Goal: Task Accomplishment & Management: Use online tool/utility

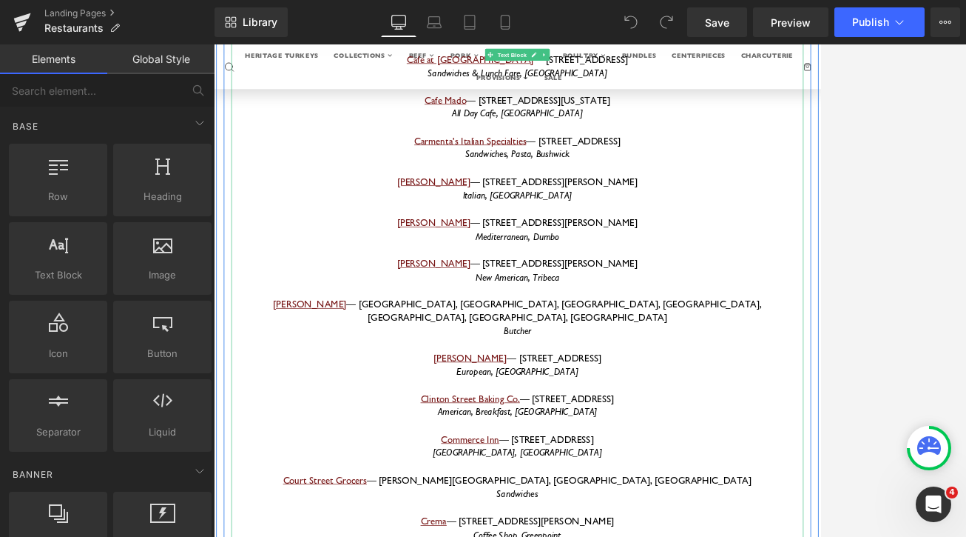
scroll to position [7421, 0]
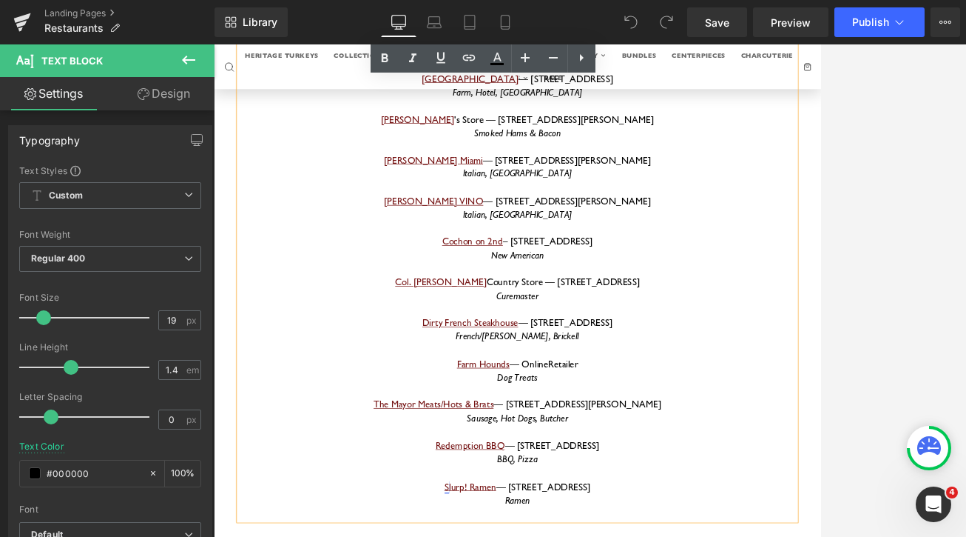
scroll to position [7823, 0]
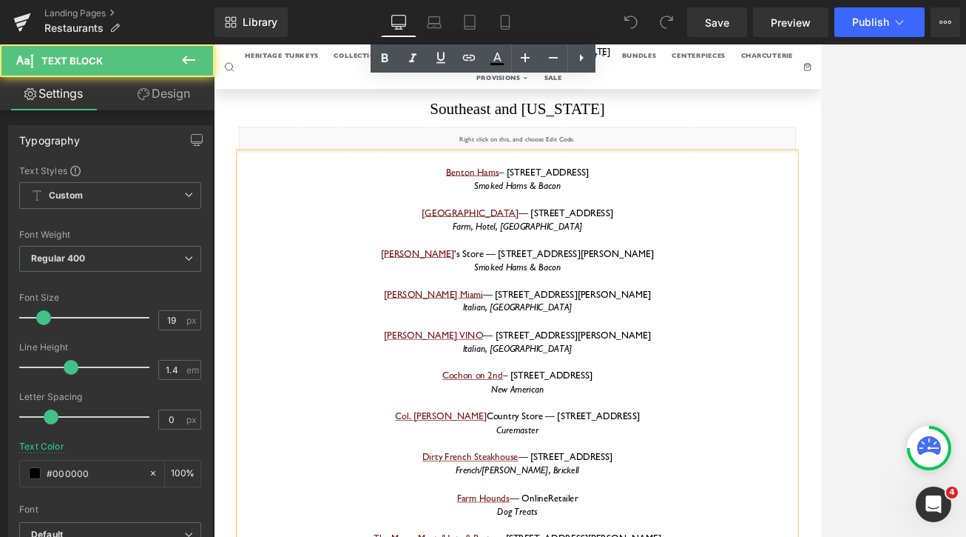
drag, startPoint x: 704, startPoint y: 389, endPoint x: 555, endPoint y: 369, distance: 150.1
copy div "Farm Hounds — Online Retailer Dog Treats"
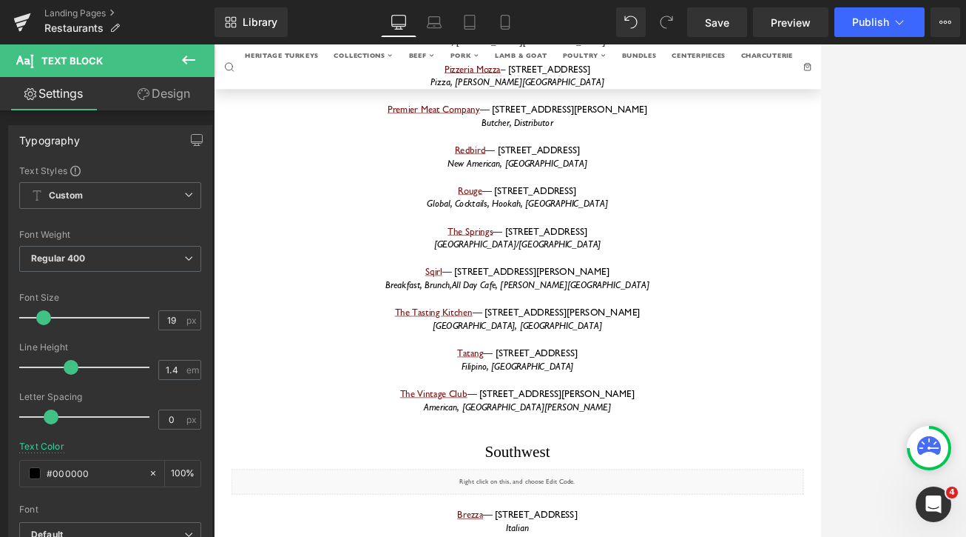
scroll to position [10727, 0]
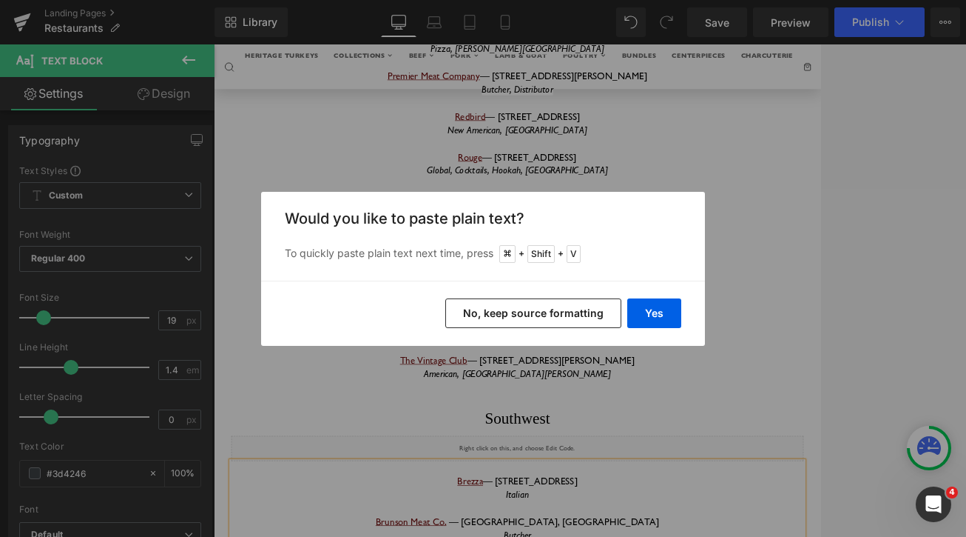
click at [595, 308] on button "No, keep source formatting" at bounding box center [533, 313] width 176 height 30
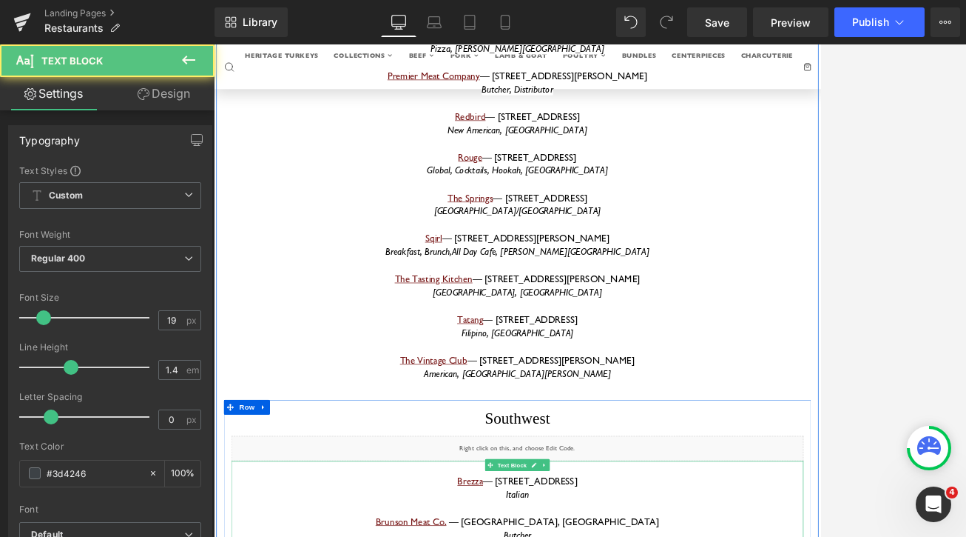
drag, startPoint x: 644, startPoint y: 402, endPoint x: 555, endPoint y: 404, distance: 88.8
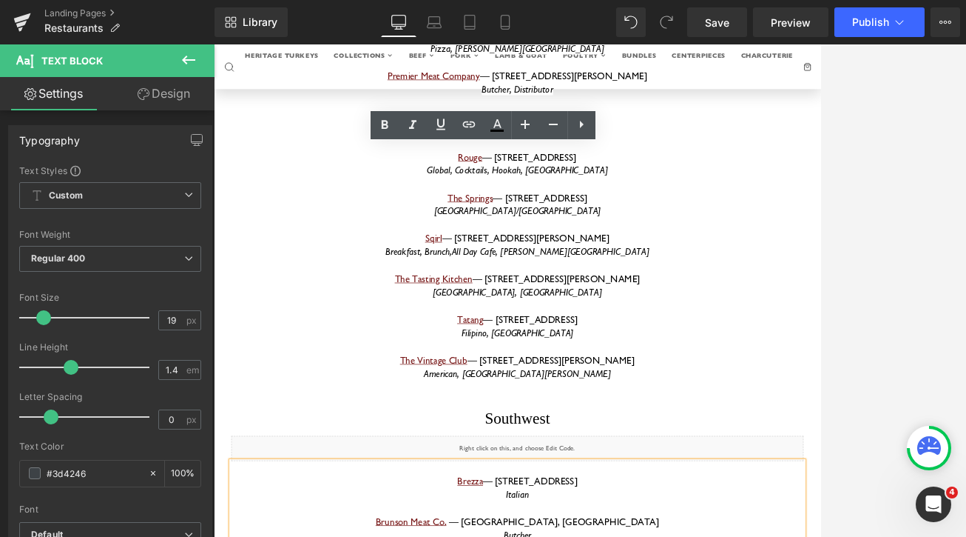
drag, startPoint x: 644, startPoint y: 397, endPoint x: 551, endPoint y: 397, distance: 93.2
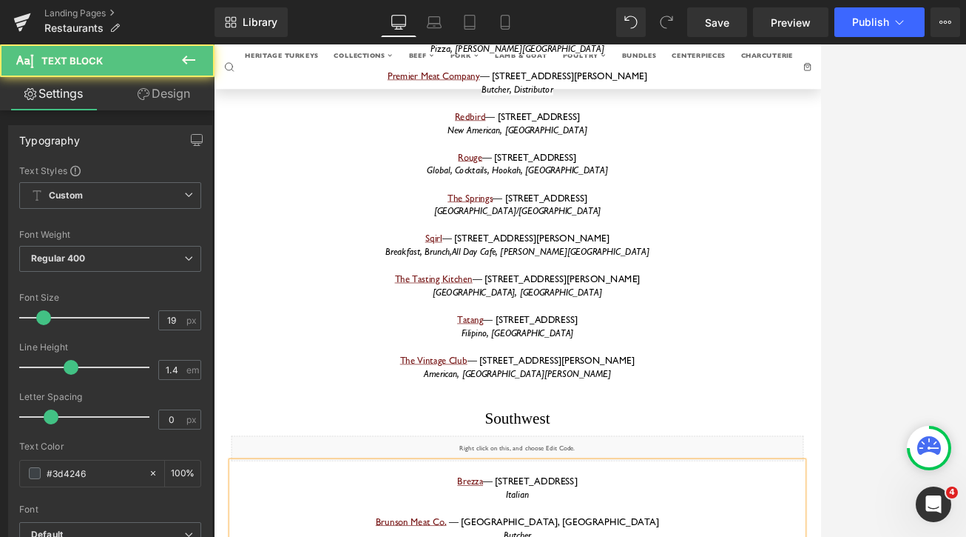
drag, startPoint x: 646, startPoint y: 400, endPoint x: 555, endPoint y: 404, distance: 91.1
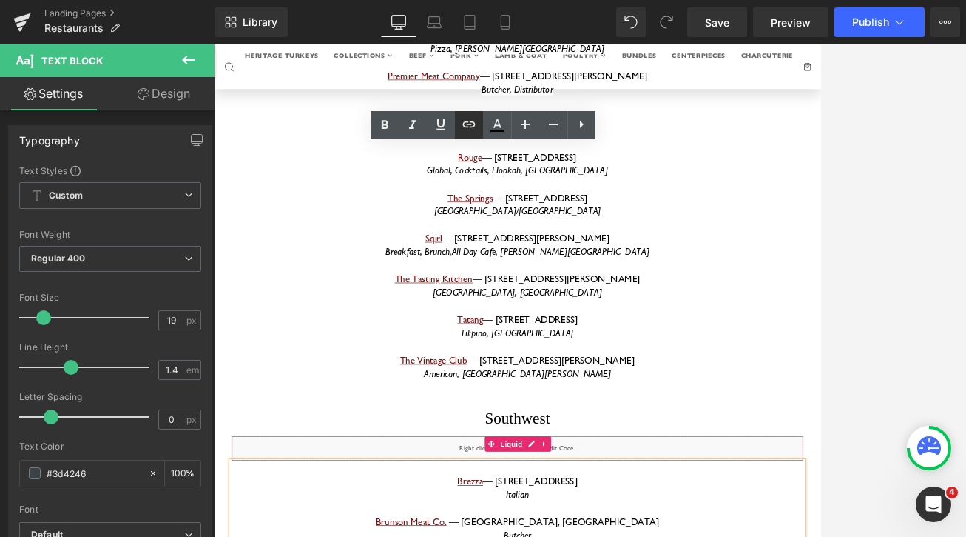
click at [469, 126] on icon at bounding box center [469, 124] width 18 height 18
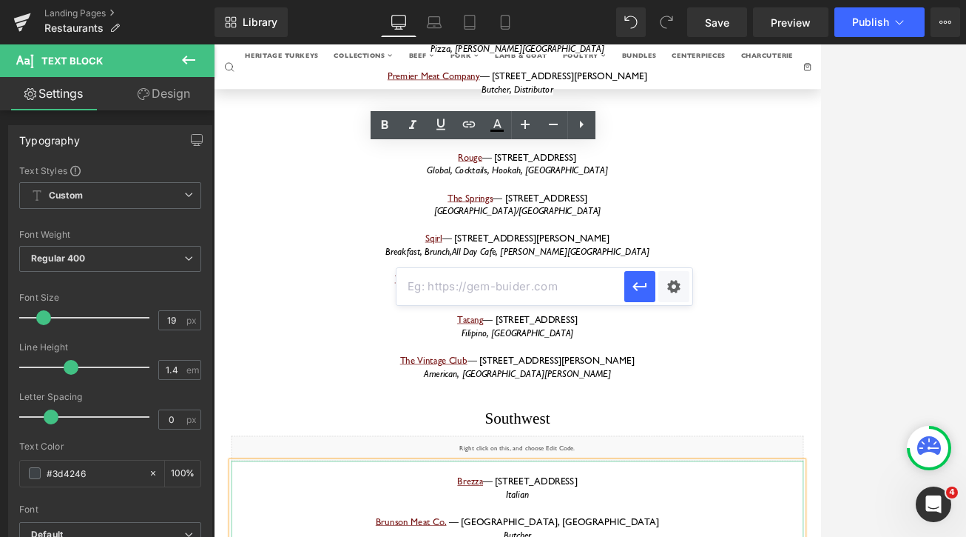
click at [482, 278] on input "text" at bounding box center [511, 286] width 228 height 37
paste input "[URL][DOMAIN_NAME]"
type input "[URL][DOMAIN_NAME]"
click at [636, 292] on icon "button" at bounding box center [640, 287] width 18 height 18
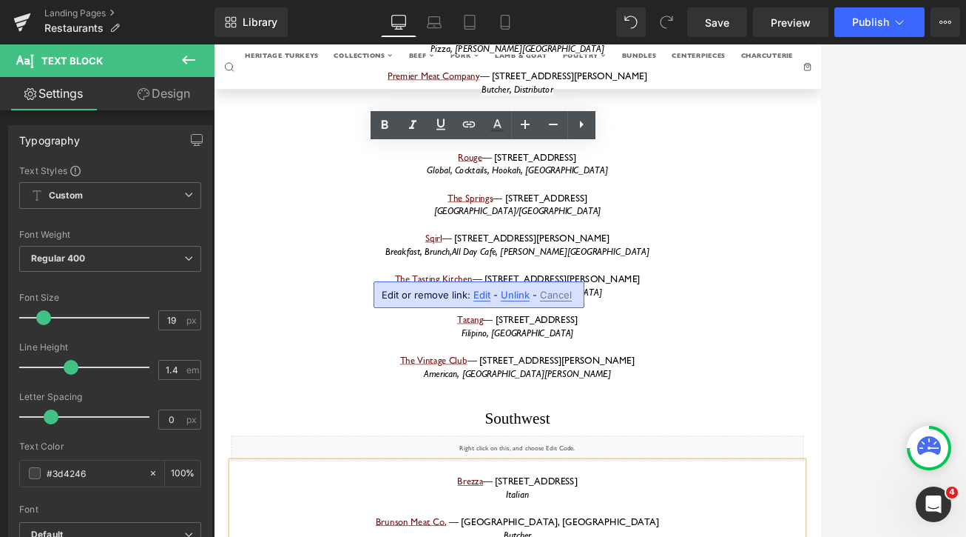
click at [485, 299] on span "Edit" at bounding box center [482, 295] width 17 height 13
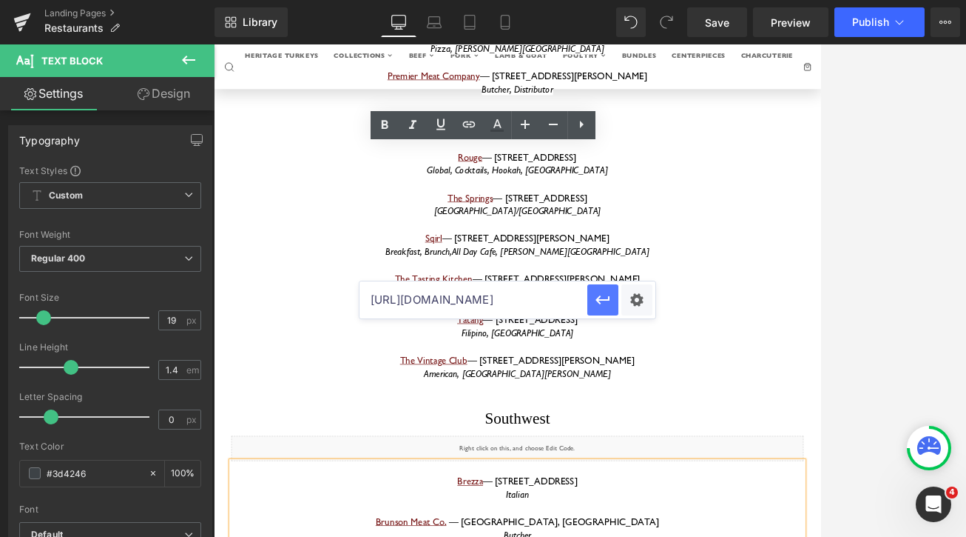
click at [602, 301] on icon "button" at bounding box center [603, 300] width 18 height 18
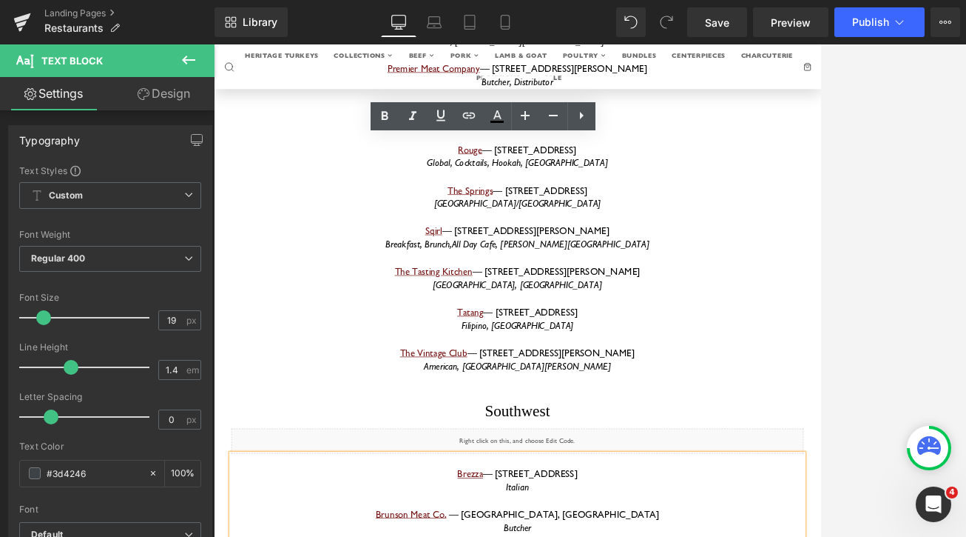
scroll to position [10741, 0]
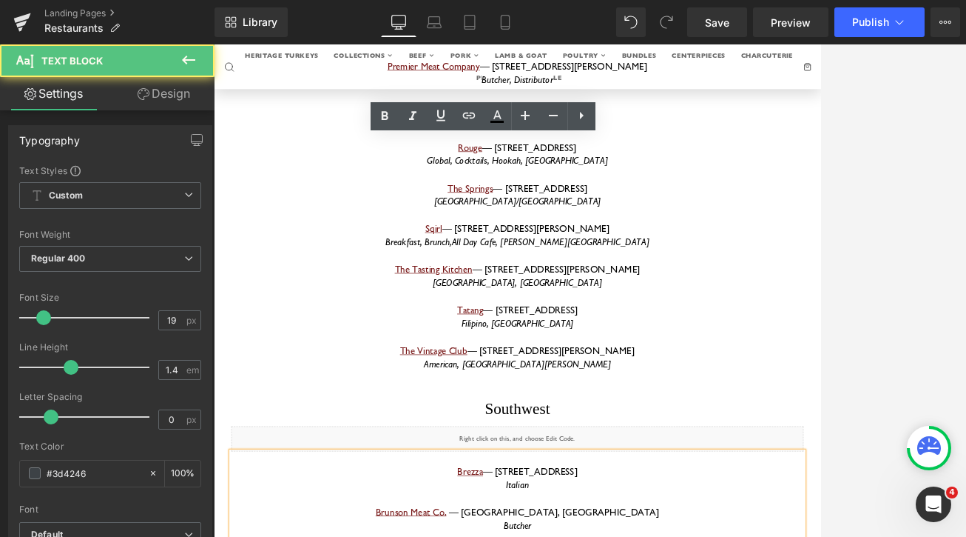
drag, startPoint x: 660, startPoint y: 362, endPoint x: 695, endPoint y: 362, distance: 34.8
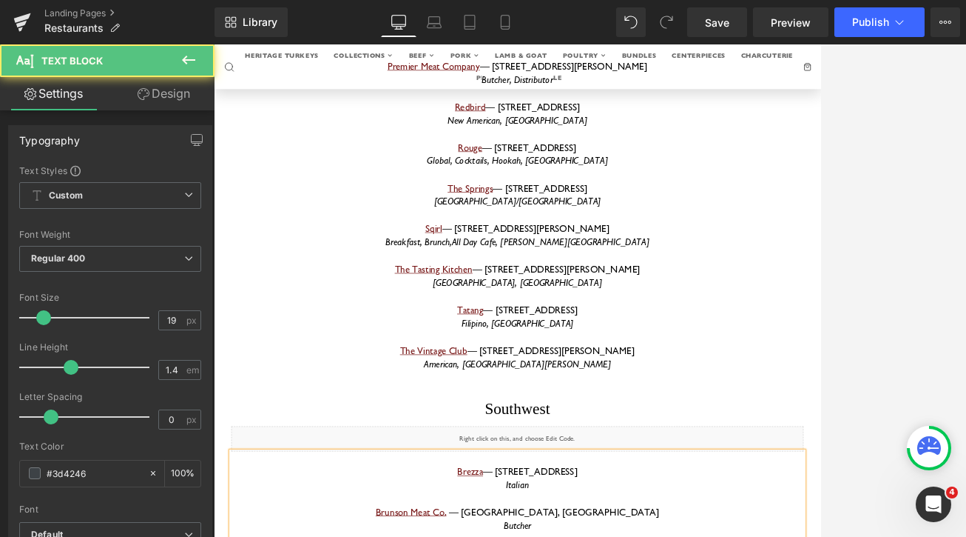
drag, startPoint x: 652, startPoint y: 371, endPoint x: 690, endPoint y: 371, distance: 37.7
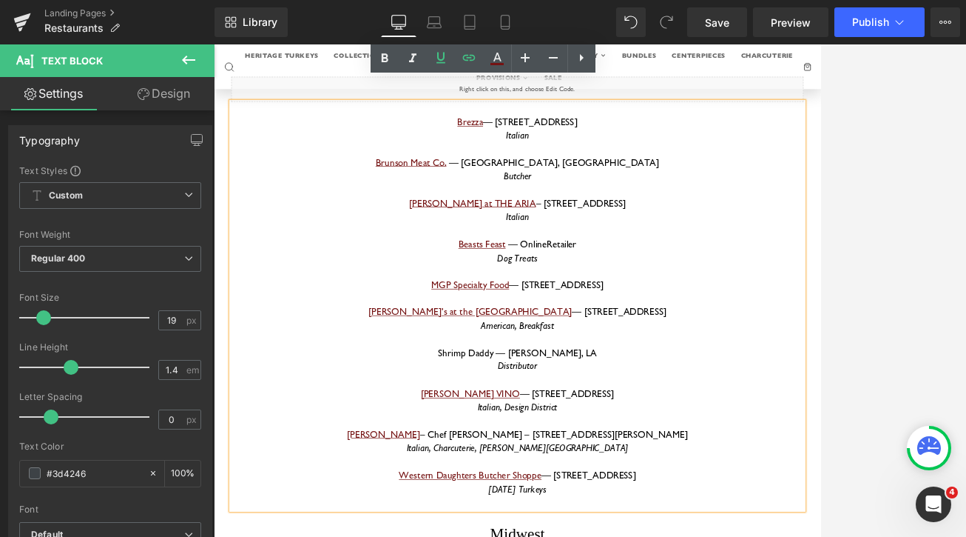
scroll to position [11265, 0]
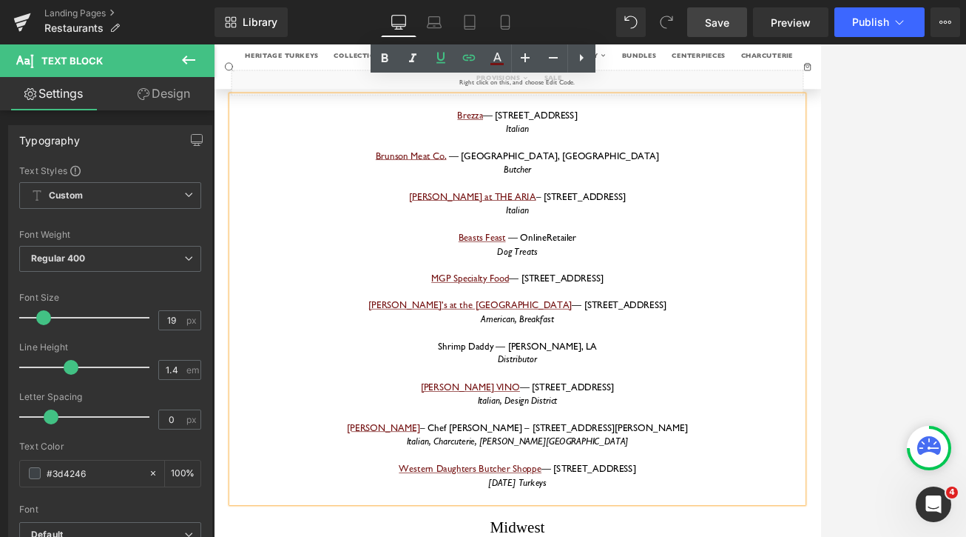
click at [740, 22] on link "Save" at bounding box center [717, 22] width 60 height 30
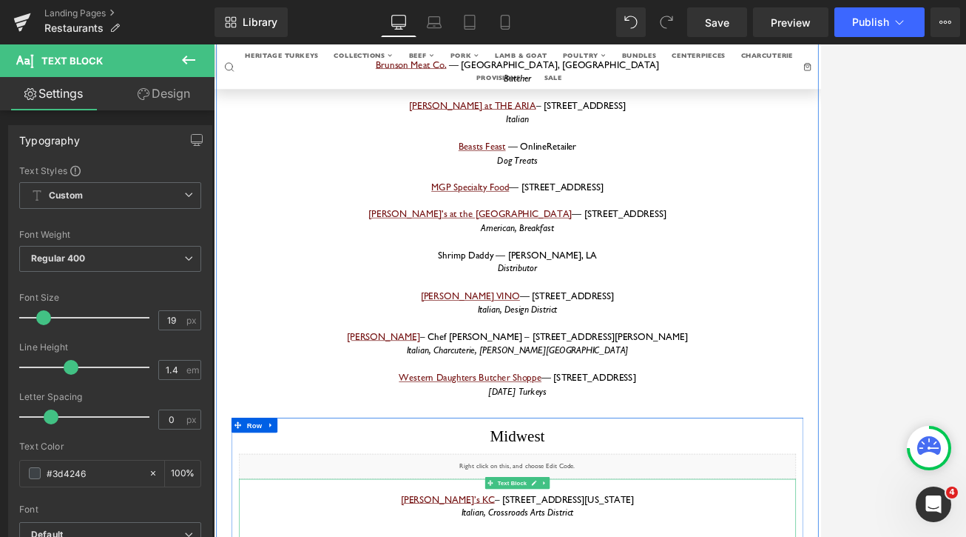
scroll to position [11393, 0]
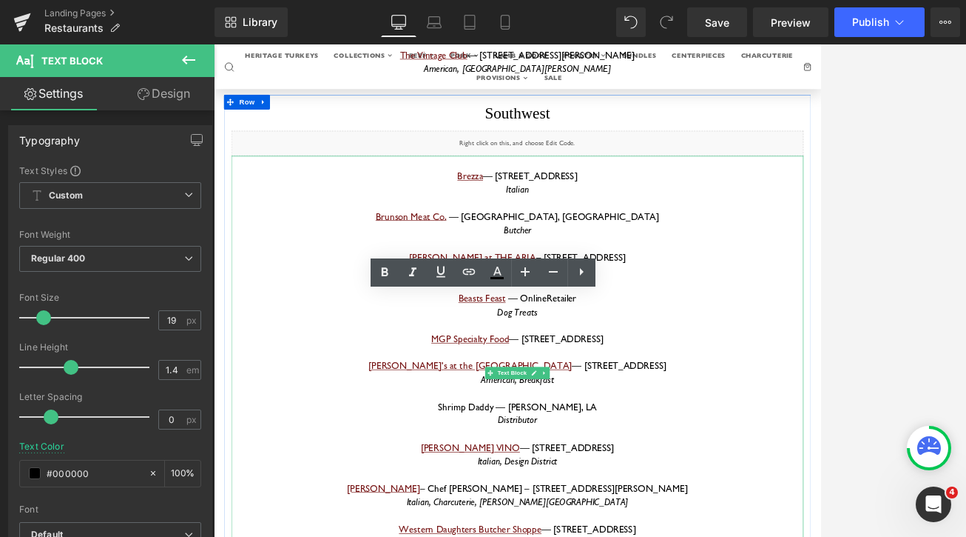
scroll to position [11186, 0]
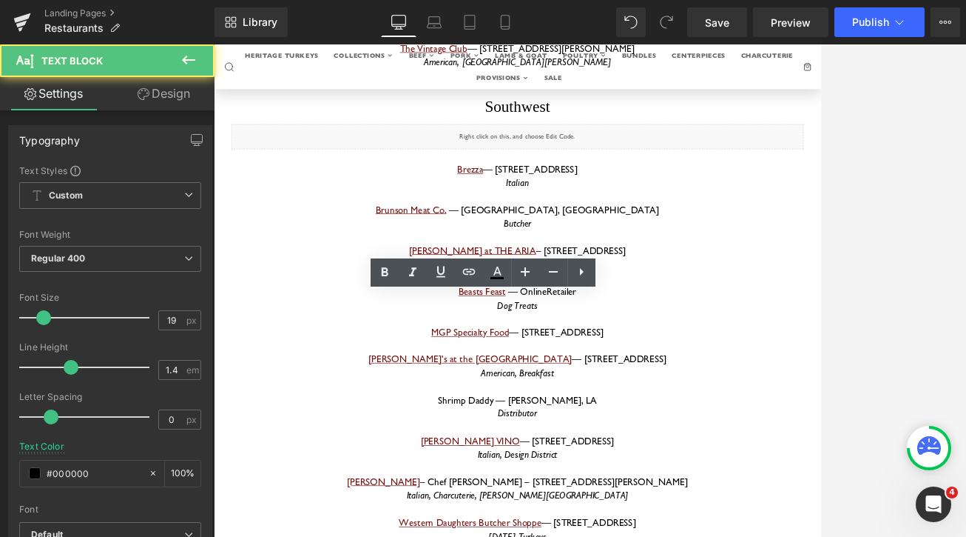
drag, startPoint x: 764, startPoint y: 461, endPoint x: 485, endPoint y: 443, distance: 279.6
copy div "[PERSON_NAME]’s KC – [STREET_ADDRESS][US_STATE] Italian, [GEOGRAPHIC_DATA]"
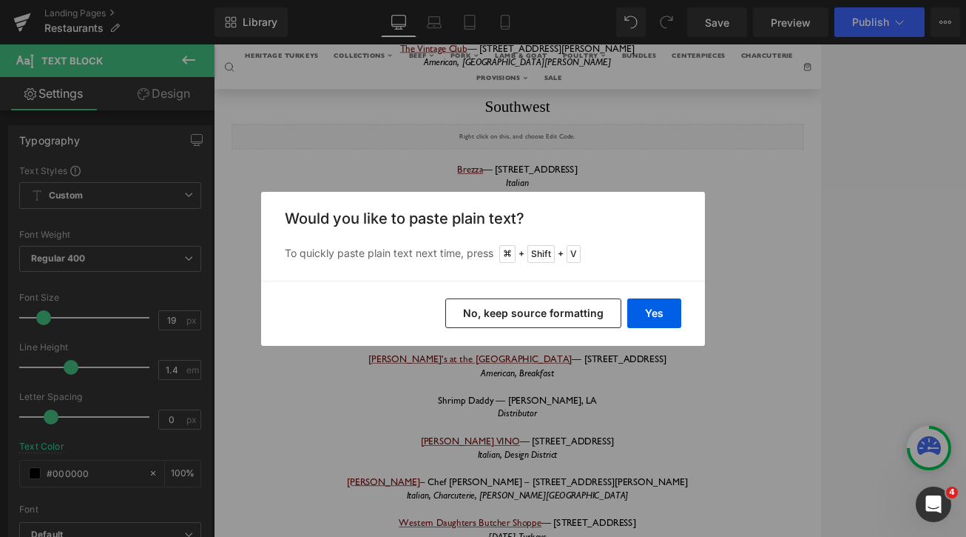
click at [553, 316] on button "No, keep source formatting" at bounding box center [533, 313] width 176 height 30
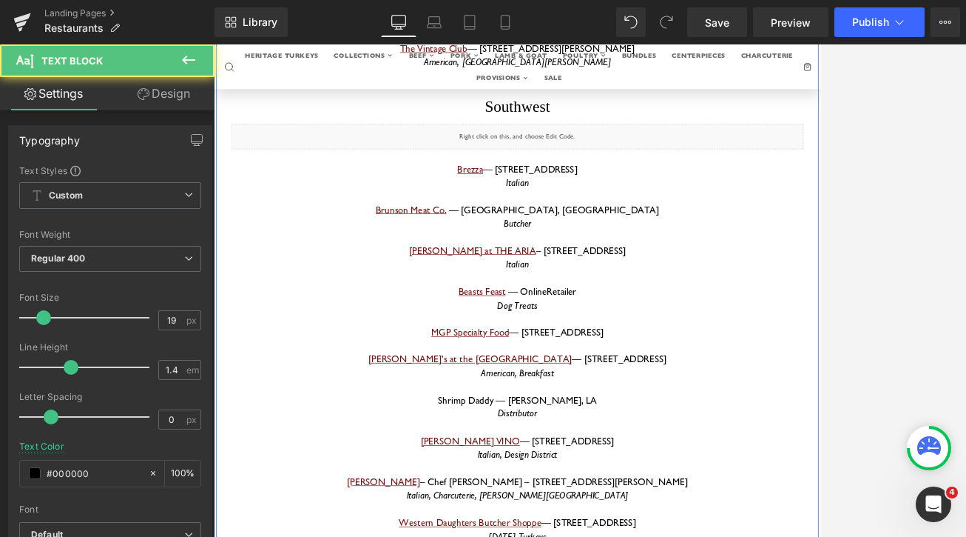
drag, startPoint x: 557, startPoint y: 498, endPoint x: 497, endPoint y: 500, distance: 60.0
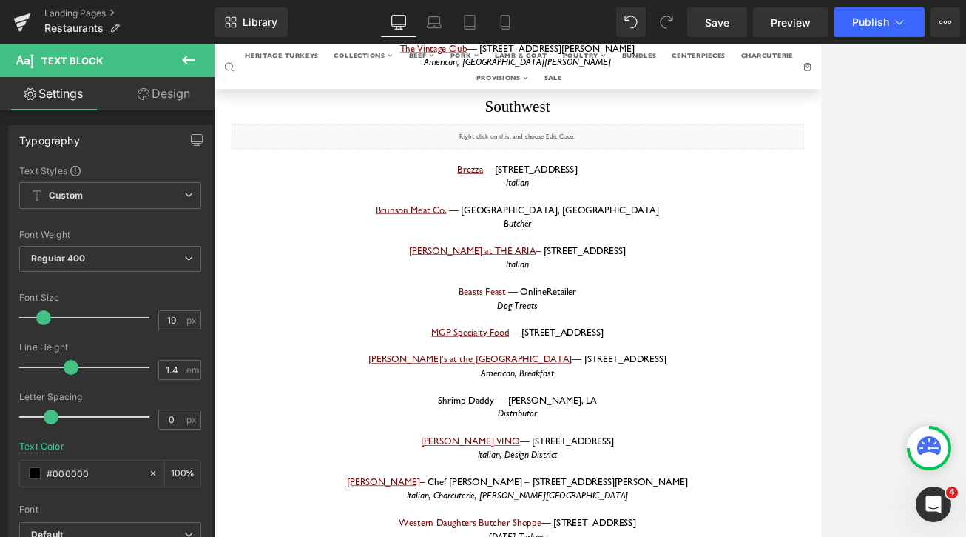
drag, startPoint x: 605, startPoint y: 500, endPoint x: 739, endPoint y: 503, distance: 134.0
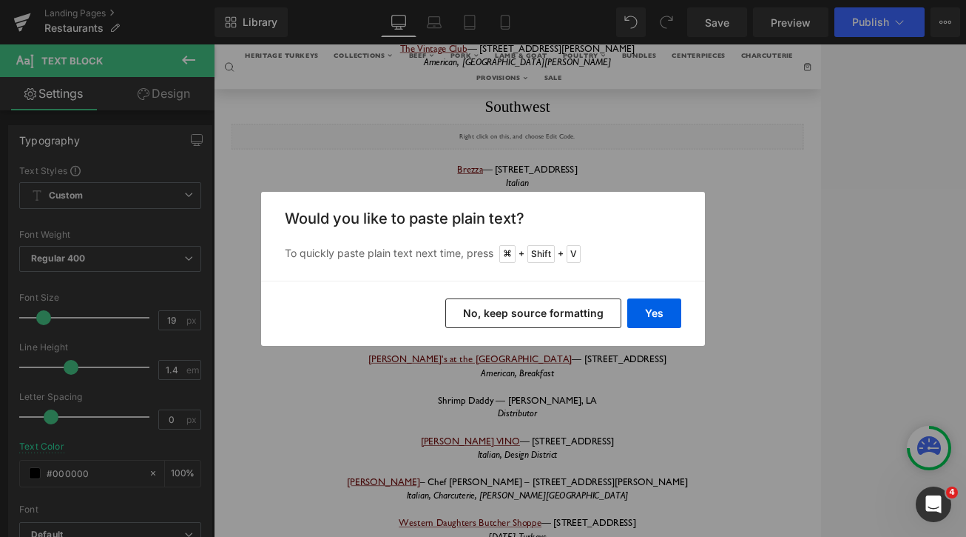
click at [566, 316] on button "No, keep source formatting" at bounding box center [533, 313] width 176 height 30
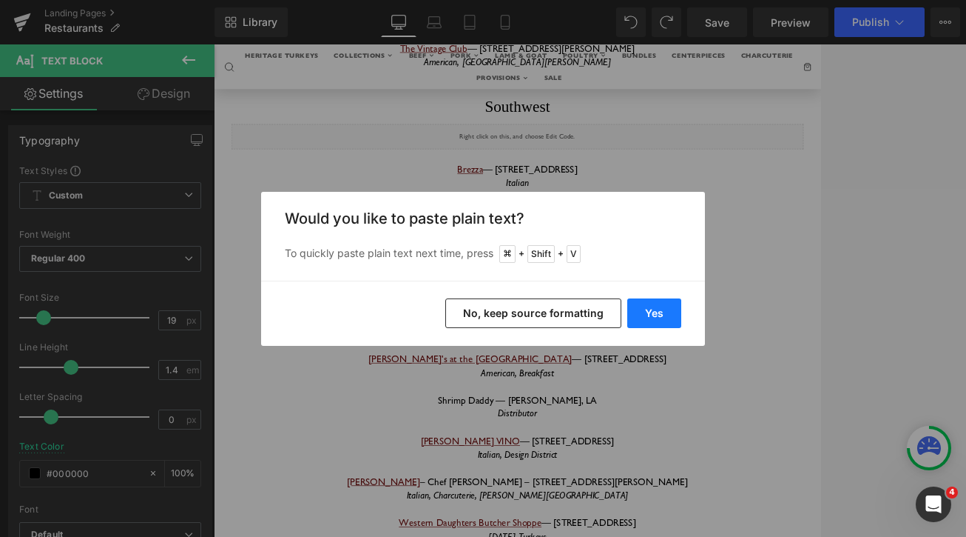
click at [642, 315] on button "Yes" at bounding box center [655, 313] width 54 height 30
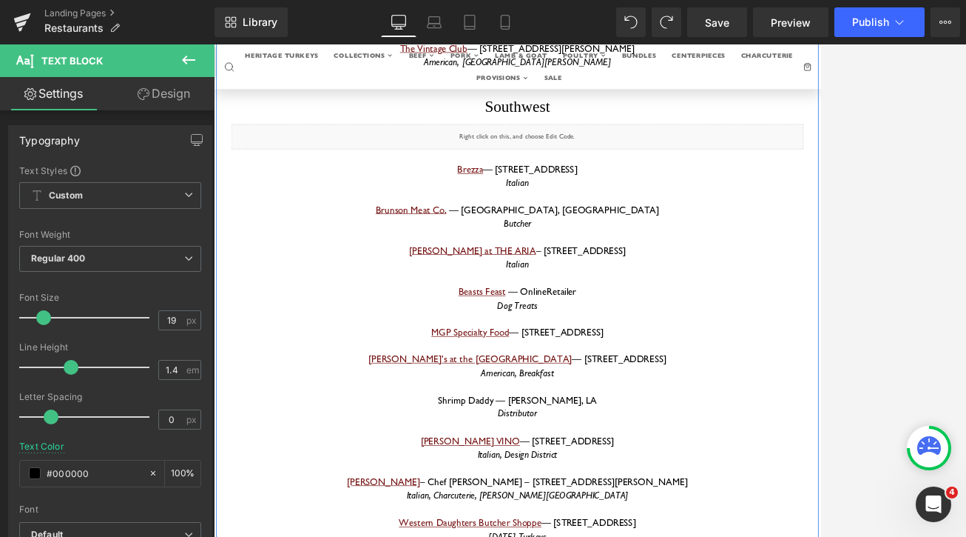
drag, startPoint x: 488, startPoint y: 505, endPoint x: 739, endPoint y: 495, distance: 251.1
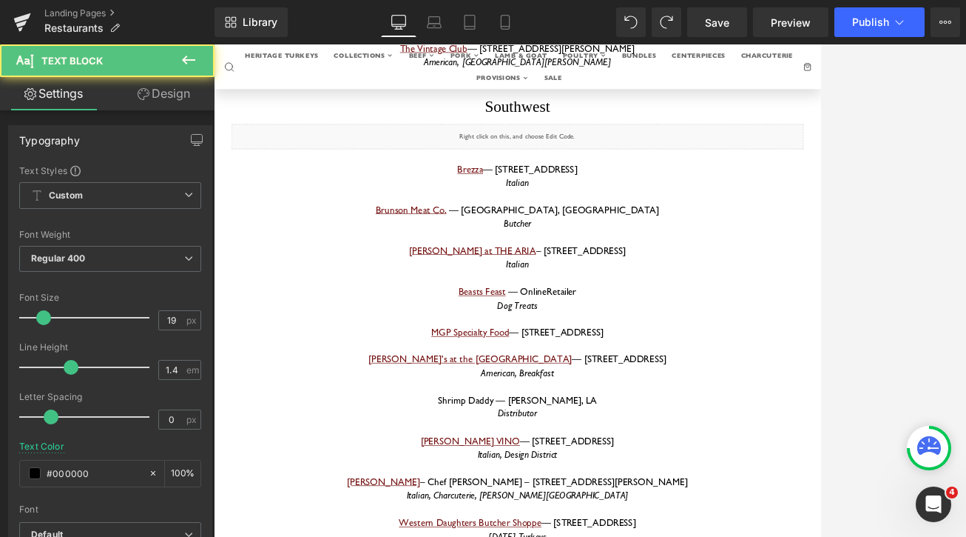
drag, startPoint x: 808, startPoint y: 500, endPoint x: 861, endPoint y: 497, distance: 53.4
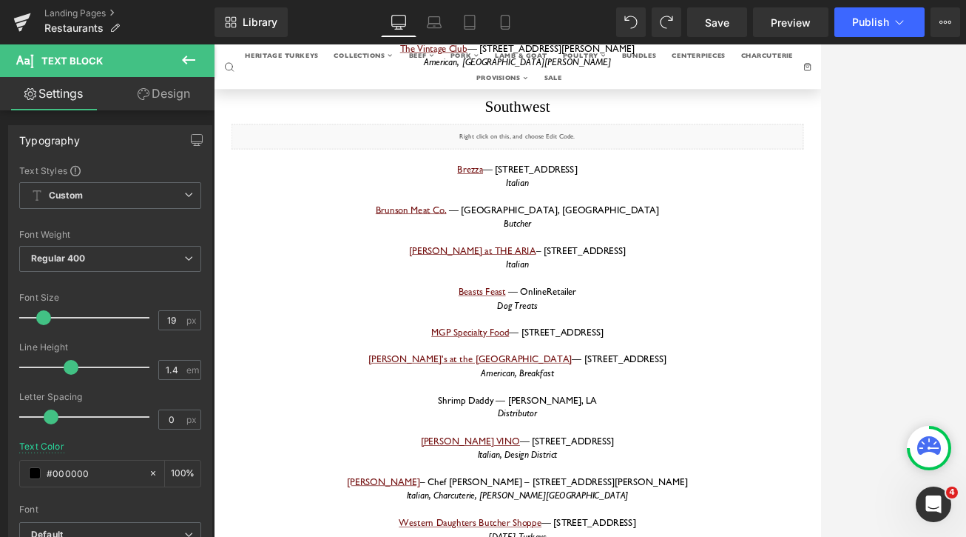
scroll to position [8308, 0]
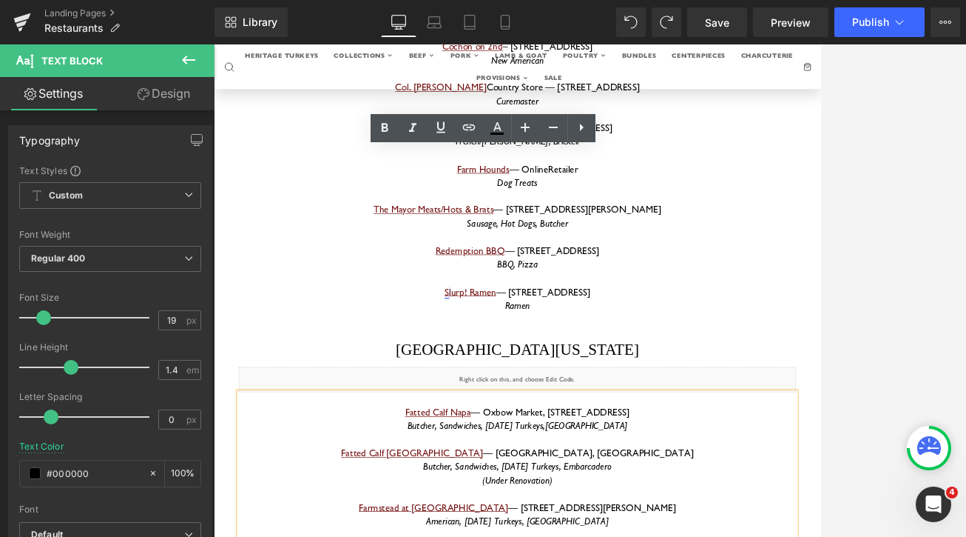
drag, startPoint x: 514, startPoint y: 443, endPoint x: 610, endPoint y: 445, distance: 96.2
copy icon "Butcher, Grocer,"
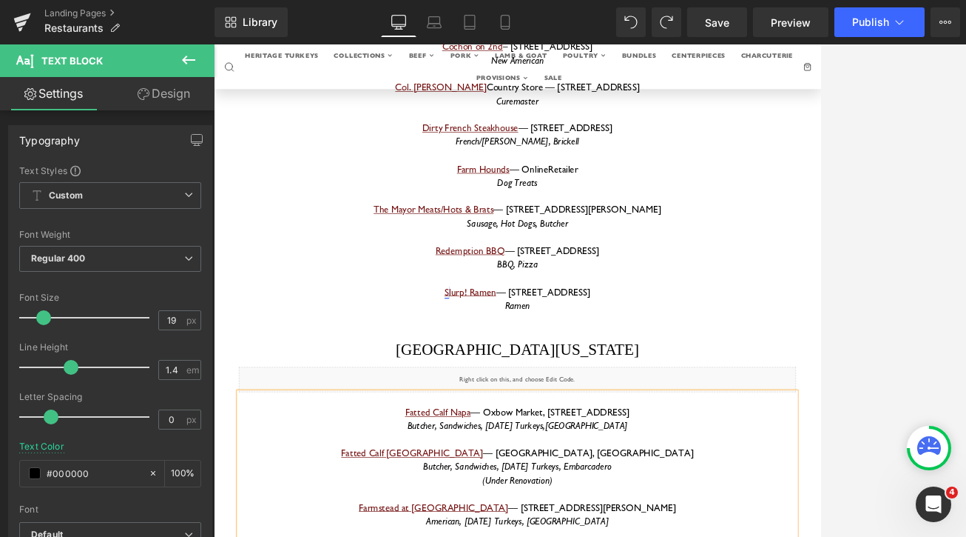
scroll to position [11264, 0]
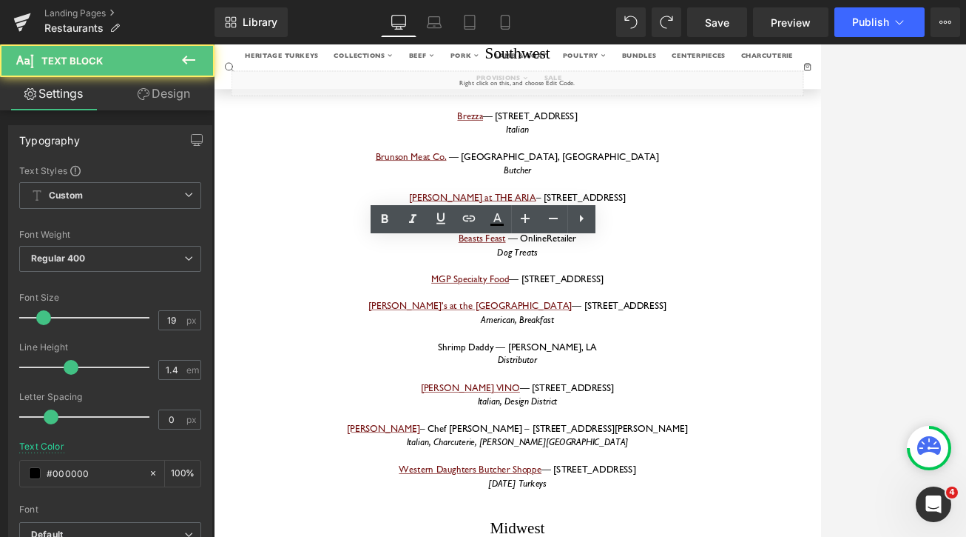
drag, startPoint x: 568, startPoint y: 445, endPoint x: 601, endPoint y: 443, distance: 33.4
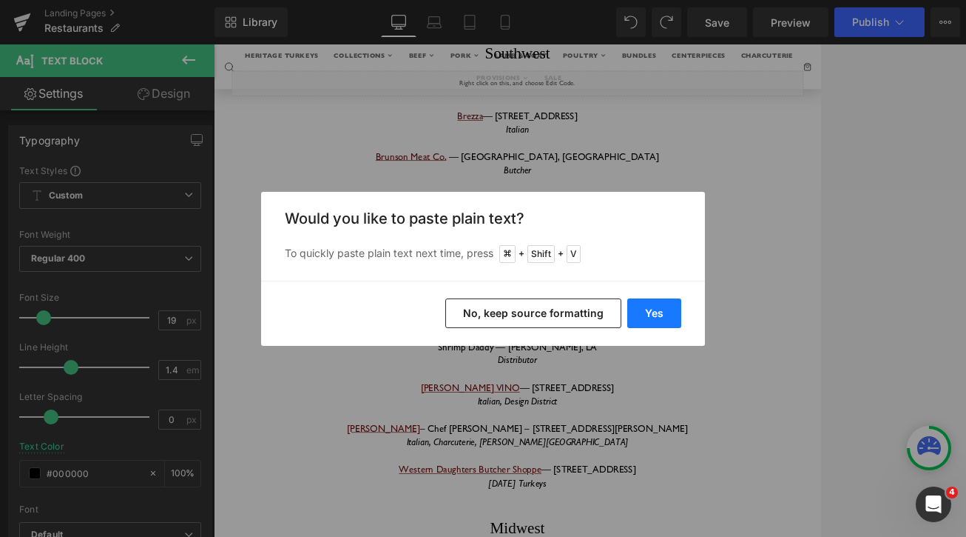
click at [635, 317] on button "Yes" at bounding box center [655, 313] width 54 height 30
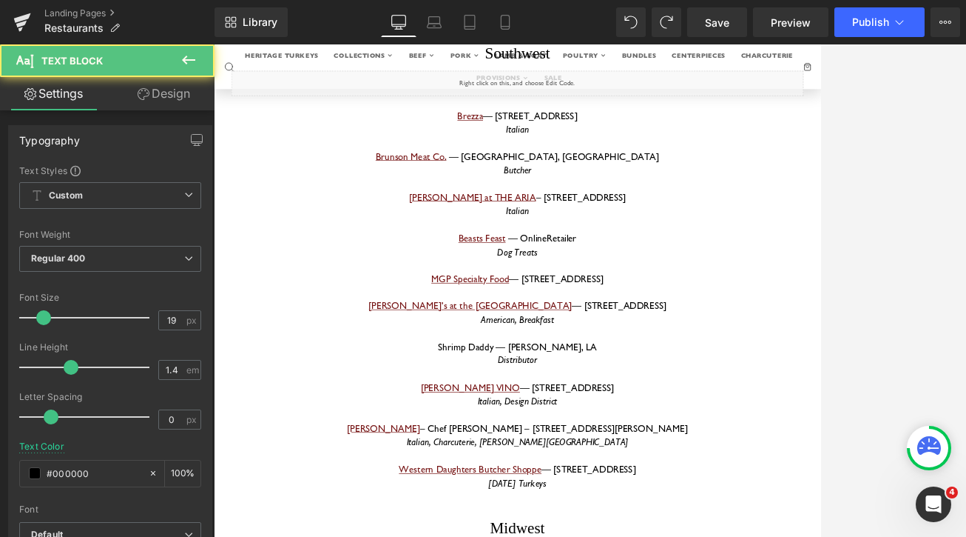
drag, startPoint x: 640, startPoint y: 443, endPoint x: 806, endPoint y: 450, distance: 165.9
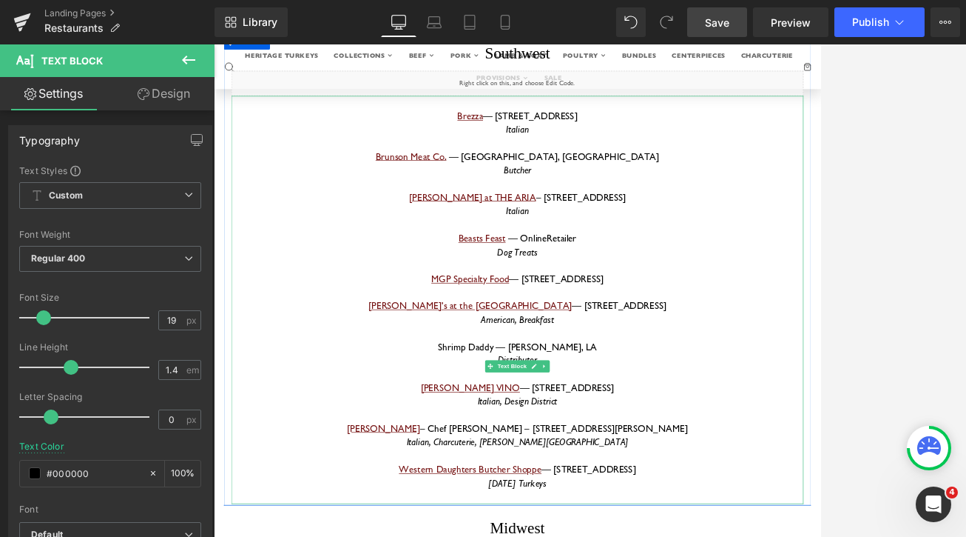
click at [705, 19] on link "Save" at bounding box center [717, 22] width 60 height 30
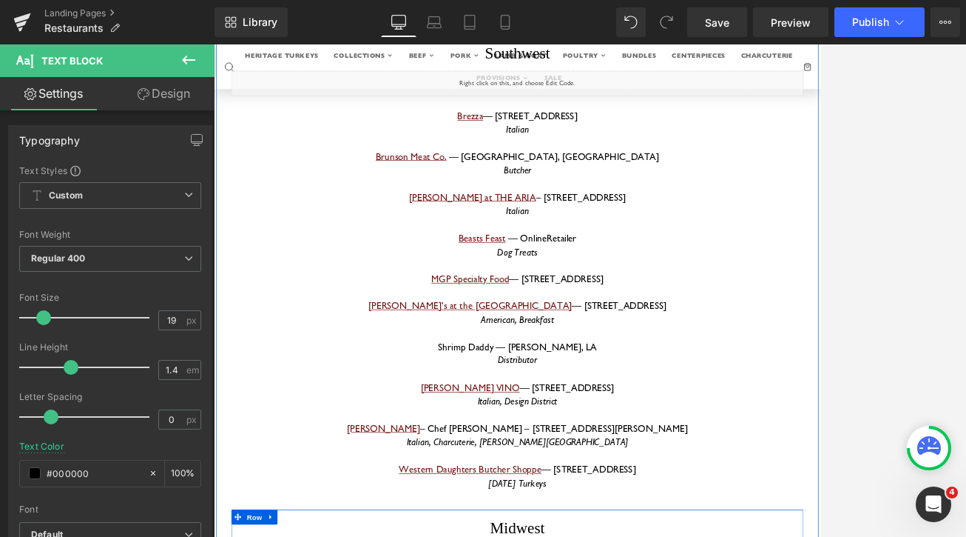
drag, startPoint x: 616, startPoint y: 425, endPoint x: 494, endPoint y: 427, distance: 122.1
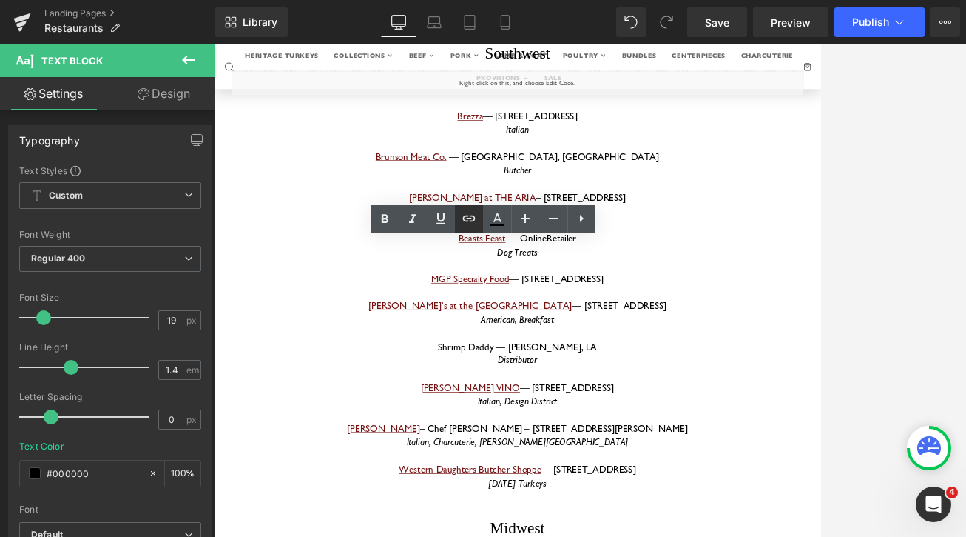
click at [469, 223] on icon at bounding box center [469, 218] width 18 height 18
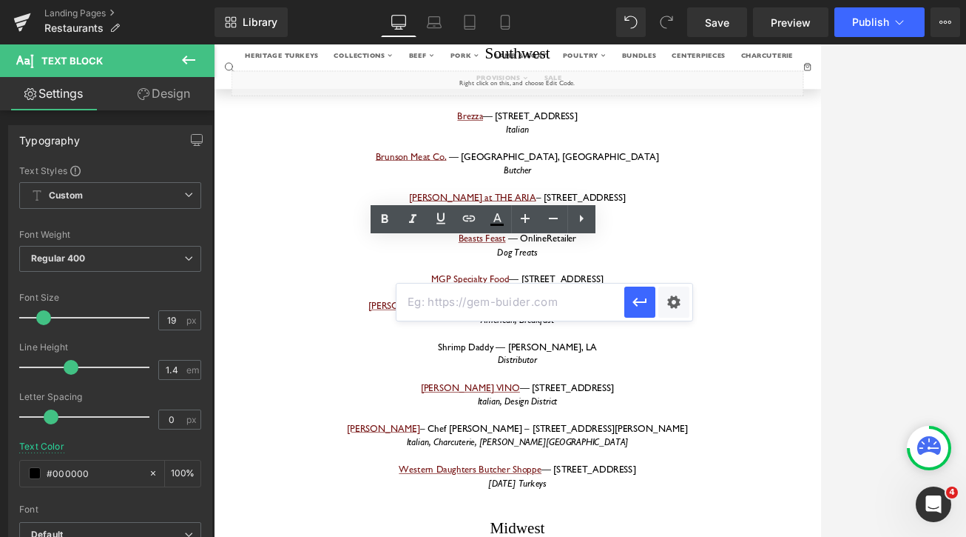
click at [502, 303] on input "text" at bounding box center [511, 301] width 228 height 37
paste input "[URL][DOMAIN_NAME]"
type input "[URL][DOMAIN_NAME]"
click at [639, 311] on icon "button" at bounding box center [640, 302] width 18 height 18
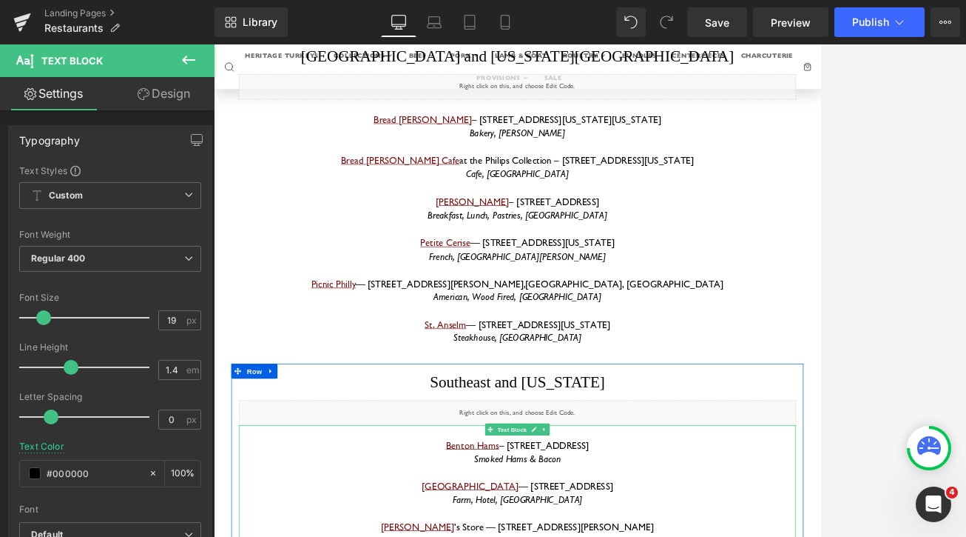
scroll to position [7479, 0]
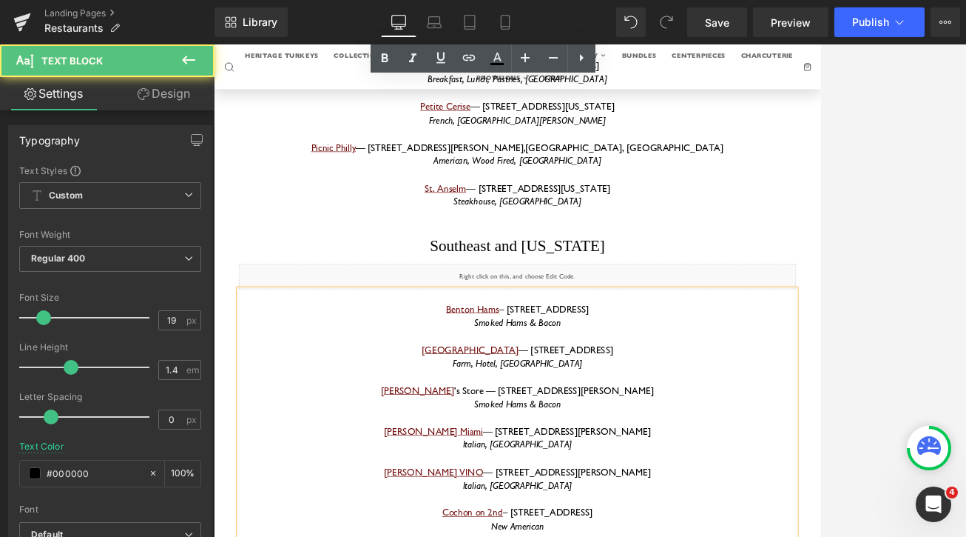
scroll to position [7707, 0]
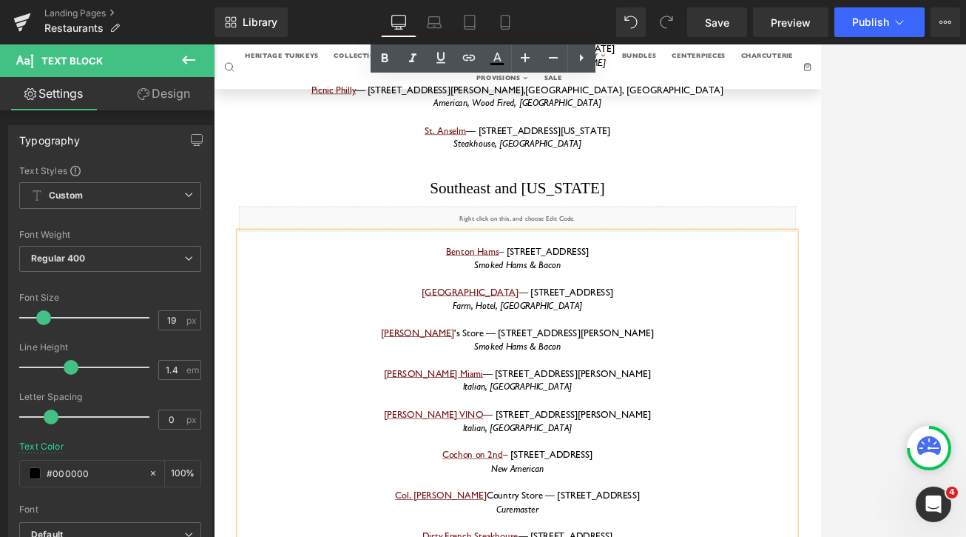
drag, startPoint x: 707, startPoint y: 678, endPoint x: 446, endPoint y: 654, distance: 261.6
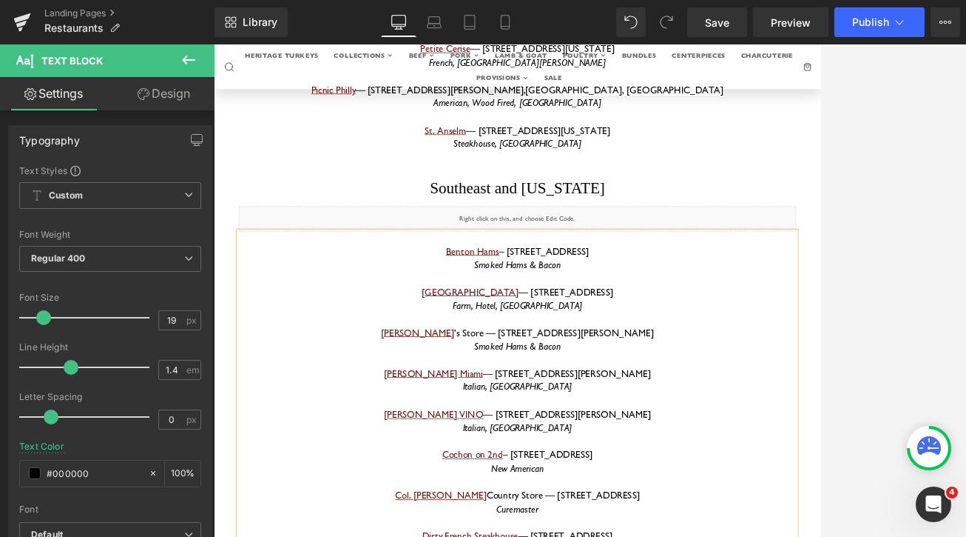
scroll to position [7704, 0]
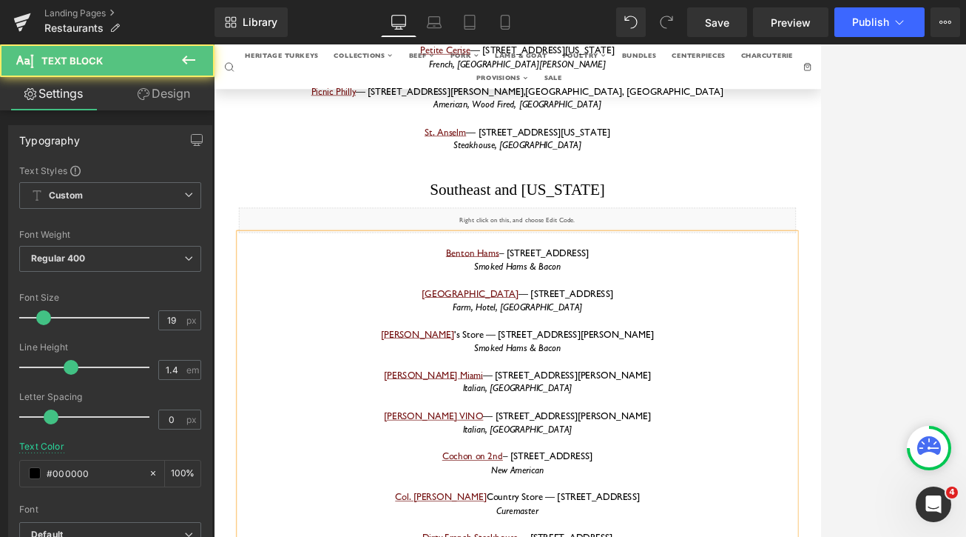
drag, startPoint x: 706, startPoint y: 503, endPoint x: 590, endPoint y: 498, distance: 116.3
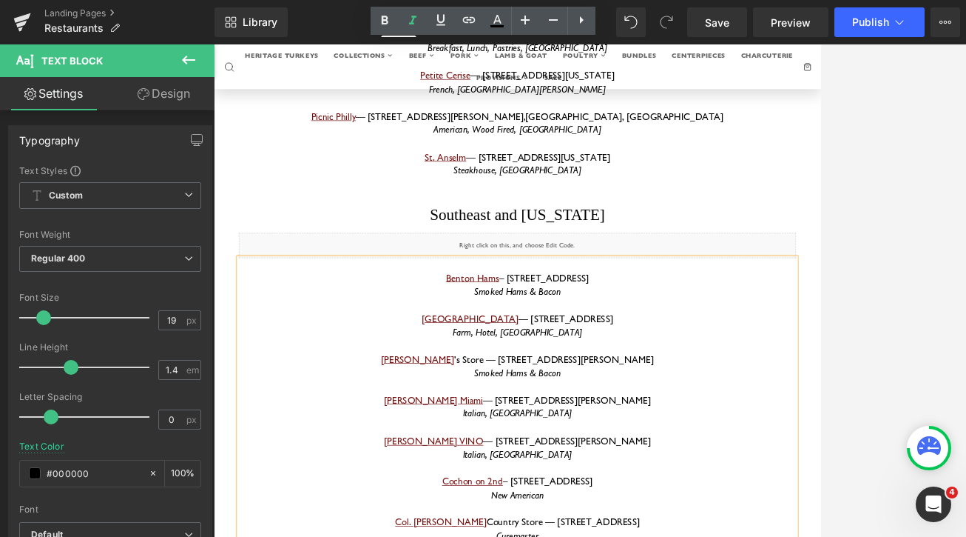
scroll to position [7651, 0]
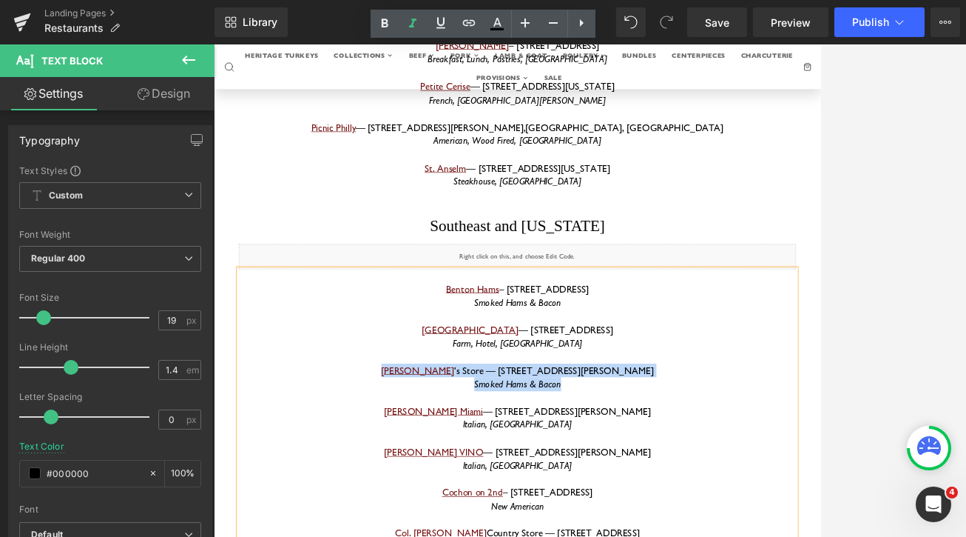
drag, startPoint x: 776, startPoint y: 207, endPoint x: 476, endPoint y: 187, distance: 301.1
copy div "[PERSON_NAME] 's Store — [STREET_ADDRESS][PERSON_NAME] Smoked Hams & Bacon"
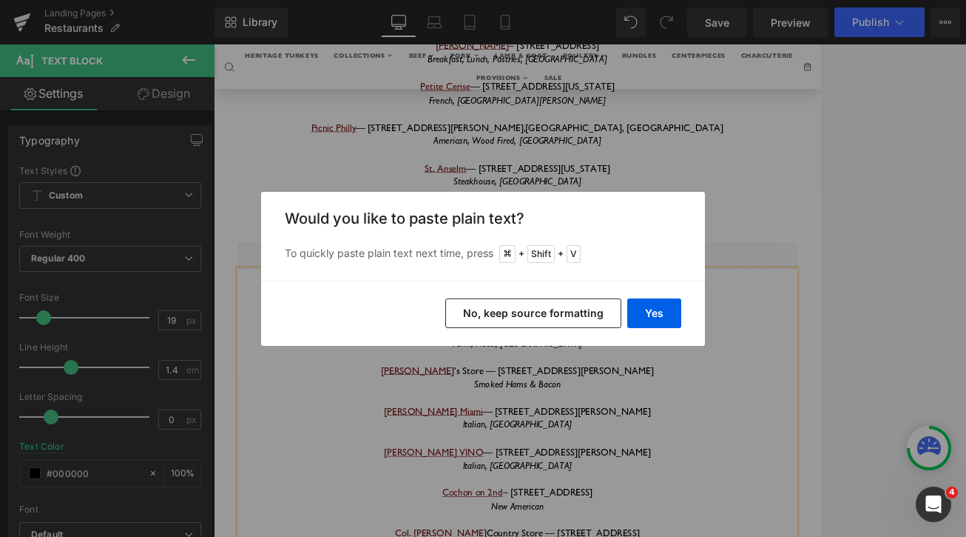
click at [525, 306] on button "No, keep source formatting" at bounding box center [533, 313] width 176 height 30
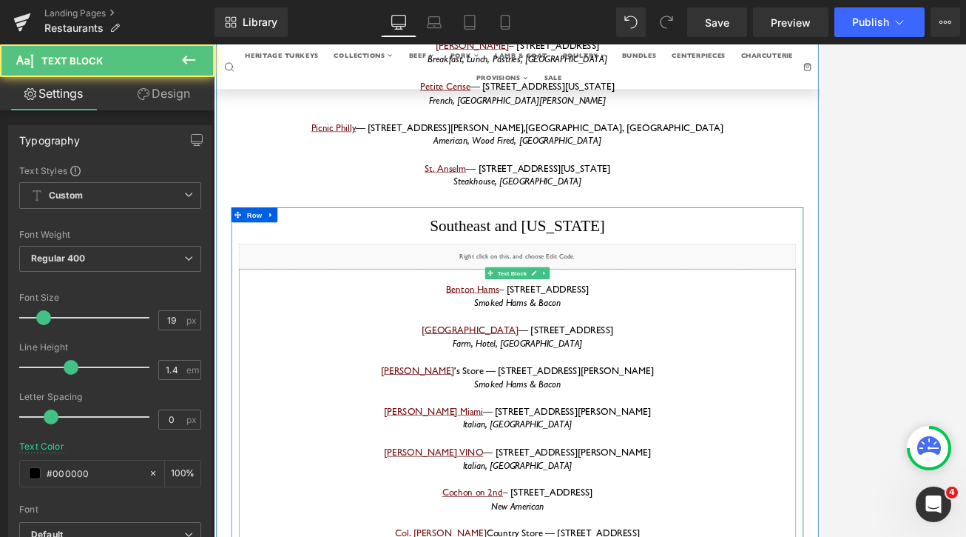
drag, startPoint x: 594, startPoint y: 599, endPoint x: 480, endPoint y: 595, distance: 114.1
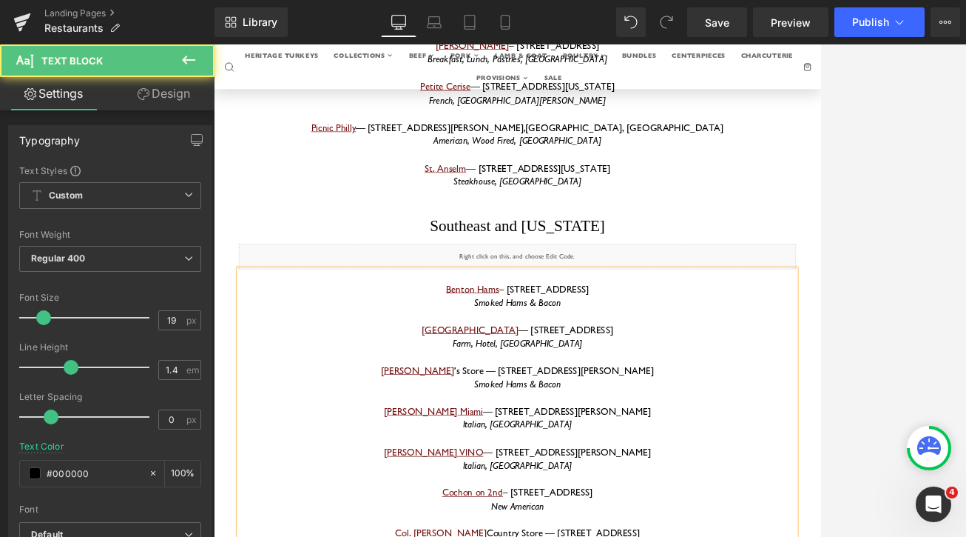
drag, startPoint x: 587, startPoint y: 617, endPoint x: 768, endPoint y: 616, distance: 181.3
drag, startPoint x: 591, startPoint y: 599, endPoint x: 708, endPoint y: 596, distance: 117.0
drag, startPoint x: 576, startPoint y: 597, endPoint x: 483, endPoint y: 599, distance: 92.5
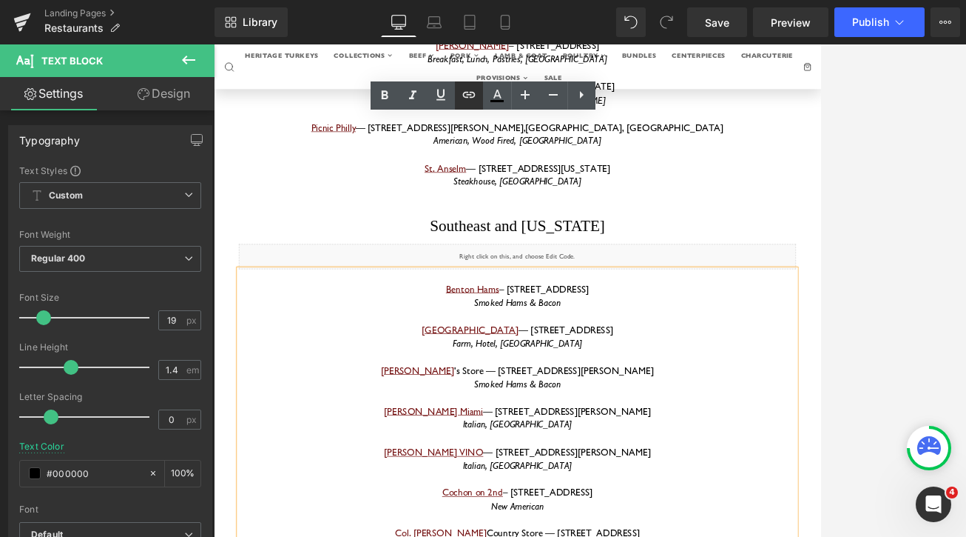
click at [473, 91] on icon at bounding box center [469, 95] width 18 height 18
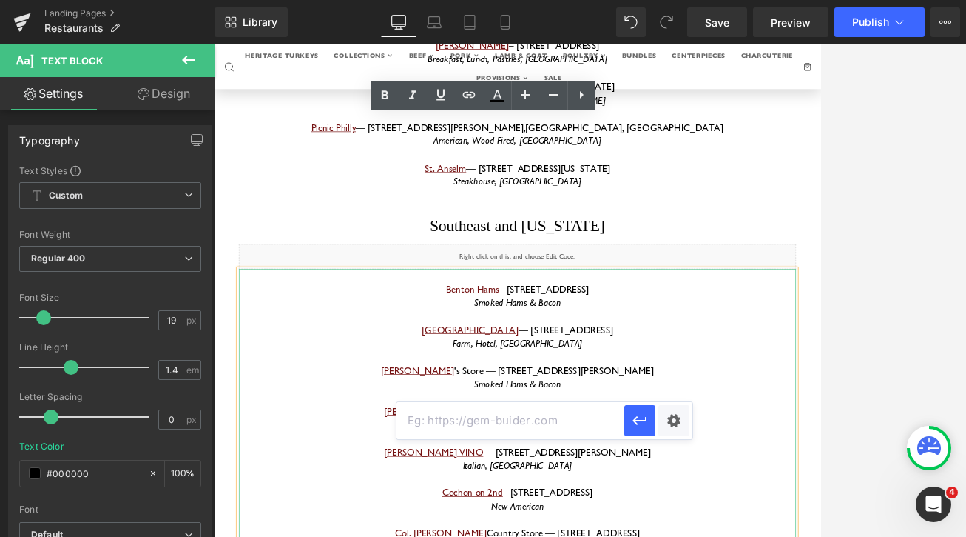
click at [541, 431] on input "text" at bounding box center [511, 420] width 228 height 37
paste input "[URL][DOMAIN_NAME]"
type input "[URL][DOMAIN_NAME]"
click at [638, 415] on icon "button" at bounding box center [640, 420] width 18 height 18
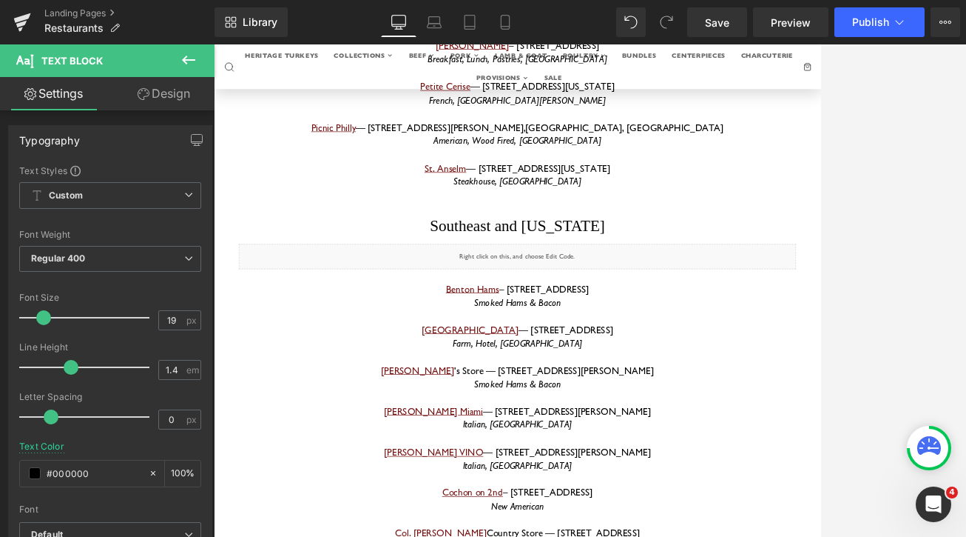
drag, startPoint x: 952, startPoint y: 73, endPoint x: 1054, endPoint y: 66, distance: 102.3
click at [736, 21] on link "Save" at bounding box center [717, 22] width 60 height 30
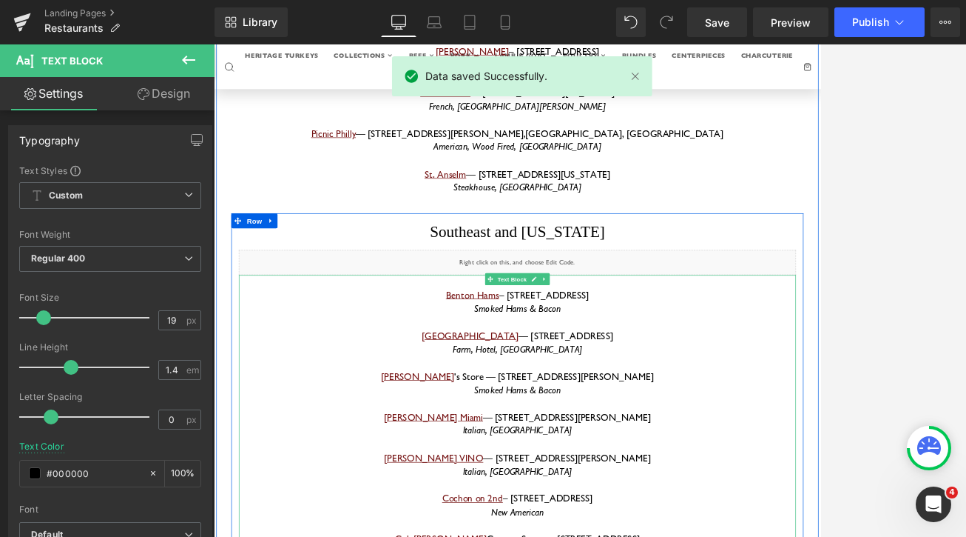
scroll to position [7638, 0]
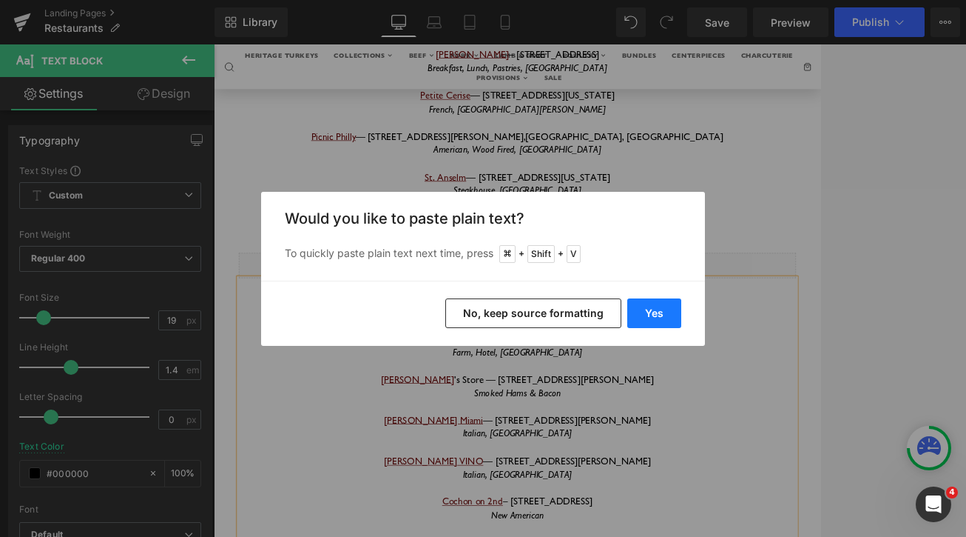
click at [678, 308] on button "Yes" at bounding box center [655, 313] width 54 height 30
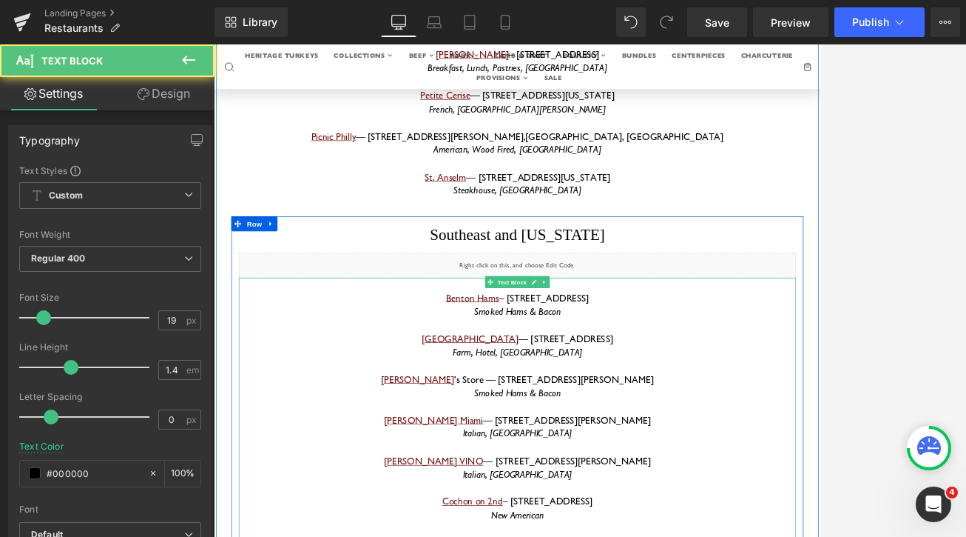
drag, startPoint x: 743, startPoint y: 516, endPoint x: 462, endPoint y: 498, distance: 281.8
copy div "Dirty French Steakhouse — [STREET_ADDRESS] French/Bistro, [GEOGRAPHIC_DATA]"
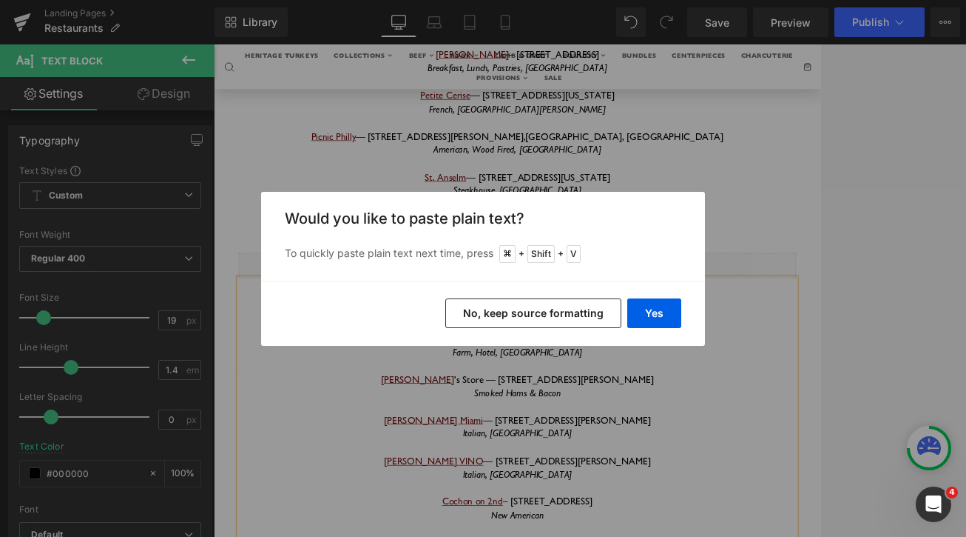
click at [557, 313] on button "No, keep source formatting" at bounding box center [533, 313] width 176 height 30
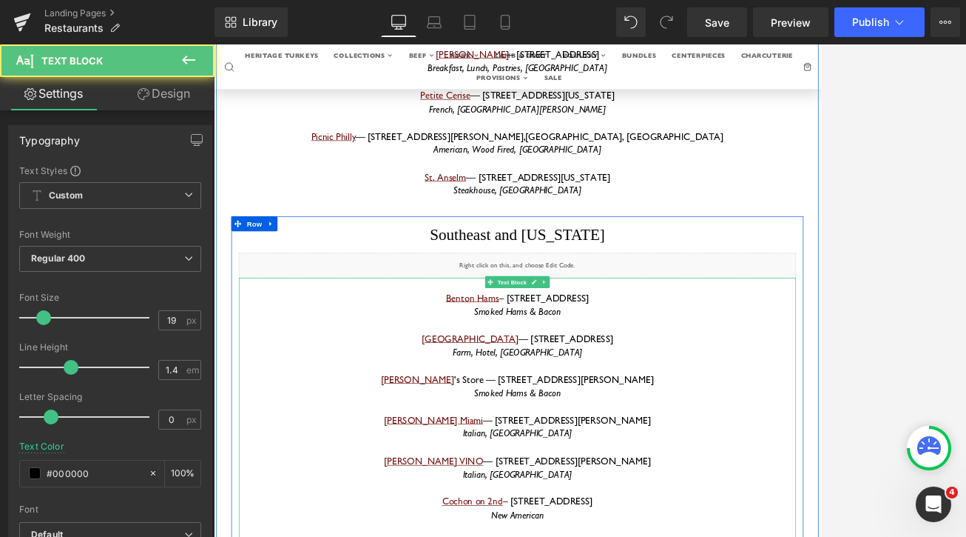
drag, startPoint x: 628, startPoint y: 549, endPoint x: 468, endPoint y: 553, distance: 159.9
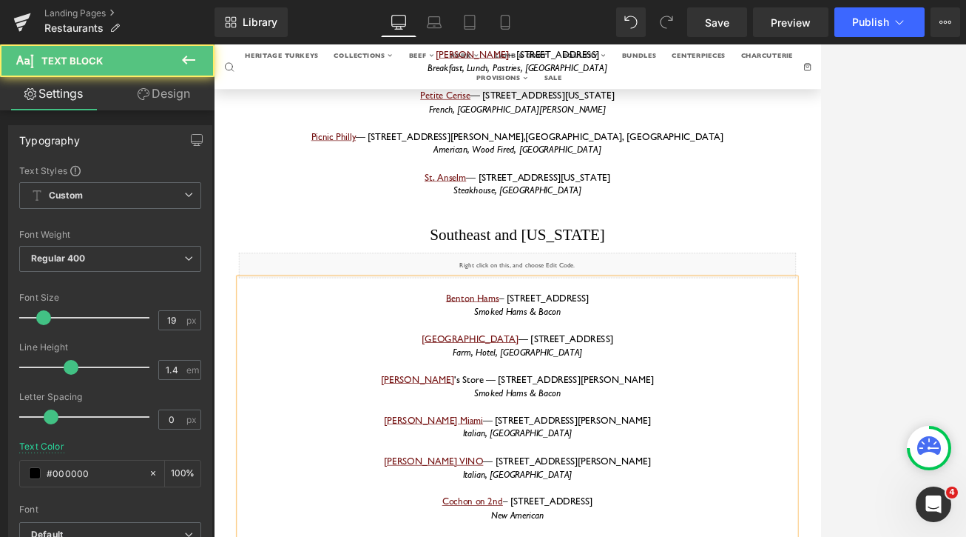
drag, startPoint x: 770, startPoint y: 608, endPoint x: 509, endPoint y: 607, distance: 261.2
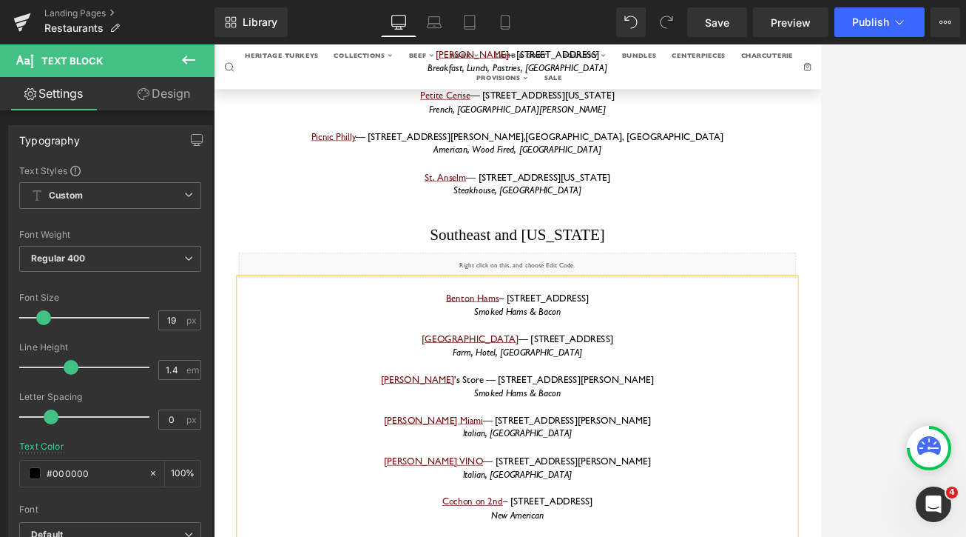
drag, startPoint x: 638, startPoint y: 554, endPoint x: 840, endPoint y: 551, distance: 202.0
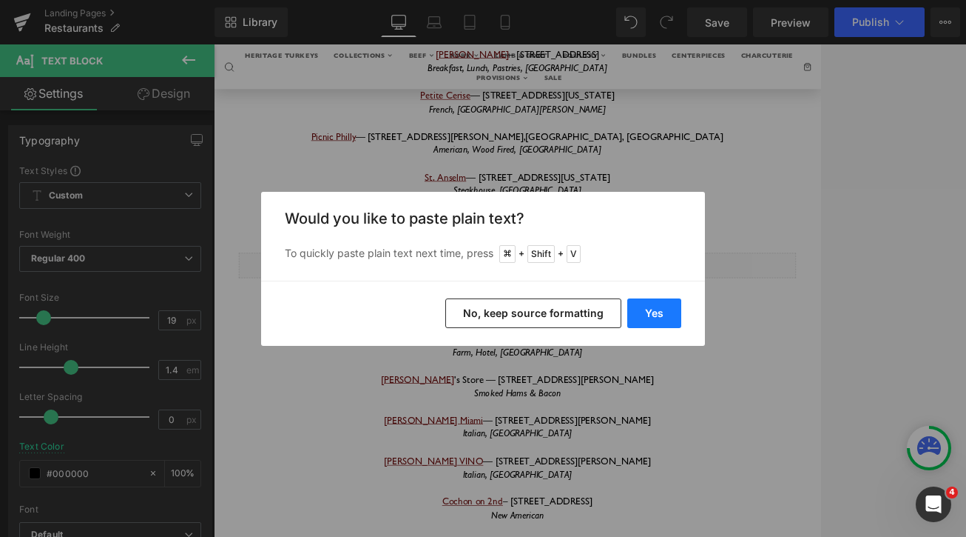
click at [645, 312] on button "Yes" at bounding box center [655, 313] width 54 height 30
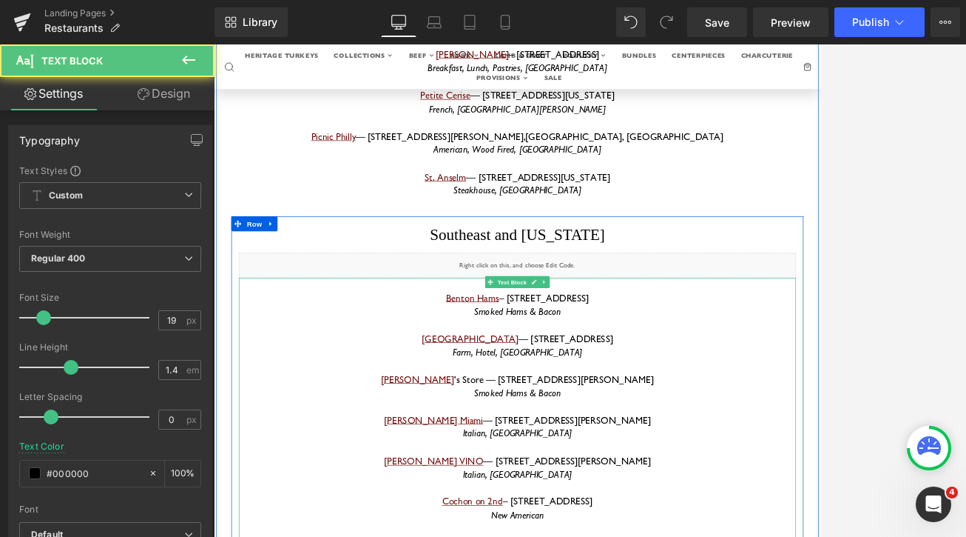
drag, startPoint x: 805, startPoint y: 551, endPoint x: 849, endPoint y: 547, distance: 43.8
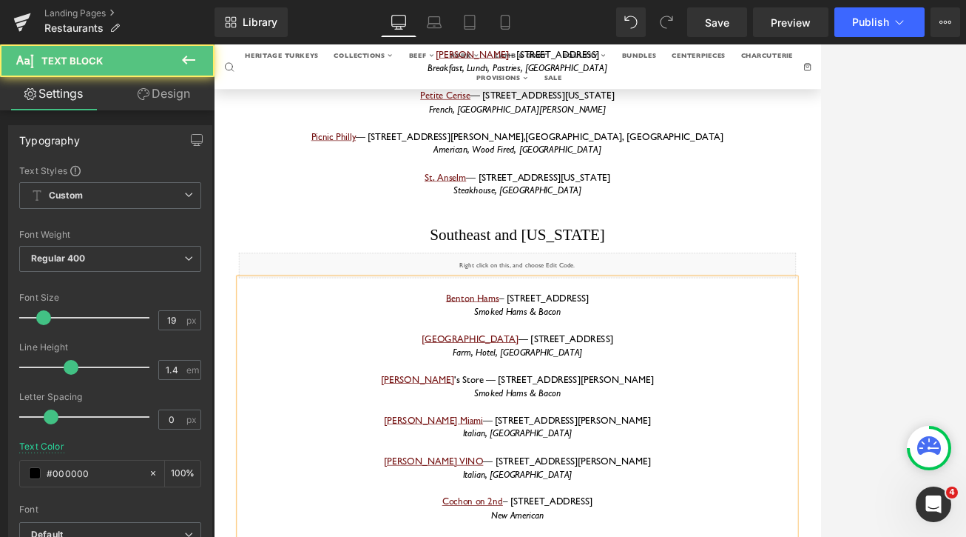
drag, startPoint x: 729, startPoint y: 572, endPoint x: 576, endPoint y: 576, distance: 153.2
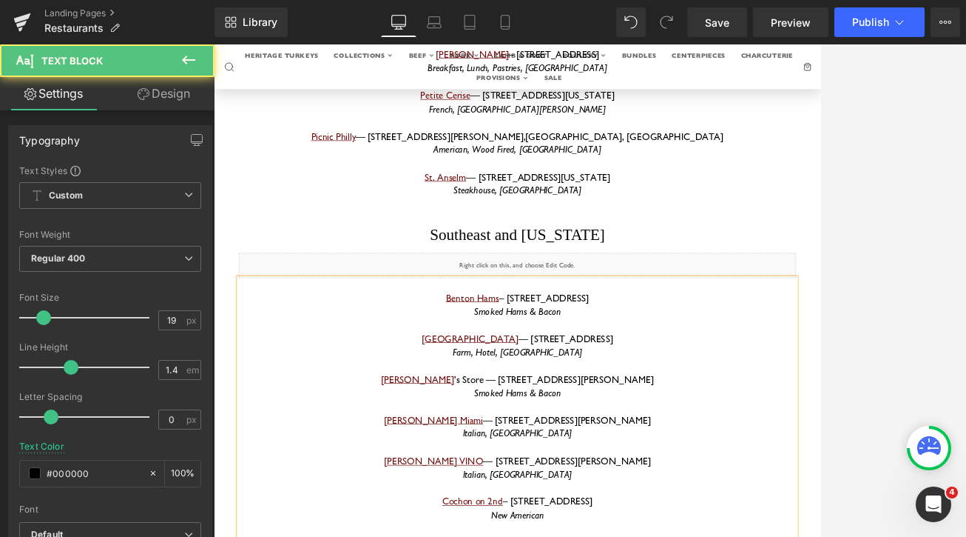
drag, startPoint x: 671, startPoint y: 554, endPoint x: 432, endPoint y: 553, distance: 239.0
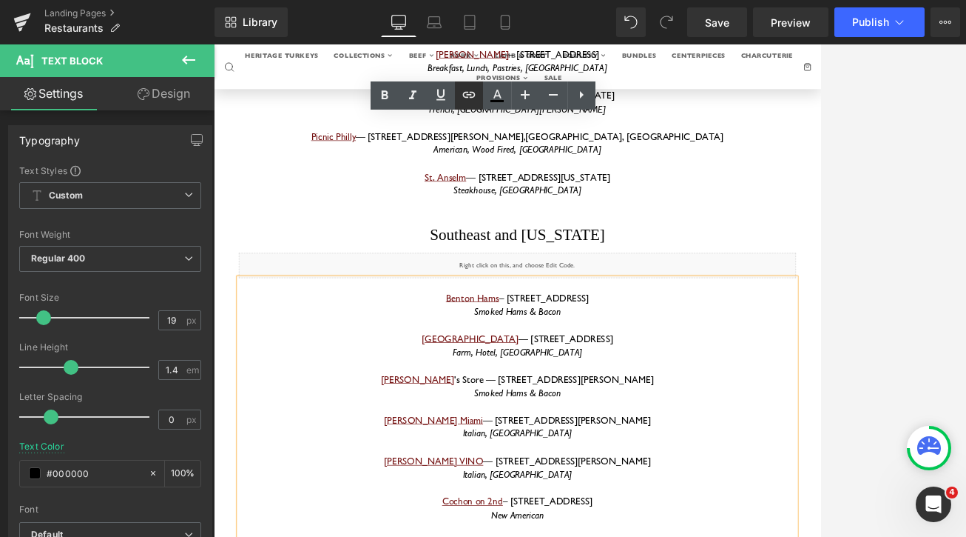
click at [470, 96] on icon at bounding box center [469, 95] width 18 height 18
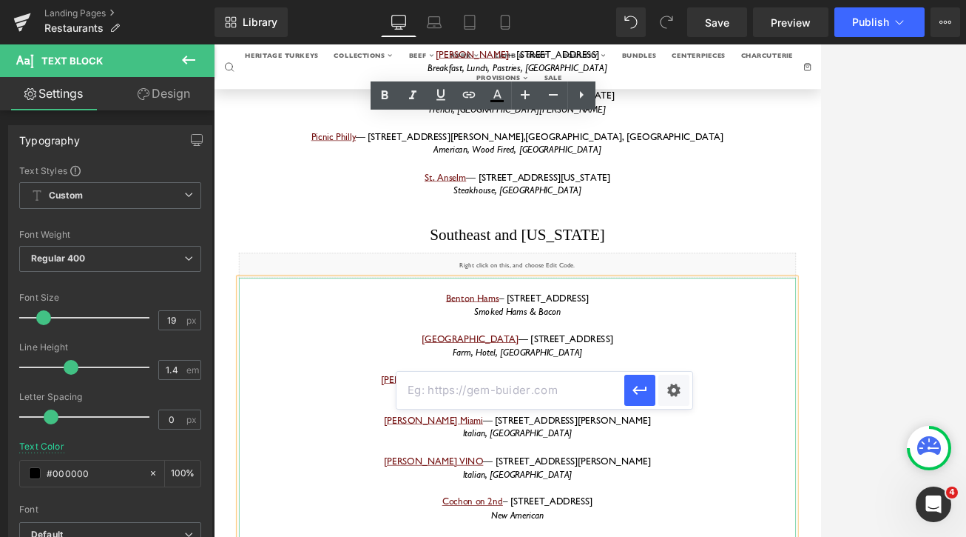
click at [548, 386] on input "text" at bounding box center [511, 389] width 228 height 37
click at [555, 393] on input "text" at bounding box center [511, 389] width 228 height 37
paste input "[URL][DOMAIN_NAME][PERSON_NAME][PERSON_NAME]"
click at [640, 398] on icon "button" at bounding box center [640, 390] width 18 height 18
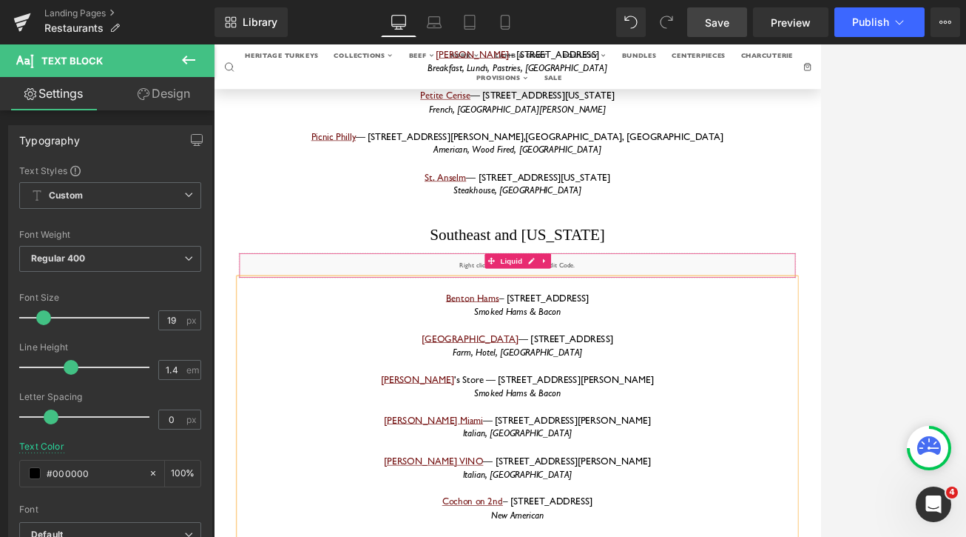
click at [722, 30] on span "Save" at bounding box center [717, 23] width 24 height 16
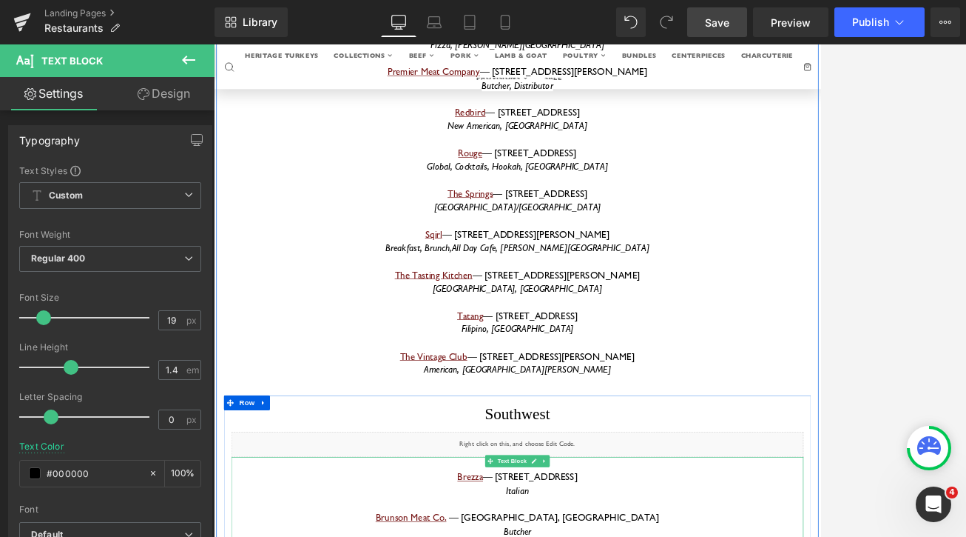
scroll to position [10777, 0]
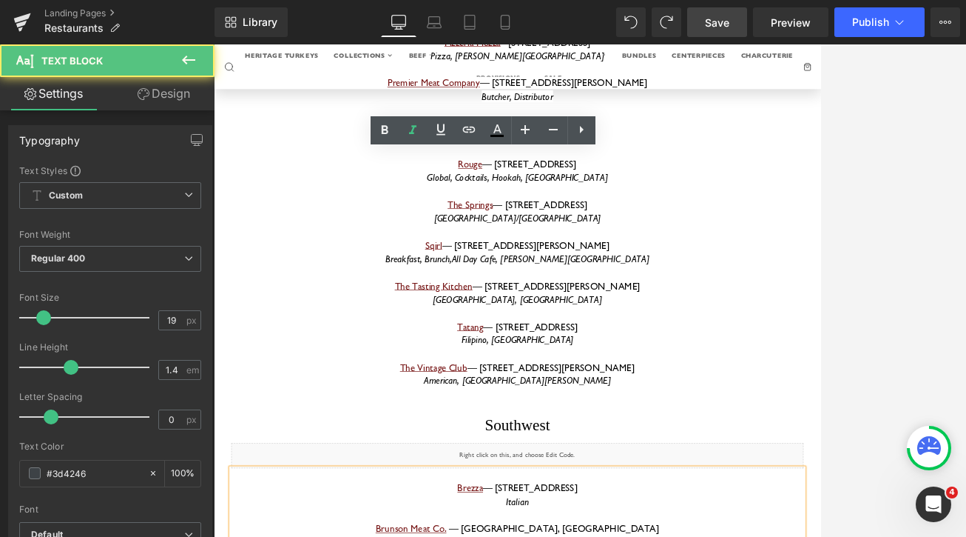
drag, startPoint x: 700, startPoint y: 369, endPoint x: 683, endPoint y: 367, distance: 17.2
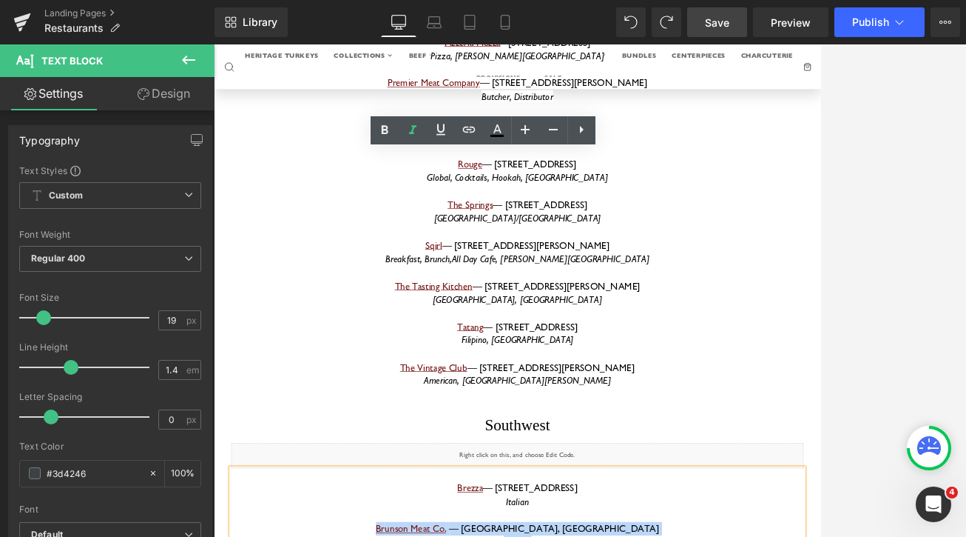
drag, startPoint x: 693, startPoint y: 312, endPoint x: 548, endPoint y: 295, distance: 146.0
copy div "Br unson Meat Co. — [GEOGRAPHIC_DATA], CO Butcher"
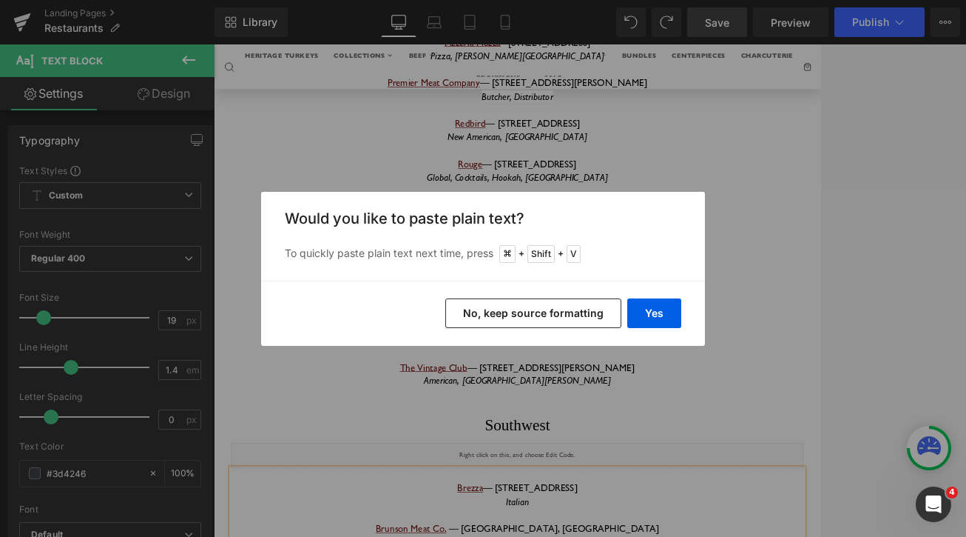
click at [590, 319] on button "No, keep source formatting" at bounding box center [533, 313] width 176 height 30
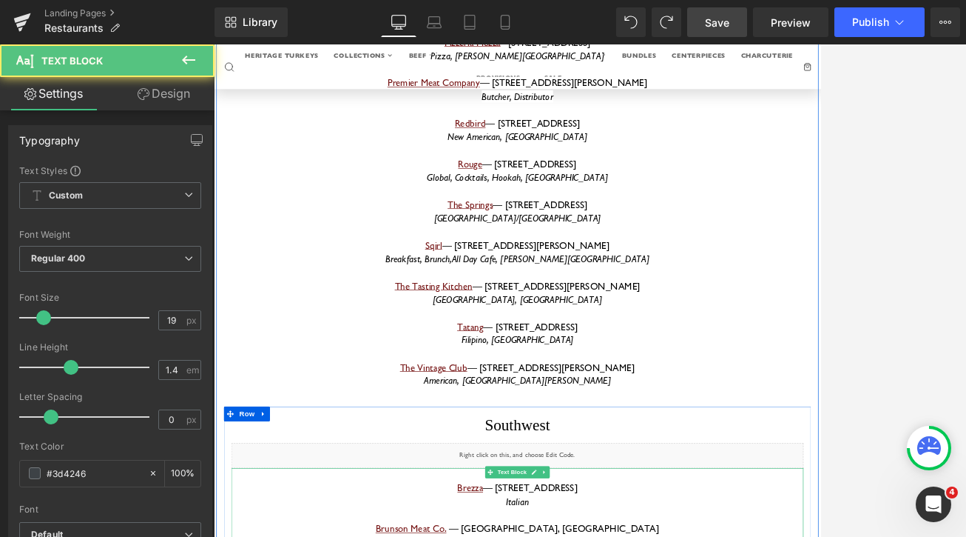
drag, startPoint x: 660, startPoint y: 408, endPoint x: 538, endPoint y: 406, distance: 122.1
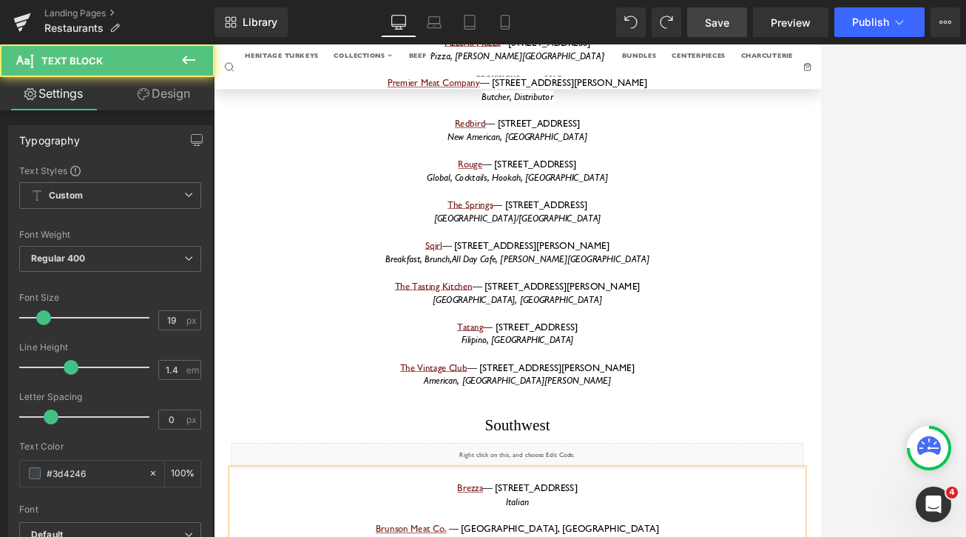
drag, startPoint x: 696, startPoint y: 406, endPoint x: 769, endPoint y: 410, distance: 73.4
drag, startPoint x: 700, startPoint y: 428, endPoint x: 599, endPoint y: 428, distance: 101.4
drag, startPoint x: 709, startPoint y: 491, endPoint x: 531, endPoint y: 468, distance: 179.0
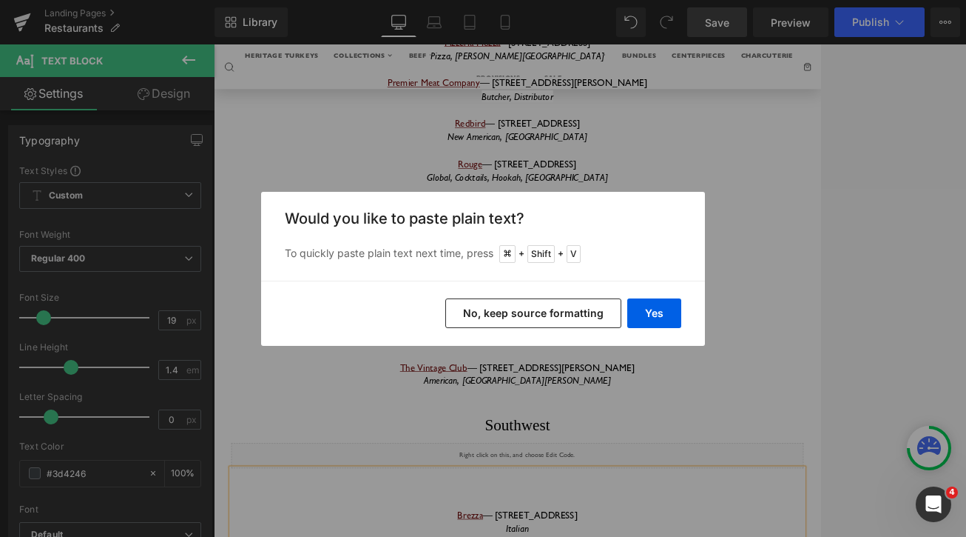
click at [517, 317] on button "No, keep source formatting" at bounding box center [533, 313] width 176 height 30
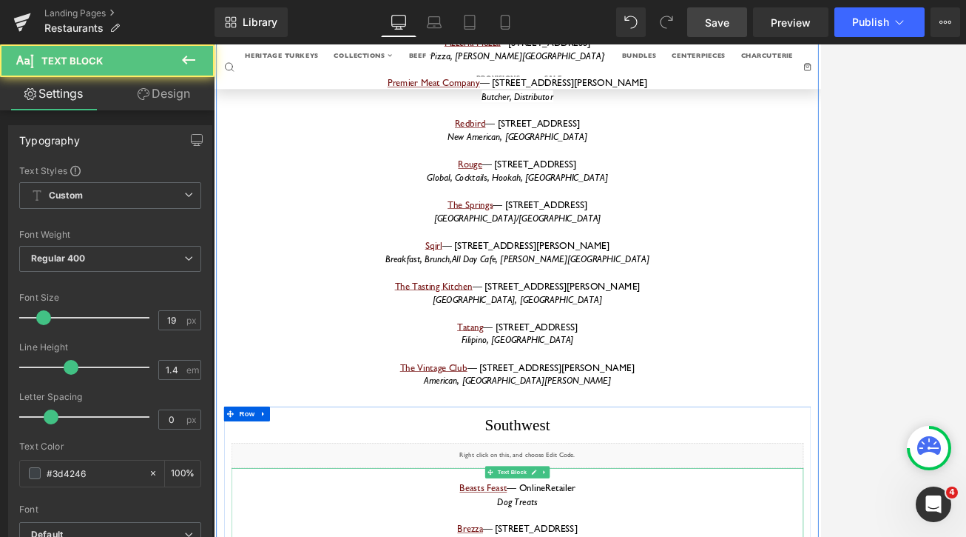
drag, startPoint x: 649, startPoint y: 466, endPoint x: 531, endPoint y: 471, distance: 117.7
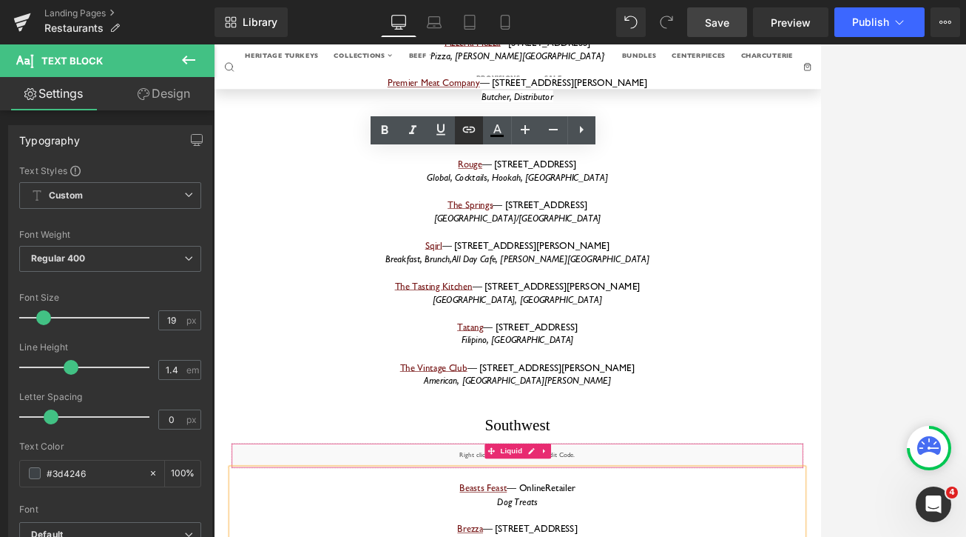
click at [469, 131] on icon at bounding box center [469, 130] width 18 height 18
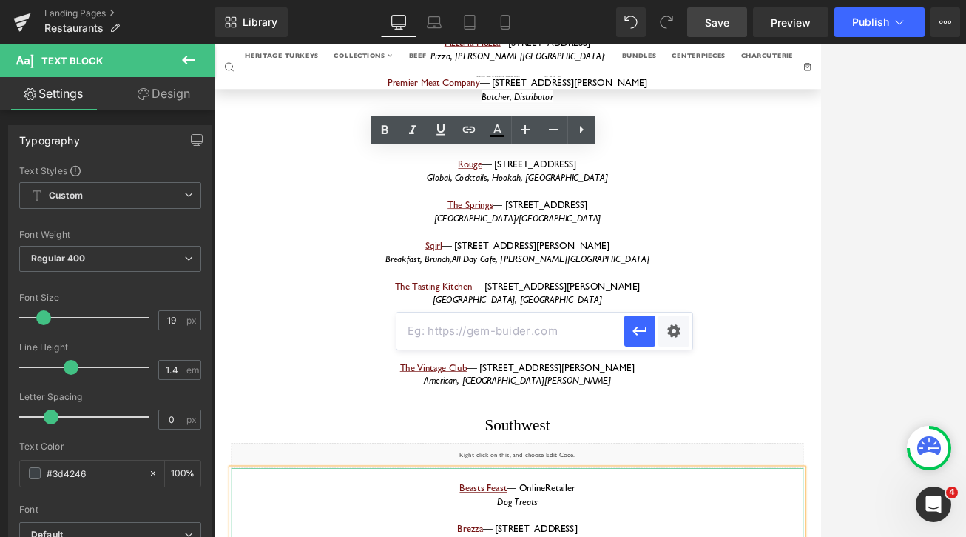
click at [512, 340] on input "text" at bounding box center [511, 330] width 228 height 37
paste input "[URL][DOMAIN_NAME]"
type input "[URL][DOMAIN_NAME]"
click at [642, 337] on icon "button" at bounding box center [640, 331] width 18 height 18
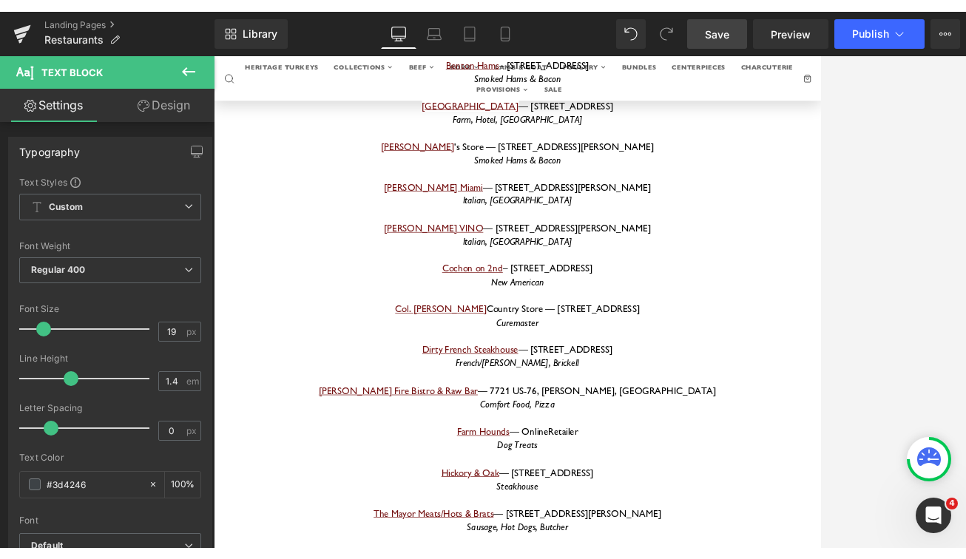
scroll to position [10819, 0]
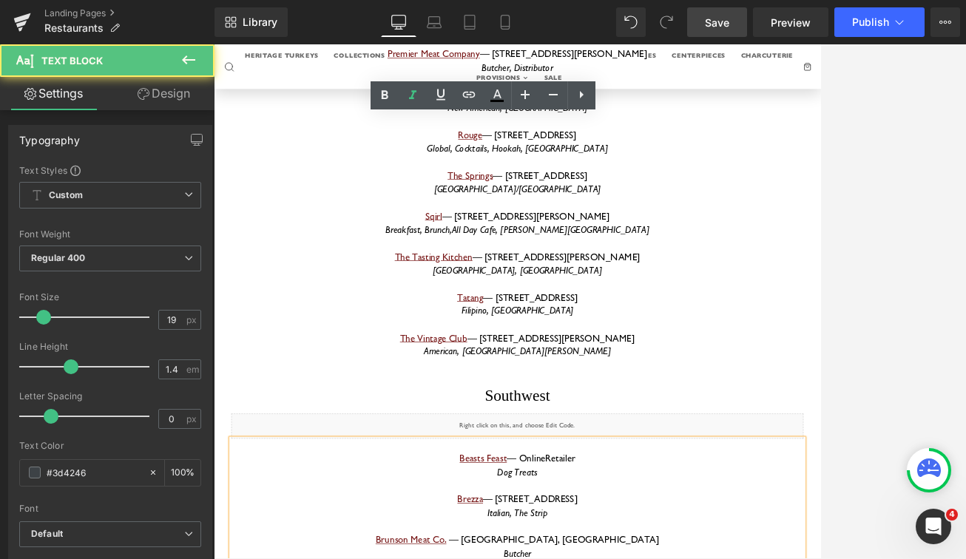
scroll to position [10828, 0]
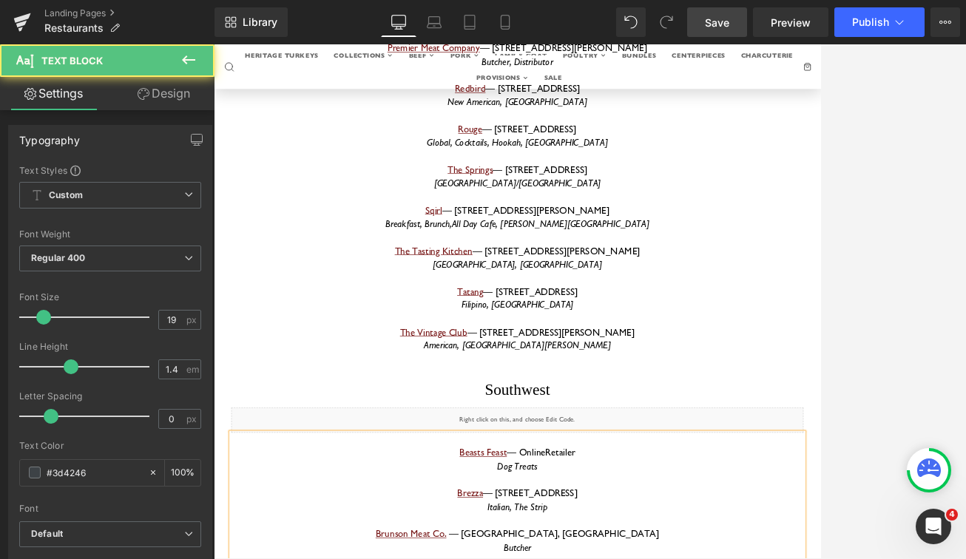
drag, startPoint x: 739, startPoint y: 378, endPoint x: 582, endPoint y: 374, distance: 156.9
copy icon "Italian, The Strip"
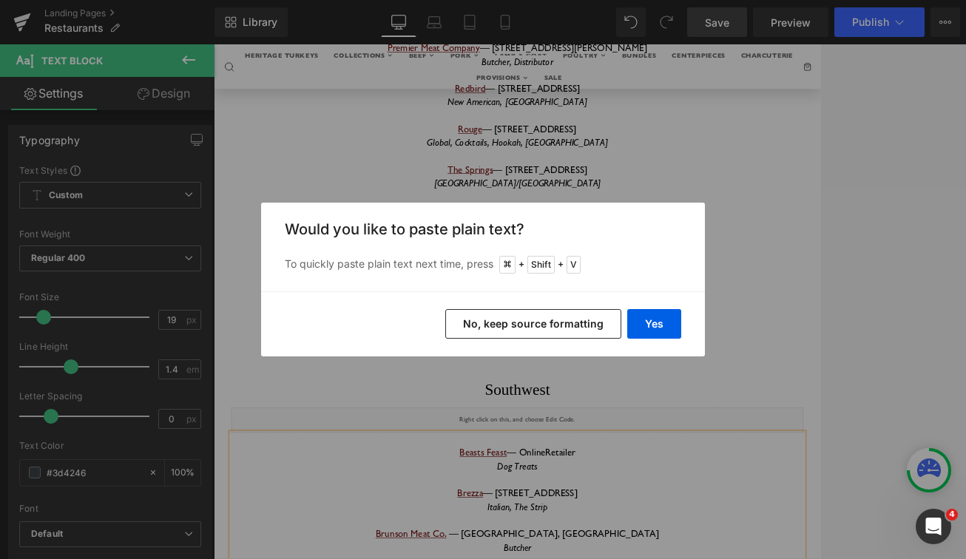
click at [519, 323] on button "No, keep source formatting" at bounding box center [533, 324] width 176 height 30
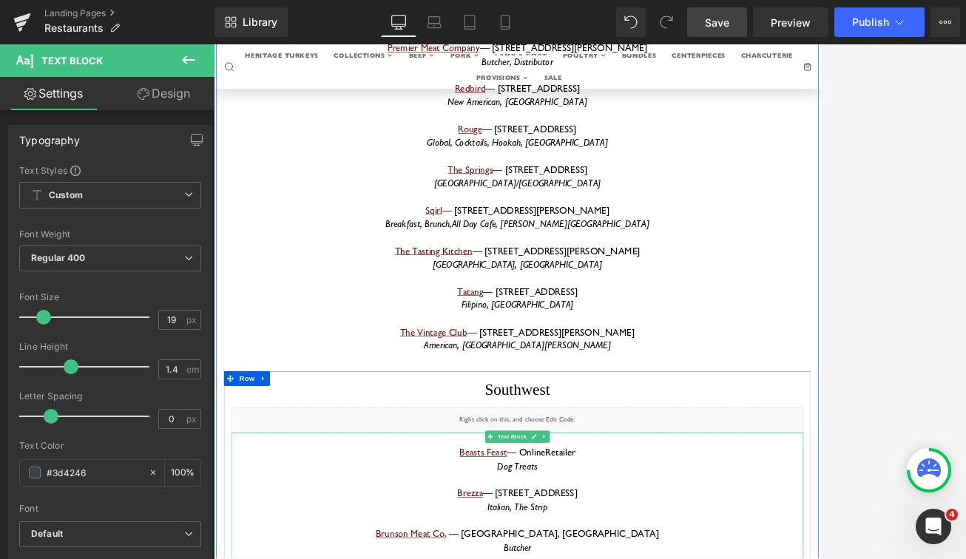
drag, startPoint x: 608, startPoint y: 491, endPoint x: 713, endPoint y: 493, distance: 105.1
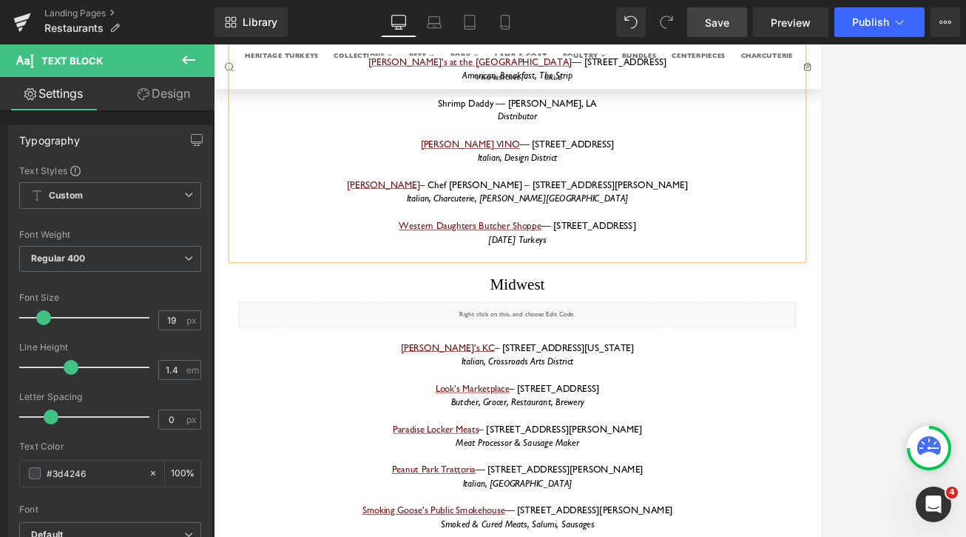
scroll to position [1805, 0]
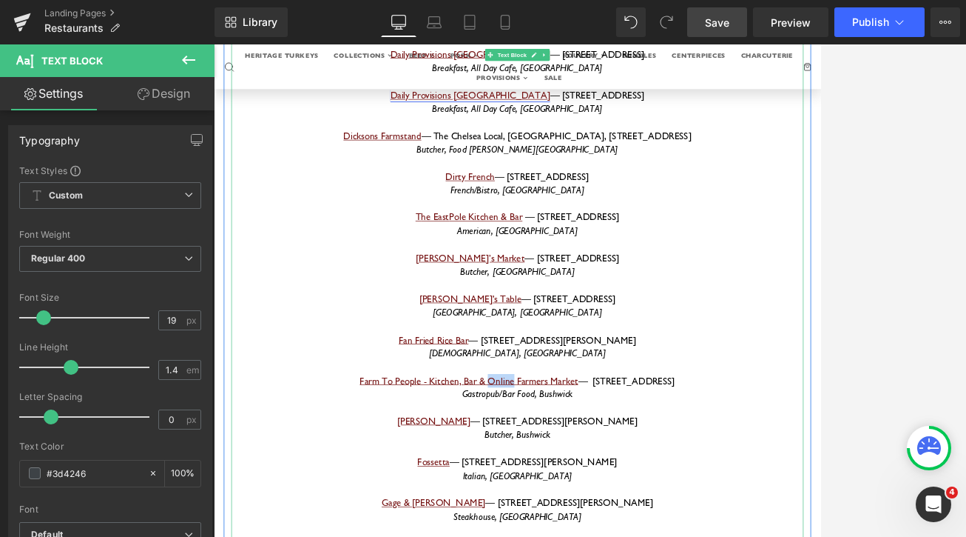
click at [805, 510] on p at bounding box center [662, 520] width 844 height 20
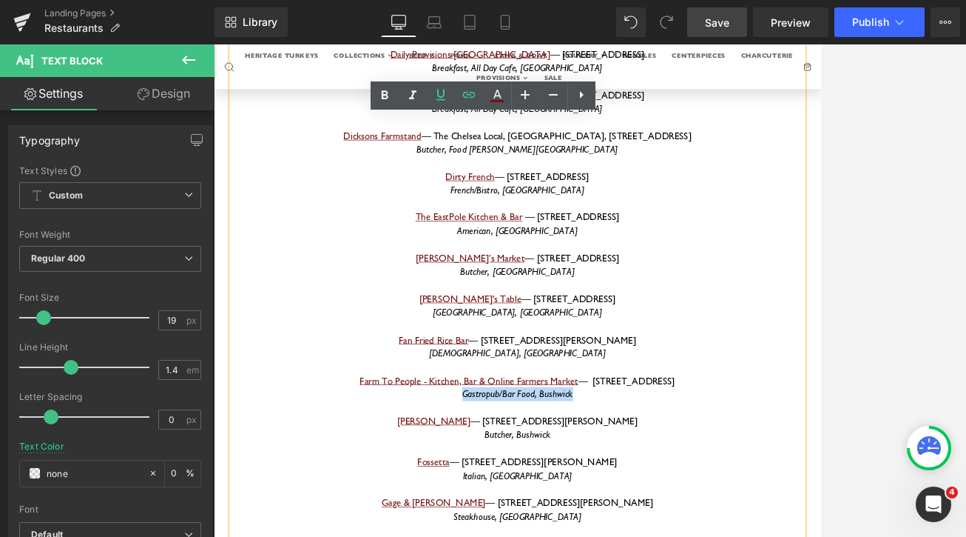
drag, startPoint x: 779, startPoint y: 443, endPoint x: 517, endPoint y: 445, distance: 261.2
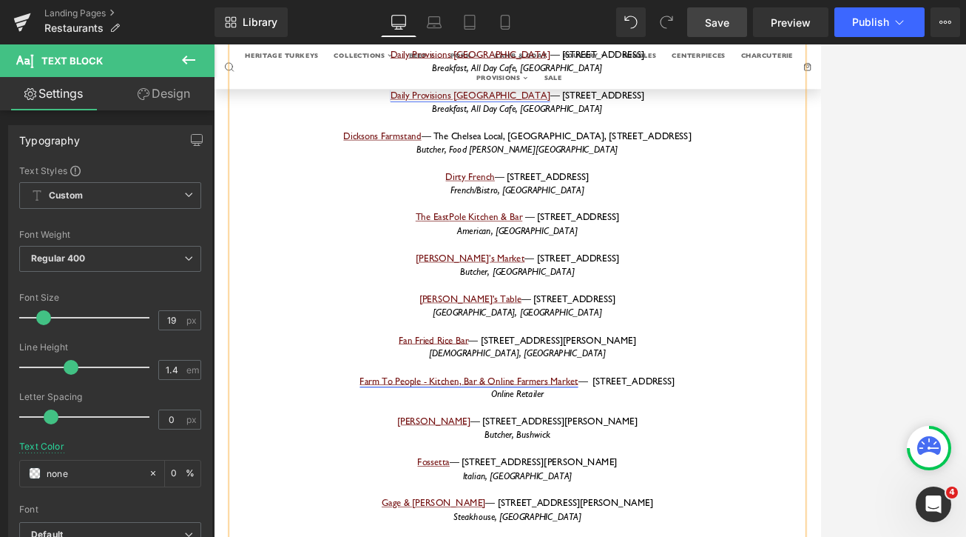
drag, startPoint x: 974, startPoint y: 425, endPoint x: 474, endPoint y: 431, distance: 499.6
click at [474, 530] on p "Farm To People - Kitchen, Bar & Online Farmers Market — [STREET_ADDRESS]" at bounding box center [662, 540] width 844 height 20
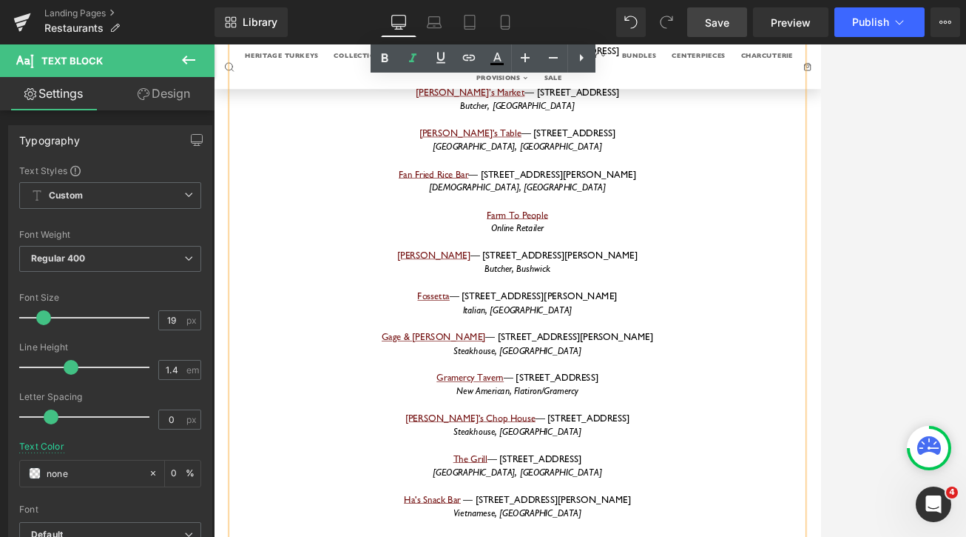
scroll to position [2051, 0]
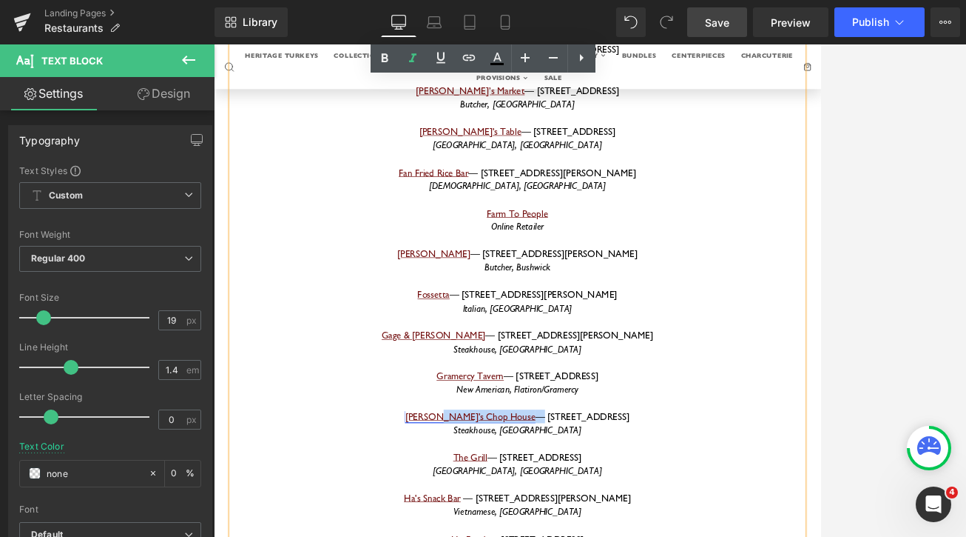
drag, startPoint x: 636, startPoint y: 465, endPoint x: 565, endPoint y: 463, distance: 70.3
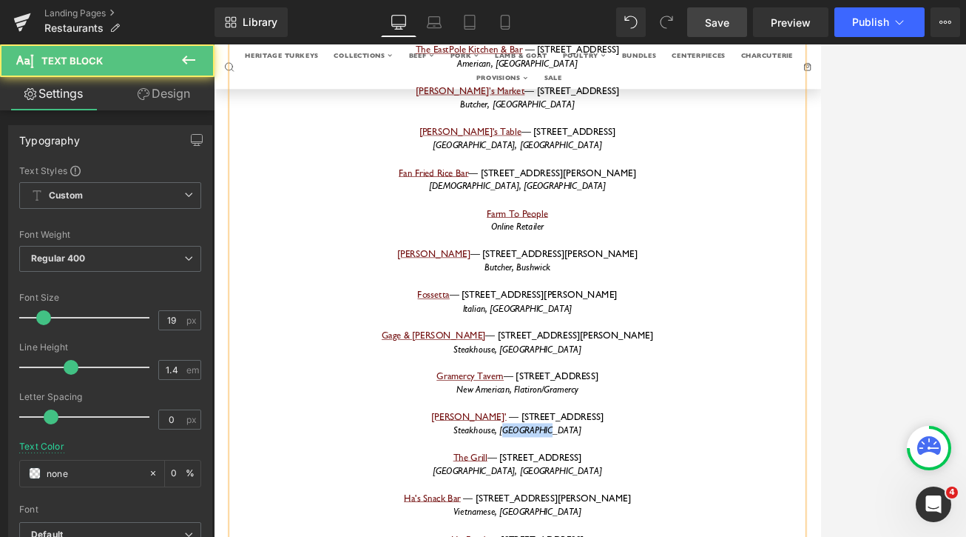
drag, startPoint x: 672, startPoint y: 484, endPoint x: 750, endPoint y: 482, distance: 77.7
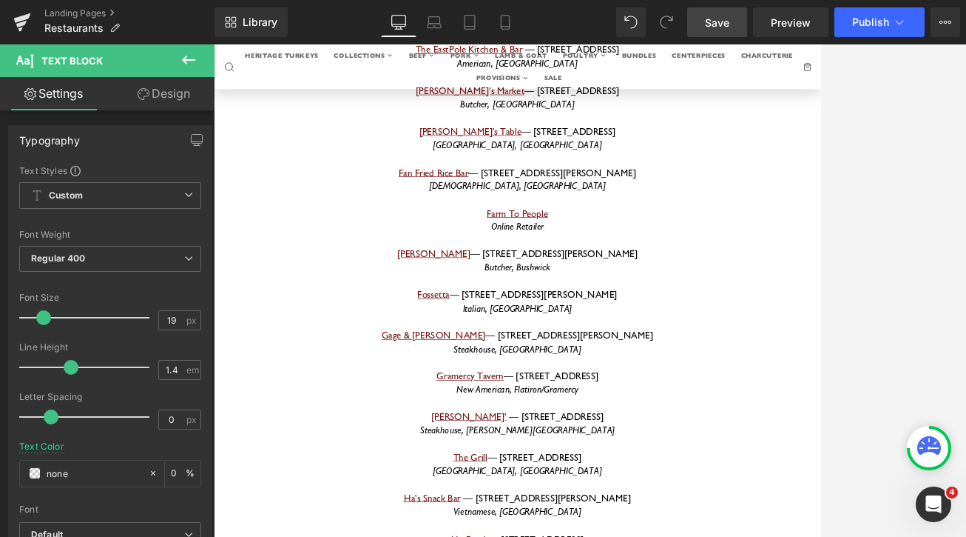
click at [731, 27] on link "Save" at bounding box center [717, 22] width 60 height 30
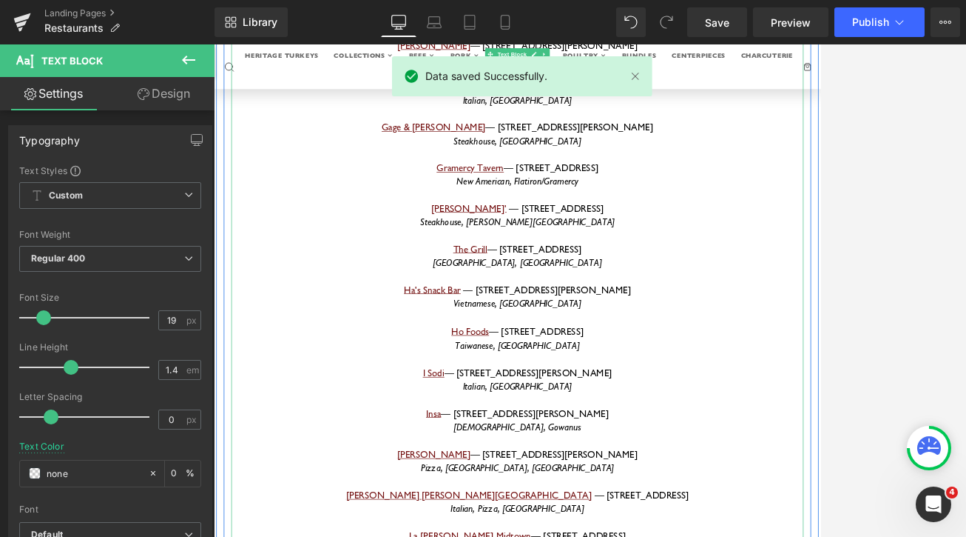
scroll to position [2358, 0]
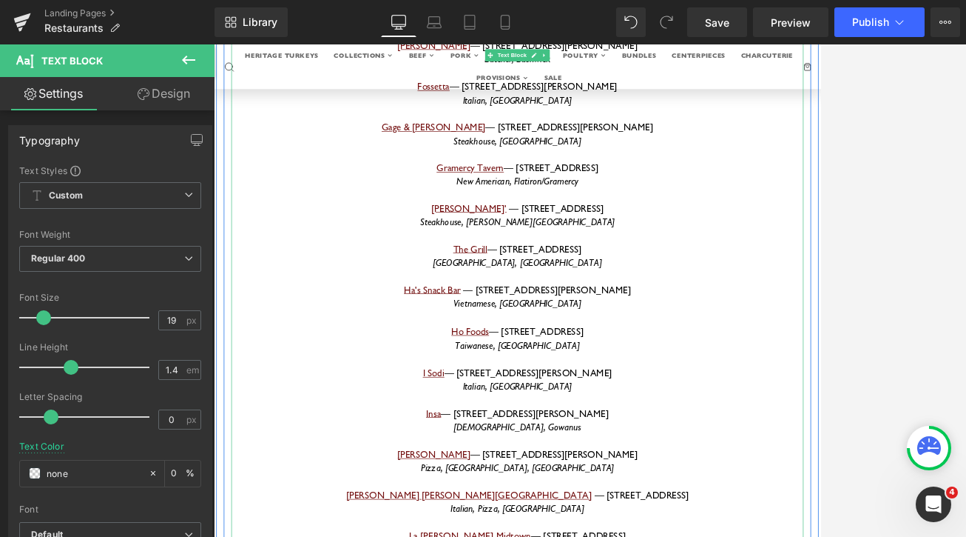
click at [764, 415] on p "Vietnamese, [GEOGRAPHIC_DATA]" at bounding box center [662, 425] width 844 height 21
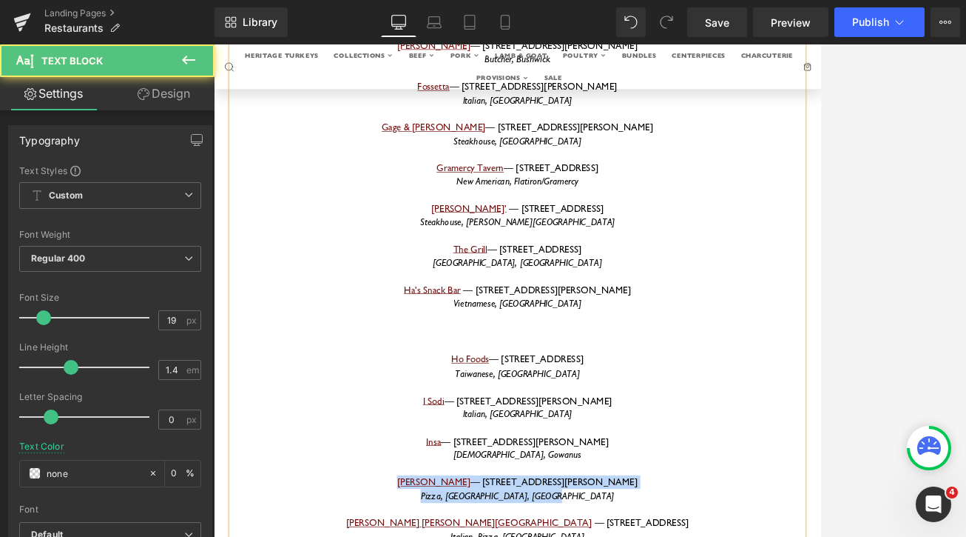
drag, startPoint x: 768, startPoint y: 560, endPoint x: 548, endPoint y: 545, distance: 221.1
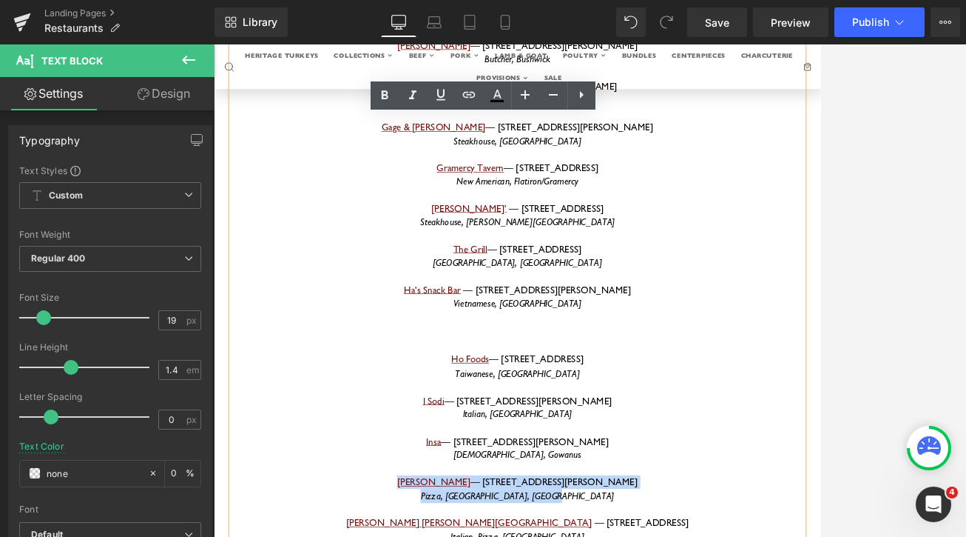
copy div "[PERSON_NAME] — [STREET_ADDRESS][PERSON_NAME]"
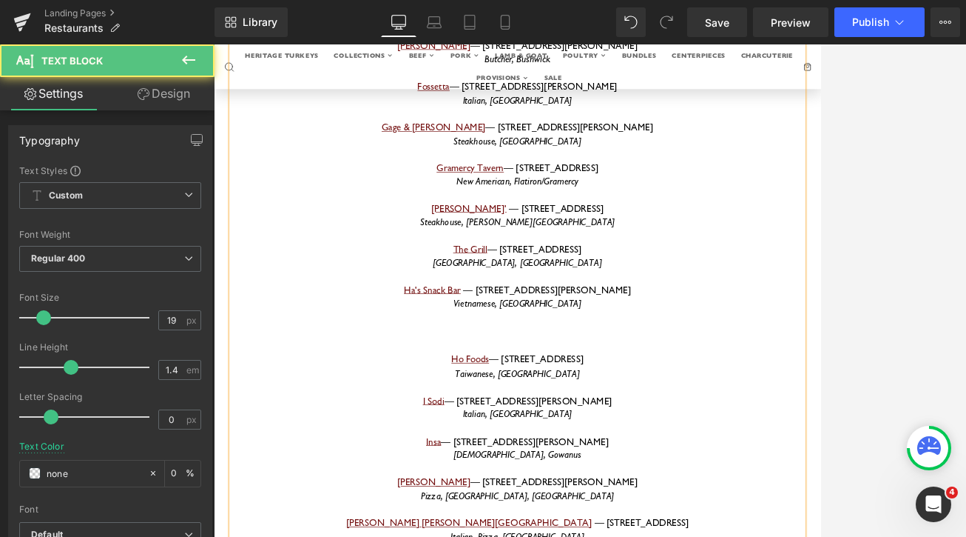
click at [624, 456] on p at bounding box center [662, 466] width 844 height 21
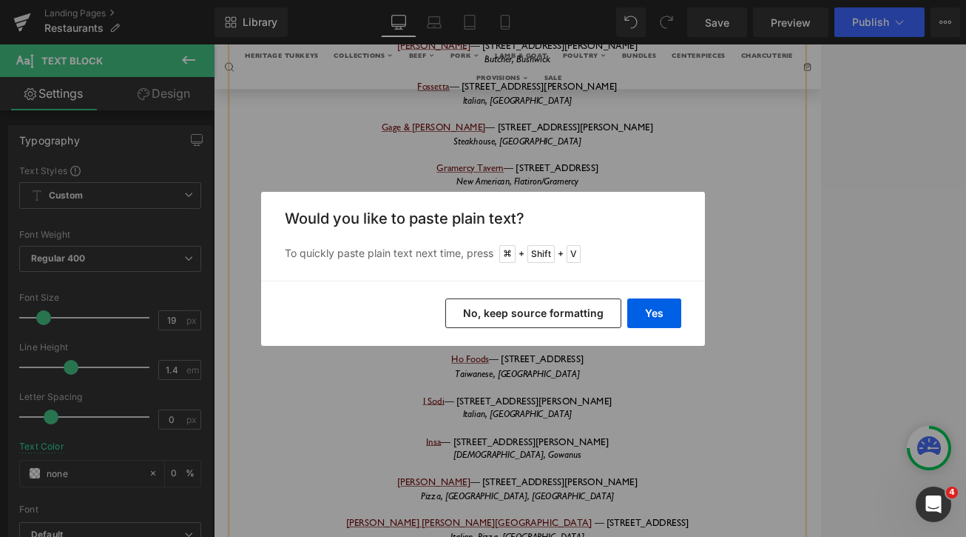
click at [510, 315] on button "No, keep source formatting" at bounding box center [533, 313] width 176 height 30
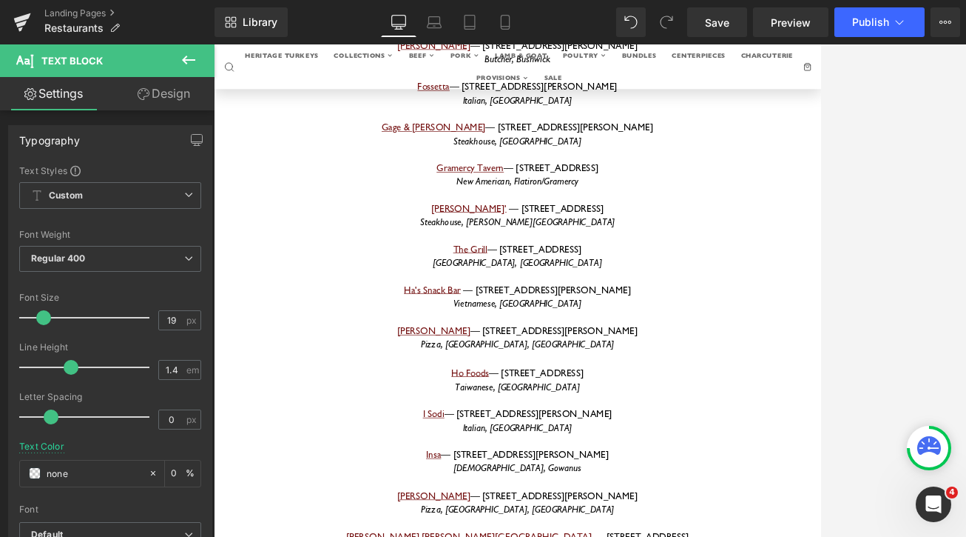
scroll to position [2360, 0]
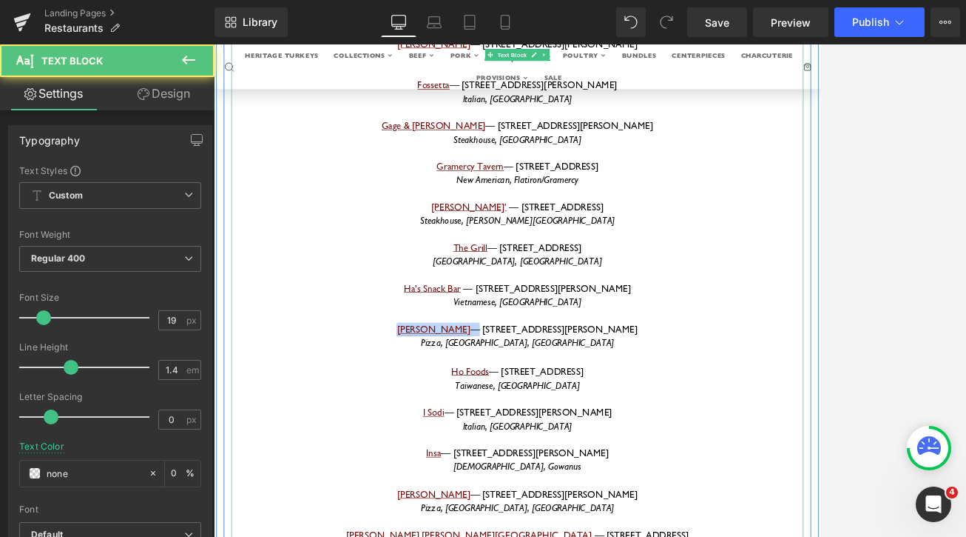
drag, startPoint x: 589, startPoint y: 327, endPoint x: 553, endPoint y: 329, distance: 36.3
click at [553, 455] on font "[PERSON_NAME] — [STREET_ADDRESS][PERSON_NAME]" at bounding box center [661, 464] width 355 height 18
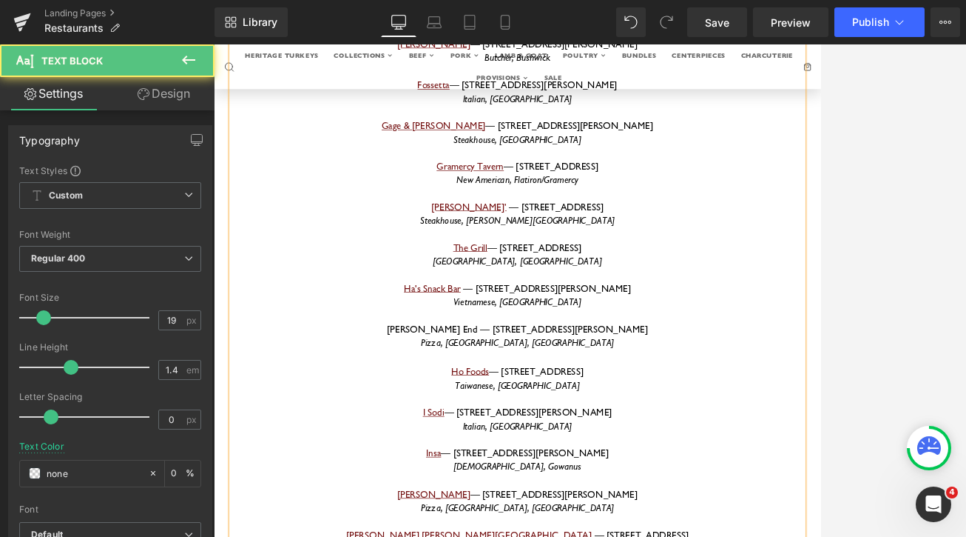
click at [631, 455] on font "[PERSON_NAME] End — [STREET_ADDRESS][PERSON_NAME]" at bounding box center [661, 464] width 385 height 18
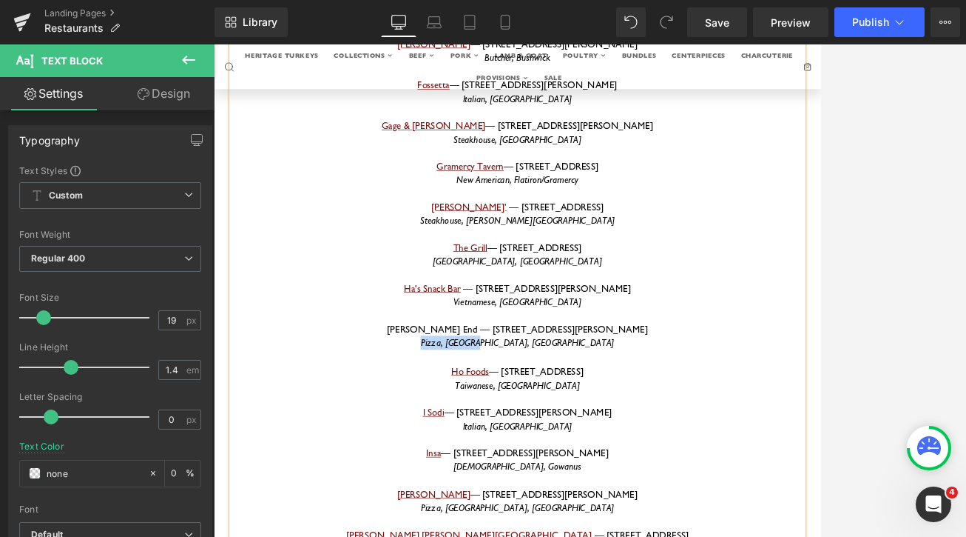
drag, startPoint x: 561, startPoint y: 346, endPoint x: 642, endPoint y: 349, distance: 81.4
click at [642, 474] on p "Pizza, [GEOGRAPHIC_DATA], [GEOGRAPHIC_DATA]" at bounding box center [662, 484] width 844 height 21
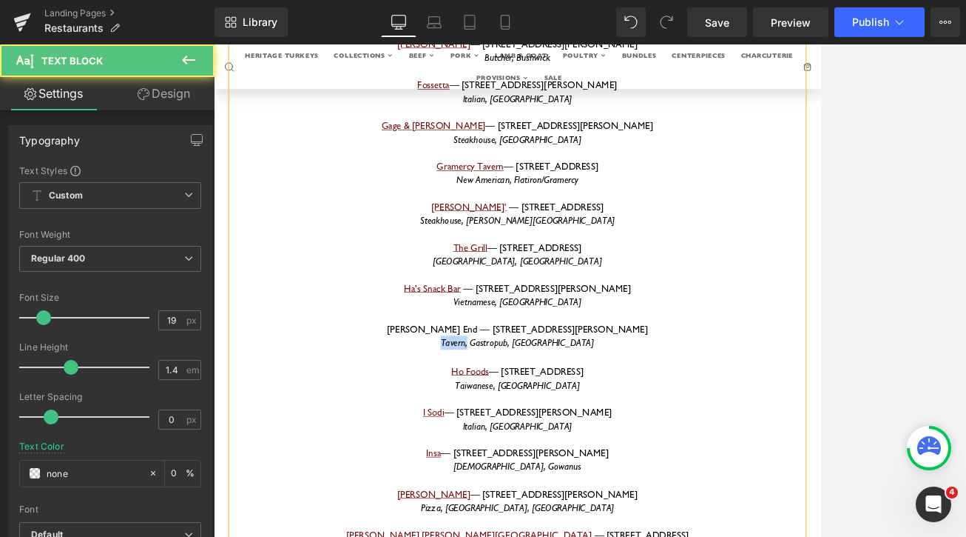
drag, startPoint x: 540, startPoint y: 348, endPoint x: 591, endPoint y: 351, distance: 51.1
click at [591, 474] on p "Tavern, Gastropub, [GEOGRAPHIC_DATA]" at bounding box center [662, 484] width 844 height 21
click at [642, 475] on icon "Gastropub, [GEOGRAPHIC_DATA]" at bounding box center [662, 483] width 184 height 17
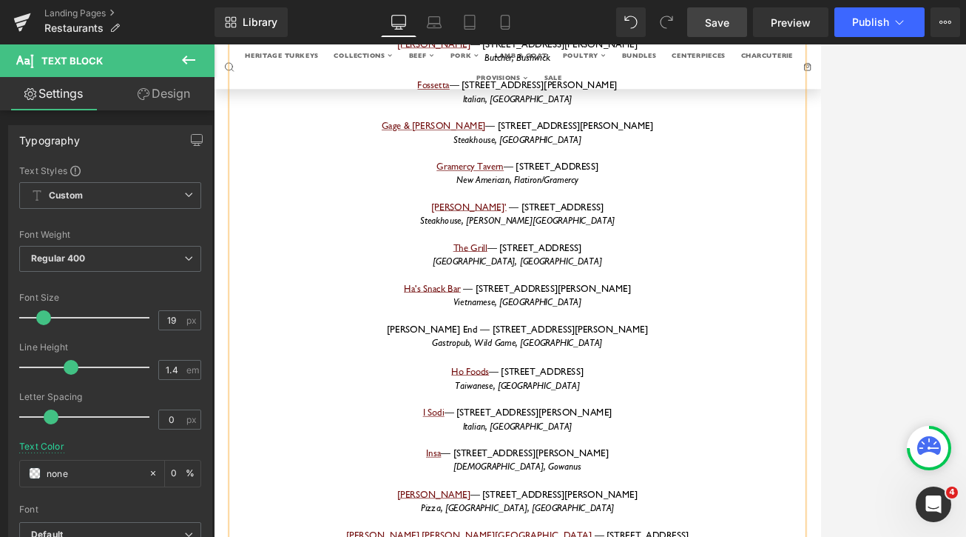
click at [734, 14] on link "Save" at bounding box center [717, 22] width 60 height 30
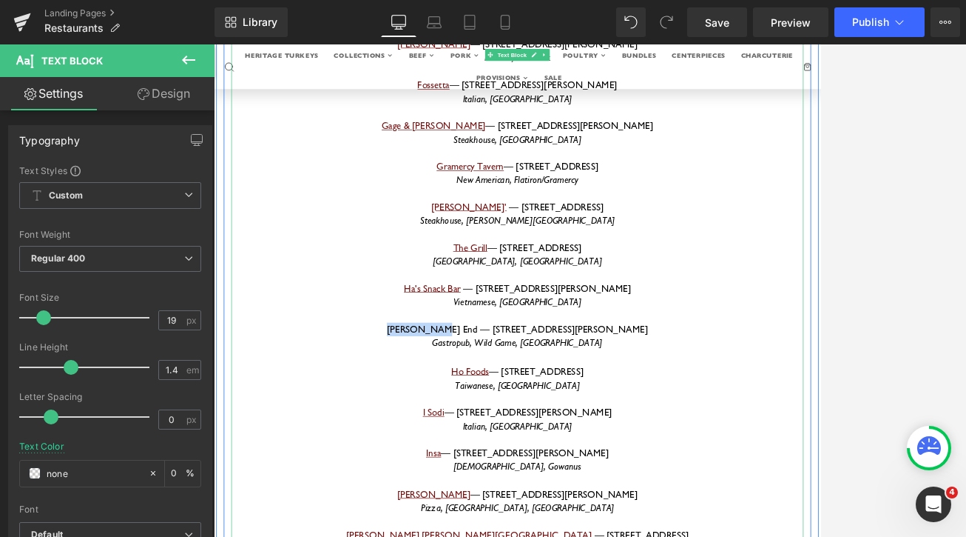
drag, startPoint x: 605, startPoint y: 332, endPoint x: 528, endPoint y: 332, distance: 77.7
click at [528, 454] on p "[PERSON_NAME] End — [STREET_ADDRESS][PERSON_NAME]" at bounding box center [662, 464] width 844 height 20
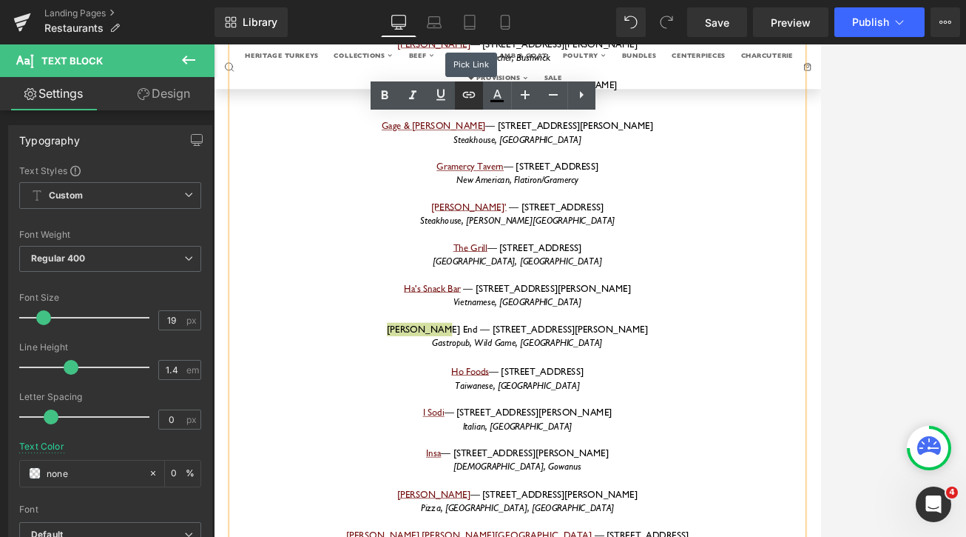
click at [465, 90] on icon at bounding box center [469, 95] width 18 height 18
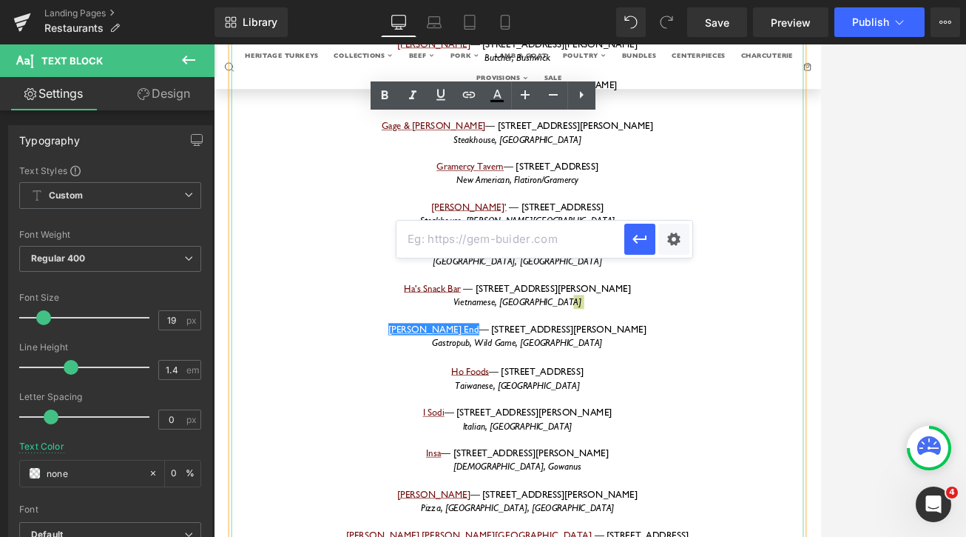
click at [457, 250] on input "text" at bounding box center [511, 239] width 228 height 37
paste input "[URL][DOMAIN_NAME]"
type input "[URL][DOMAIN_NAME]"
click at [635, 249] on button "button" at bounding box center [640, 238] width 31 height 31
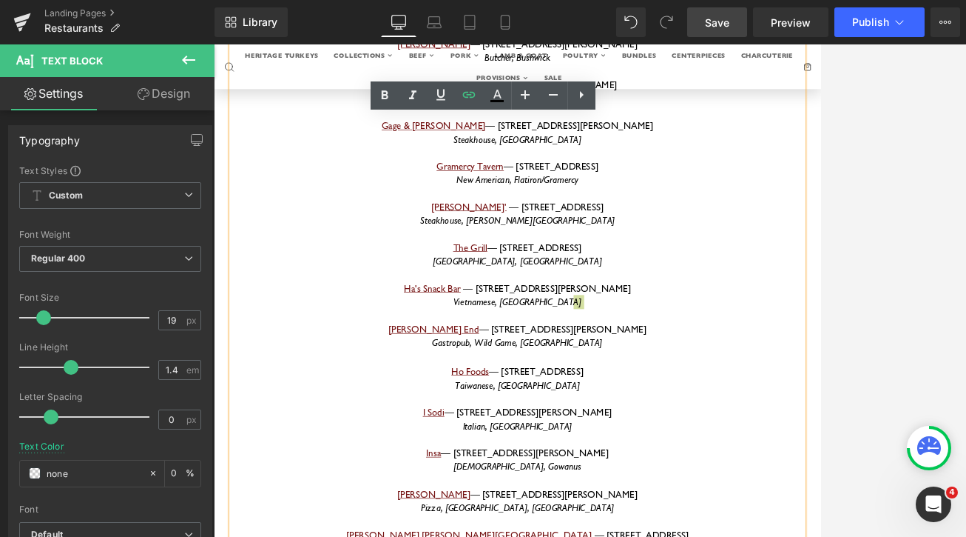
click at [740, 29] on link "Save" at bounding box center [717, 22] width 60 height 30
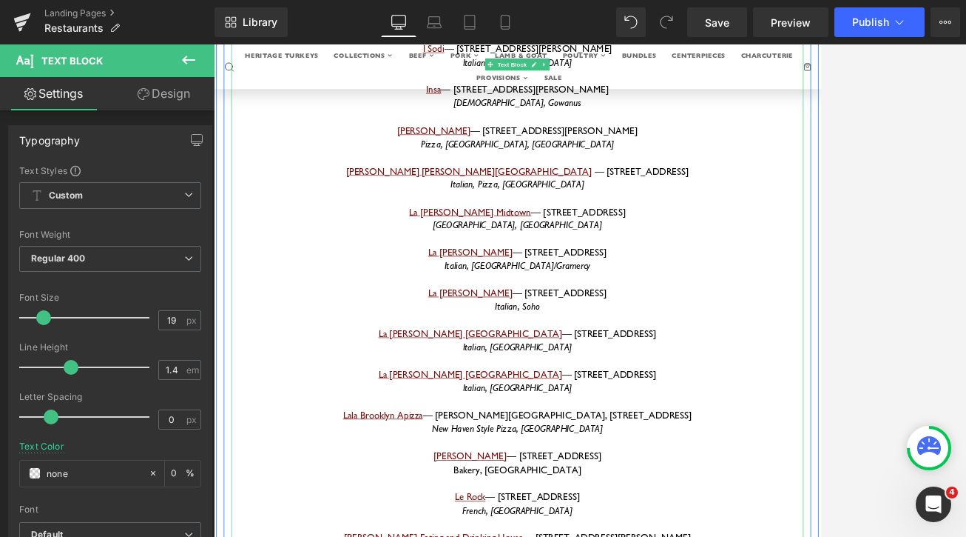
scroll to position [2934, 0]
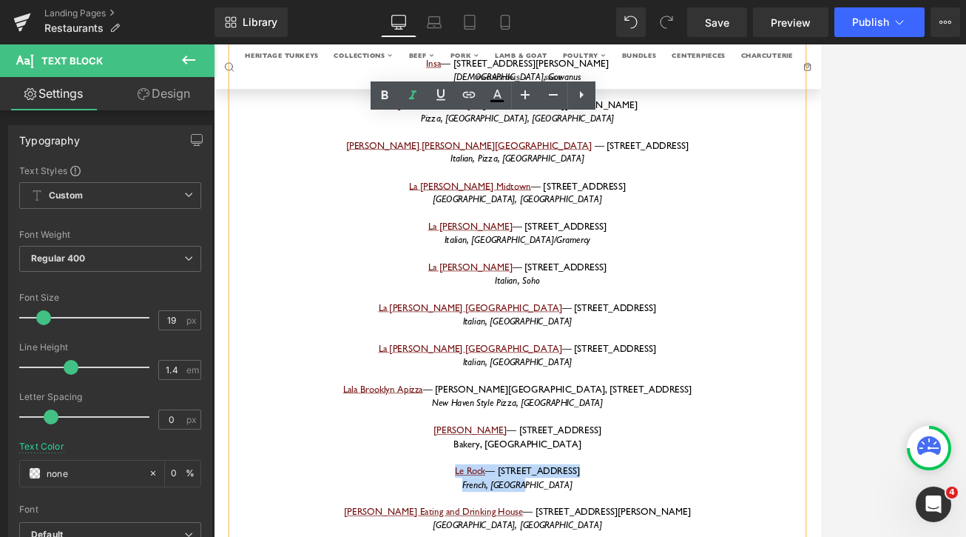
drag, startPoint x: 718, startPoint y: 535, endPoint x: 520, endPoint y: 508, distance: 199.5
click at [520, 508] on div "Agi's Counter — [STREET_ADDRESS] Eastern European, [GEOGRAPHIC_DATA] [GEOGRAPHI…" at bounding box center [662, 472] width 844 height 6147
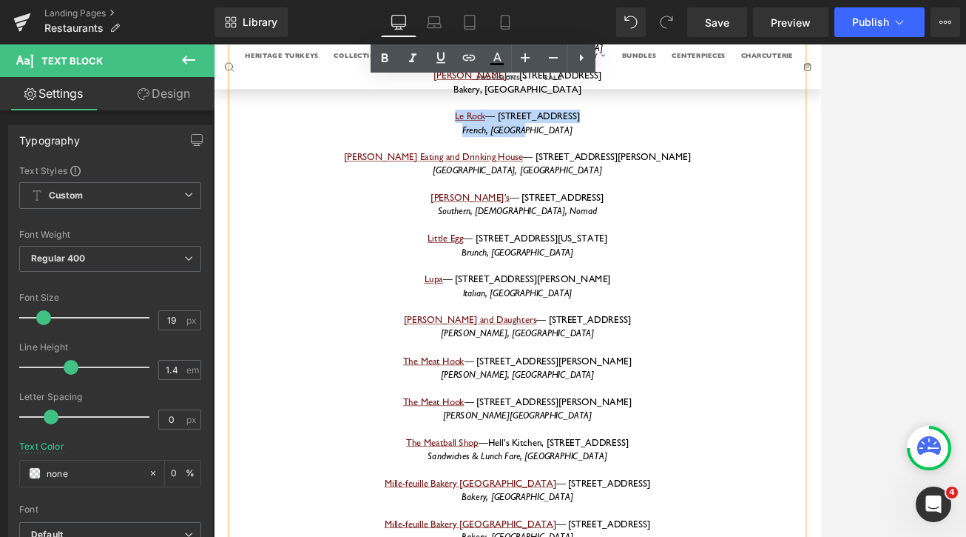
scroll to position [3463, 0]
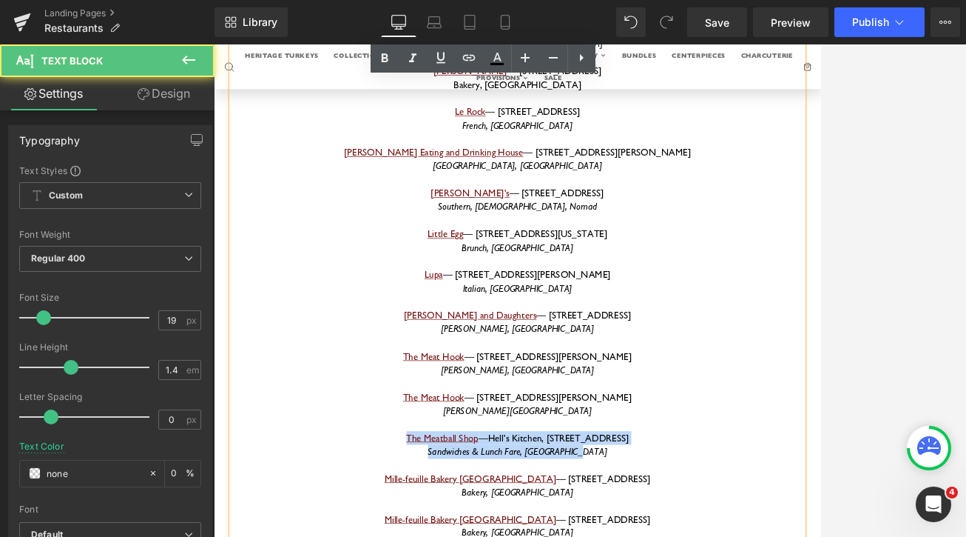
drag, startPoint x: 824, startPoint y: 457, endPoint x: 465, endPoint y: 440, distance: 358.5
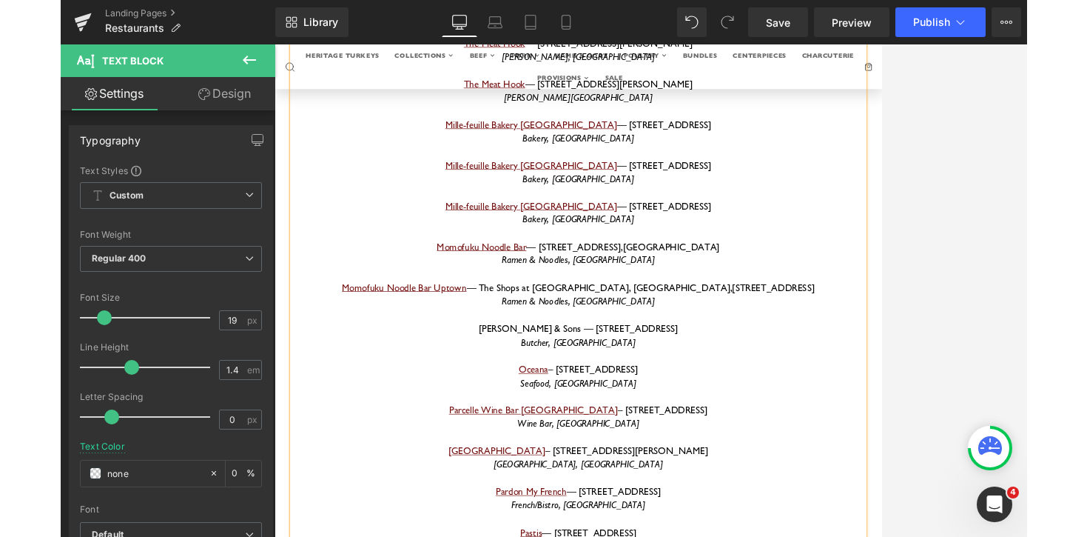
scroll to position [3926, 0]
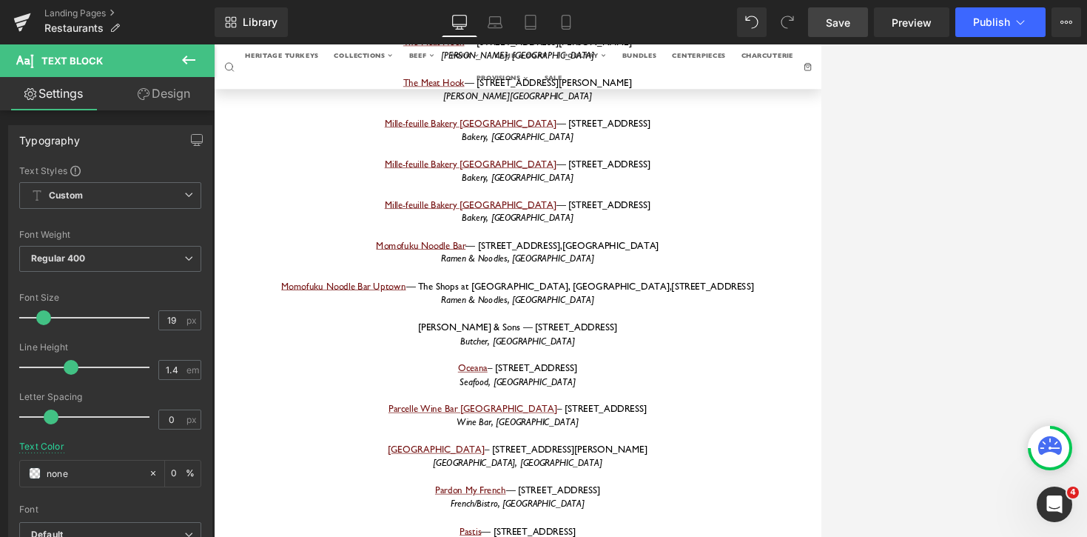
click at [831, 33] on link "Save" at bounding box center [838, 22] width 60 height 30
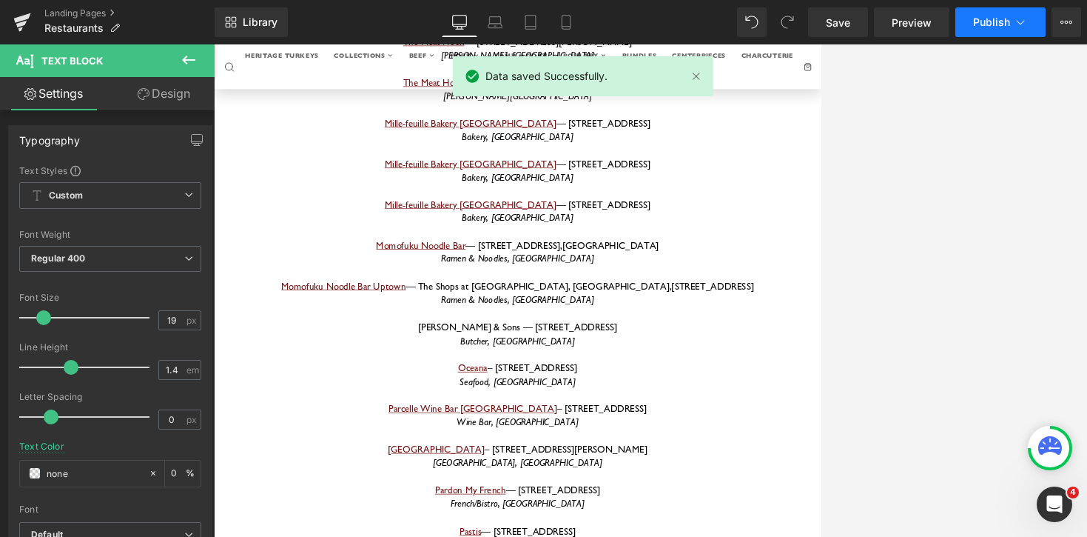
click at [966, 21] on span "Publish" at bounding box center [991, 22] width 37 height 12
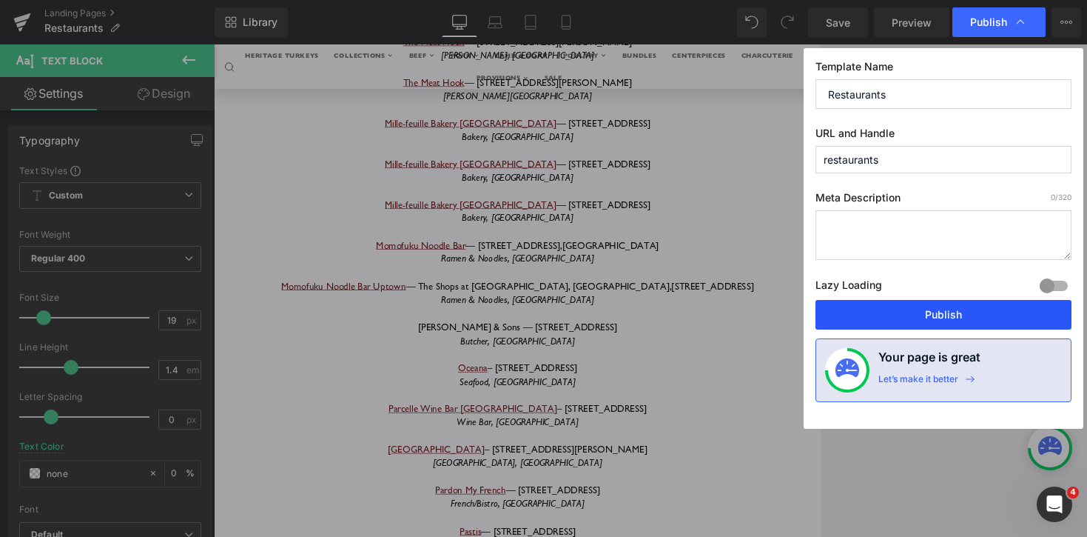
click at [945, 320] on button "Publish" at bounding box center [944, 315] width 256 height 30
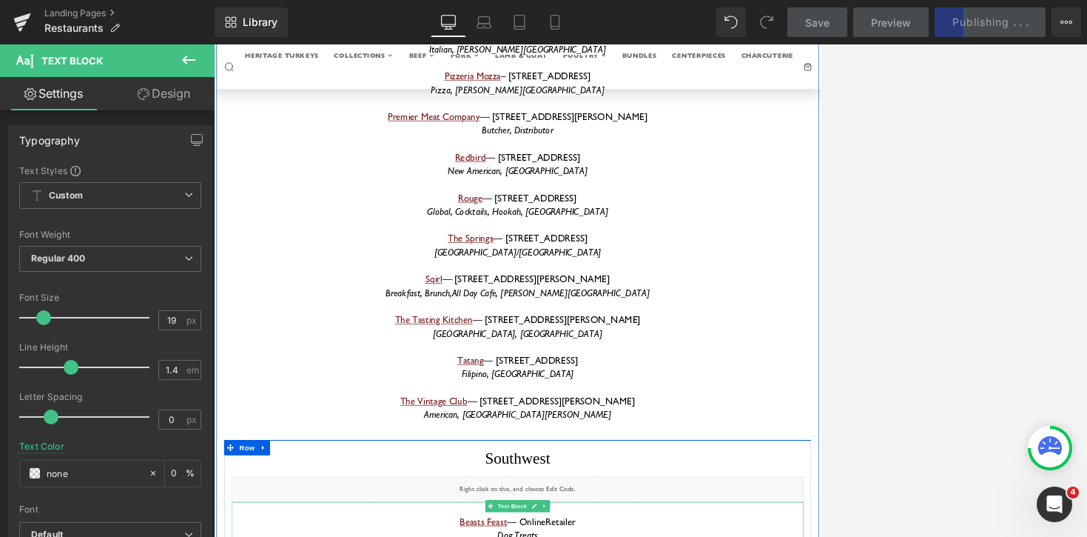
scroll to position [10712, 0]
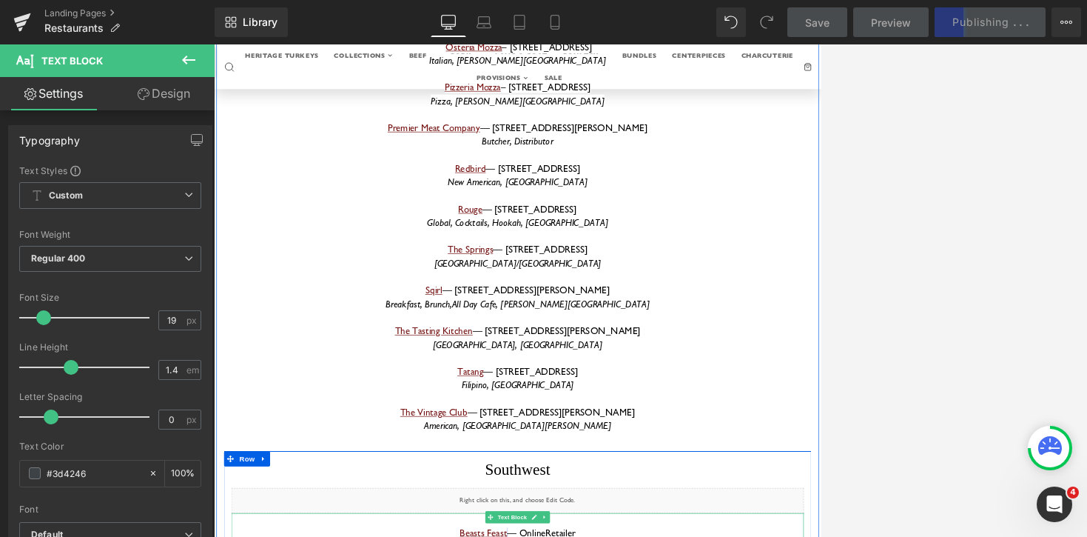
drag, startPoint x: 702, startPoint y: 318, endPoint x: 561, endPoint y: 297, distance: 142.9
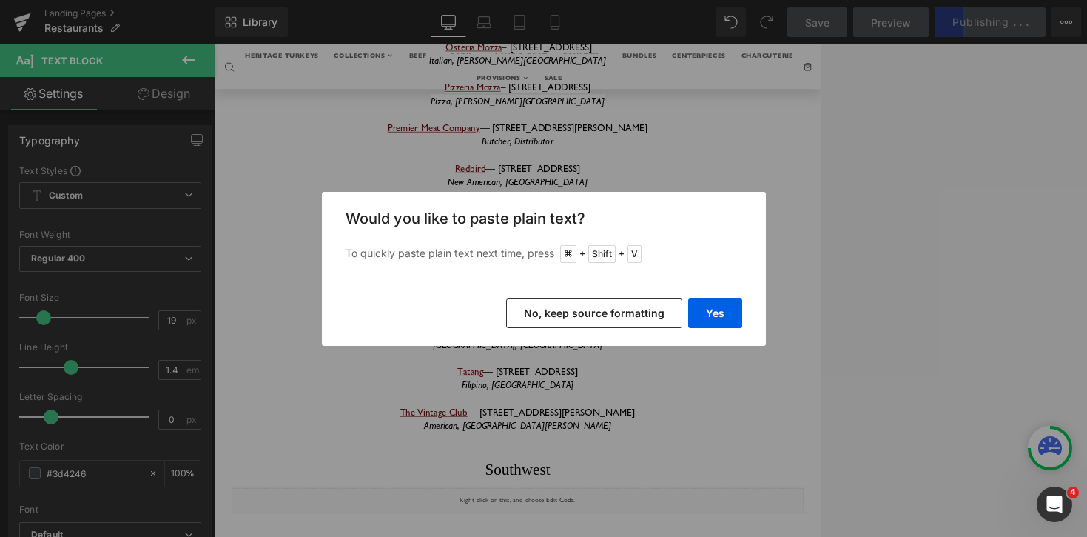
click at [613, 304] on button "No, keep source formatting" at bounding box center [594, 313] width 176 height 30
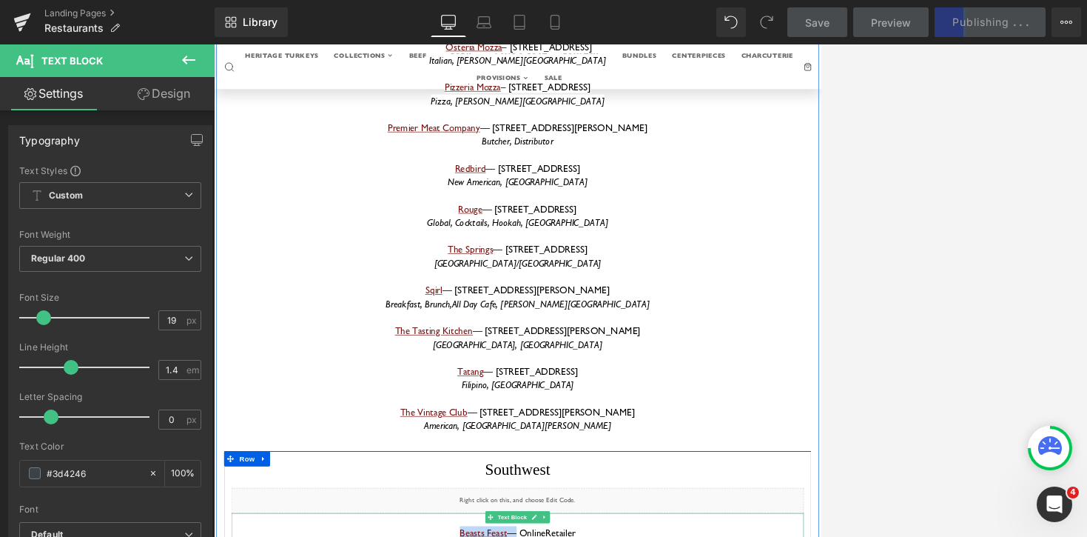
drag, startPoint x: 645, startPoint y: 298, endPoint x: 522, endPoint y: 302, distance: 122.9
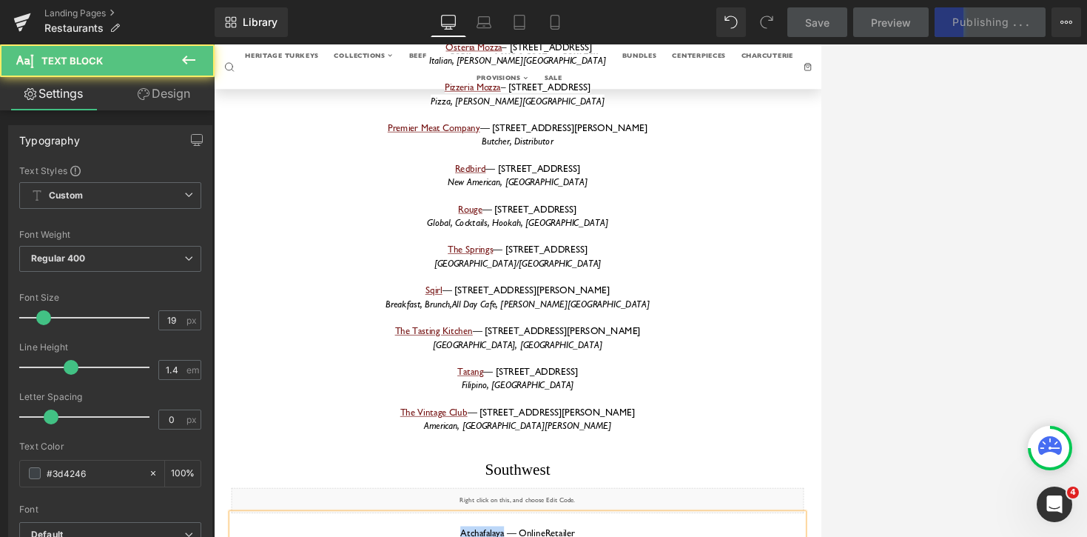
drag, startPoint x: 637, startPoint y: 300, endPoint x: 557, endPoint y: 302, distance: 80.7
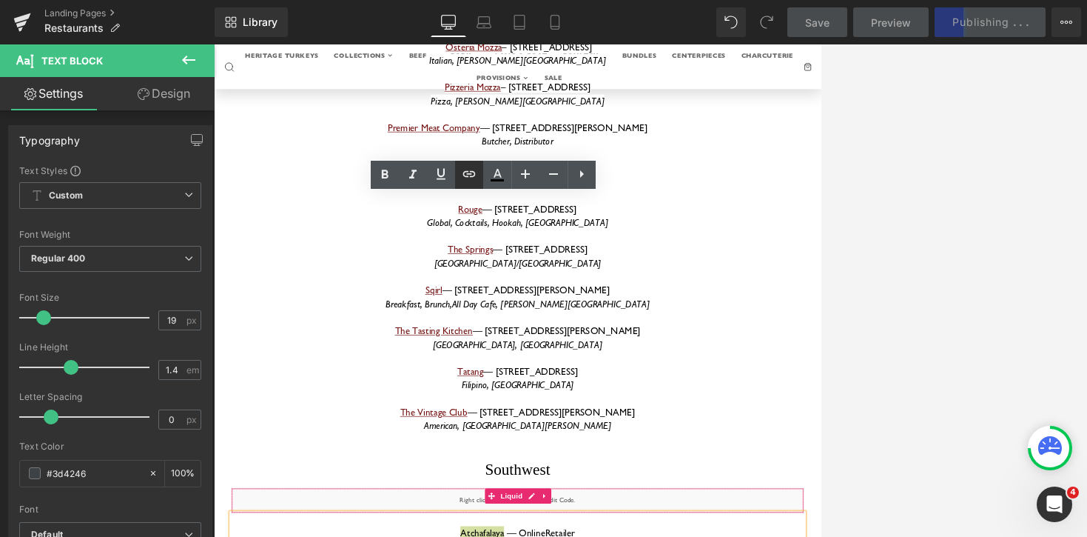
click at [466, 181] on icon at bounding box center [469, 174] width 18 height 18
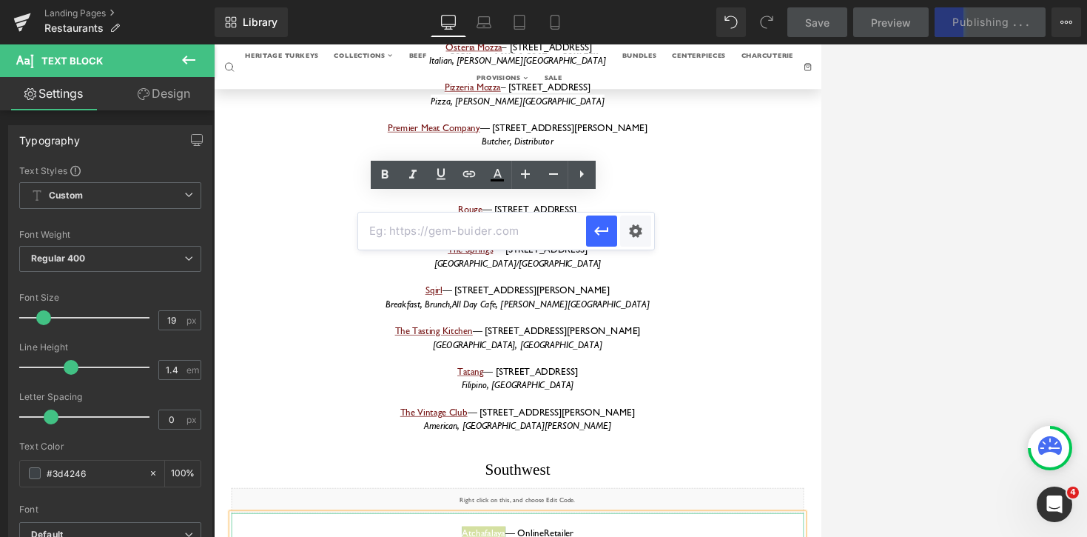
click at [479, 239] on input "text" at bounding box center [472, 230] width 228 height 37
paste input "[URL][DOMAIN_NAME]"
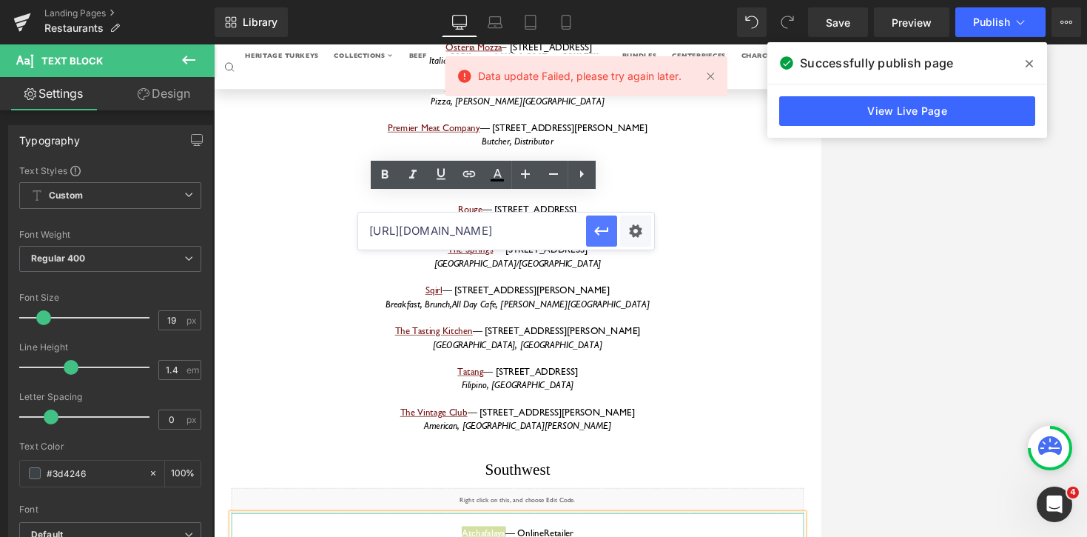
click at [595, 239] on icon "button" at bounding box center [602, 231] width 18 height 18
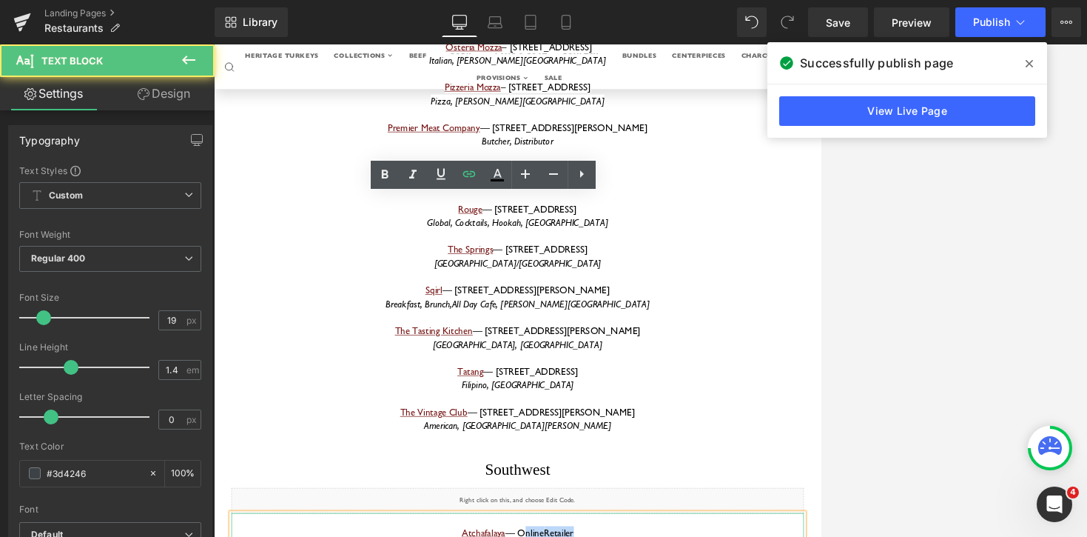
drag, startPoint x: 660, startPoint y: 300, endPoint x: 758, endPoint y: 302, distance: 97.7
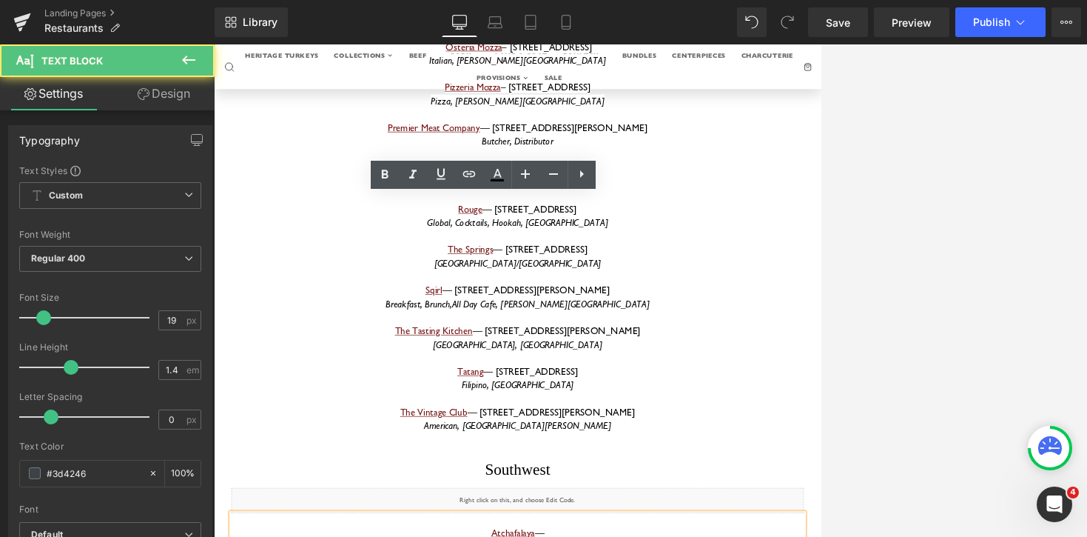
drag, startPoint x: 696, startPoint y: 315, endPoint x: 603, endPoint y: 316, distance: 92.5
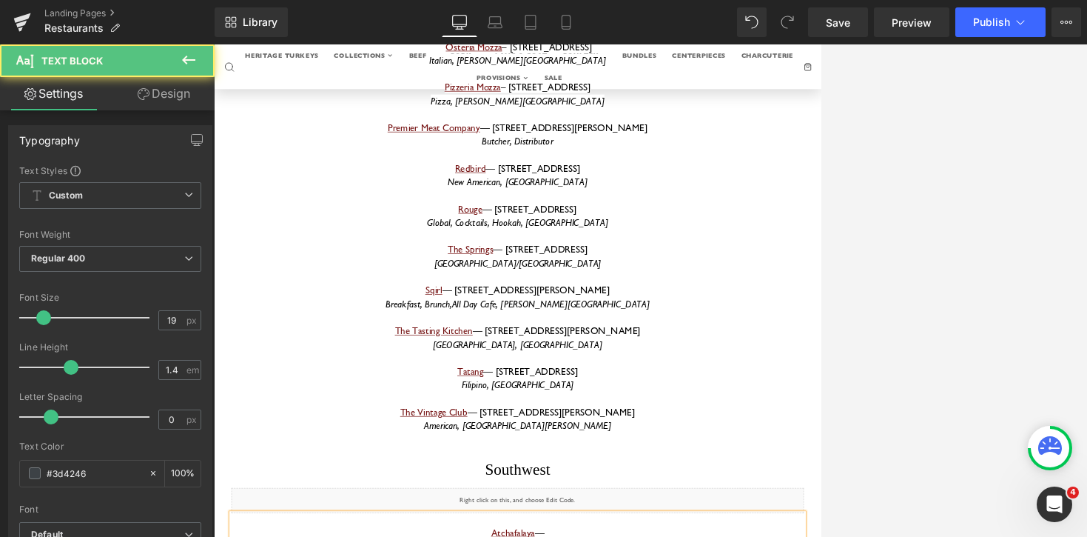
drag, startPoint x: 764, startPoint y: 321, endPoint x: 472, endPoint y: 300, distance: 292.3
copy div "Atchafalaya — [STREET_ADDRESS][US_STATE], Irish Channel"
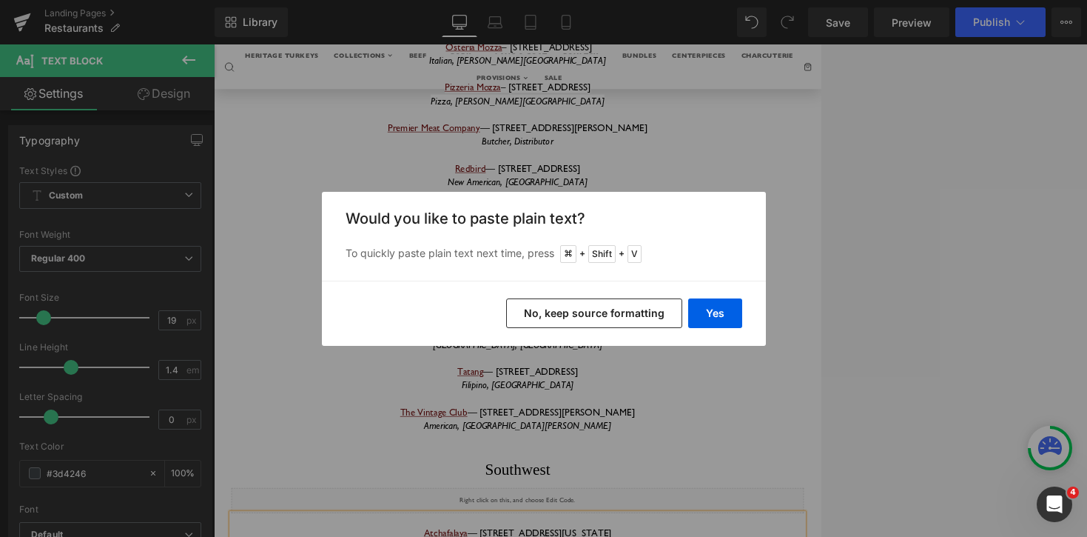
click at [592, 320] on button "No, keep source formatting" at bounding box center [594, 313] width 176 height 30
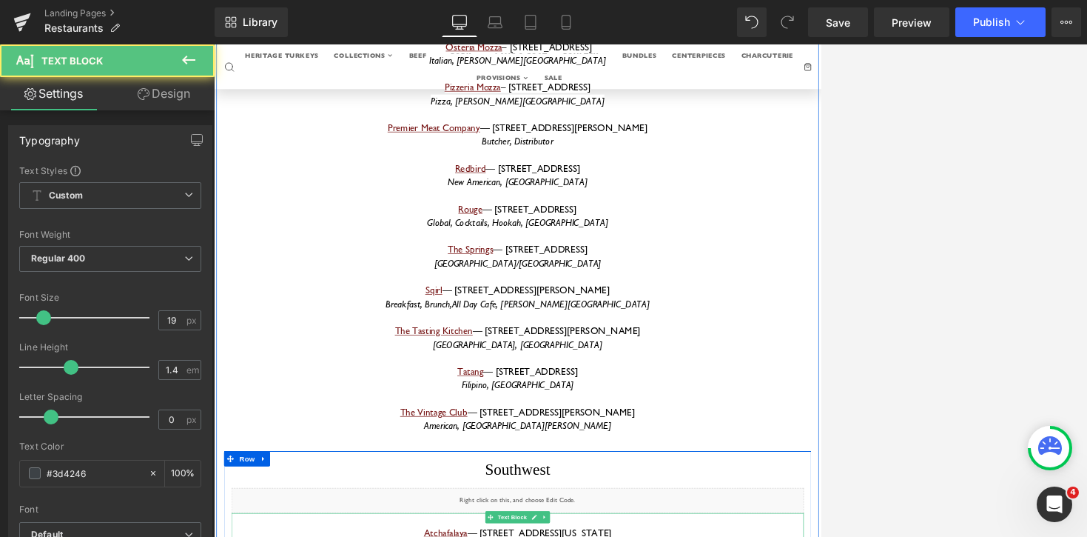
drag, startPoint x: 571, startPoint y: 593, endPoint x: 497, endPoint y: 588, distance: 74.1
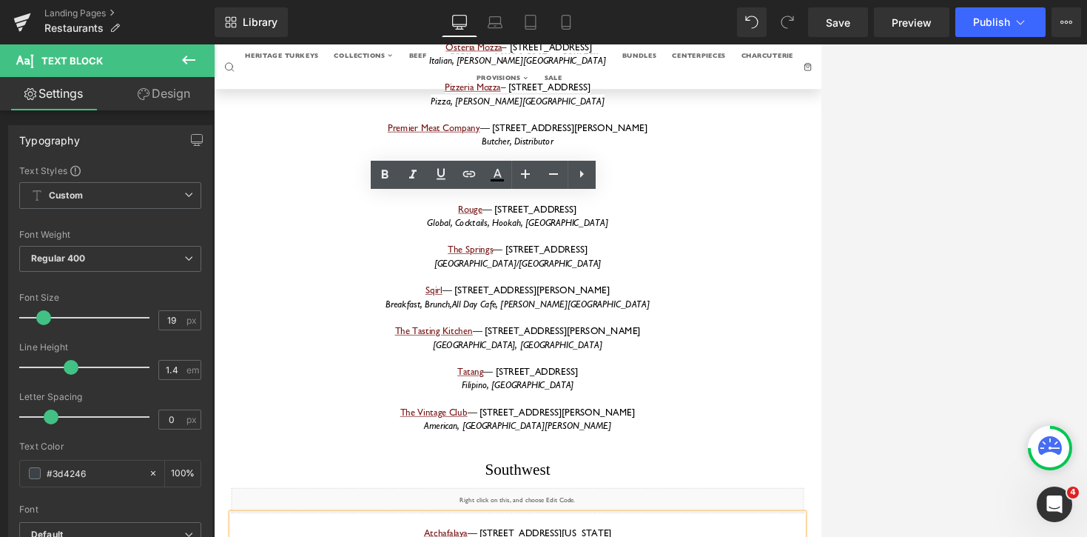
drag, startPoint x: 508, startPoint y: 590, endPoint x: 557, endPoint y: 588, distance: 48.9
click at [463, 176] on icon at bounding box center [469, 174] width 18 height 18
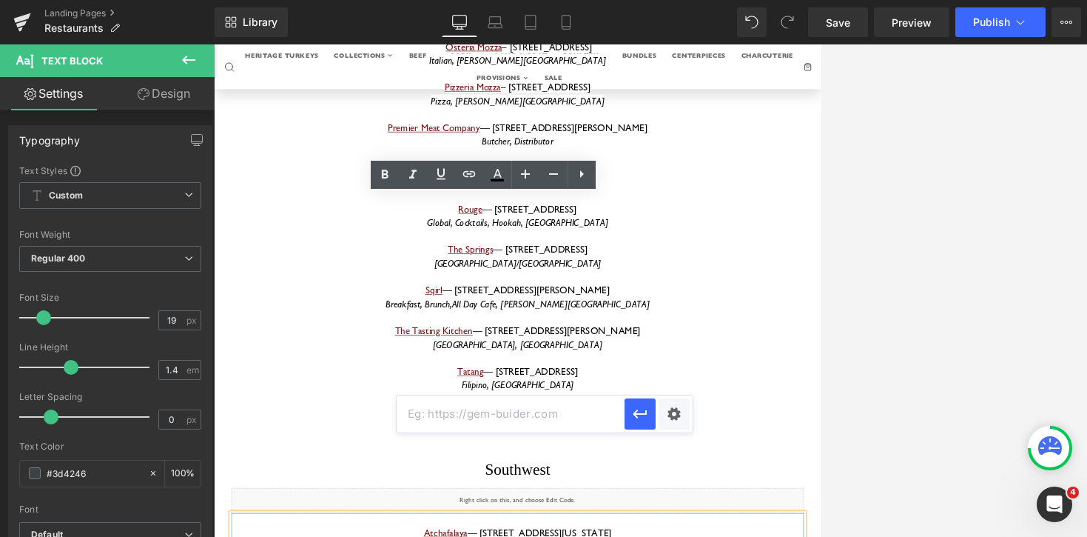
click at [487, 418] on input "text" at bounding box center [511, 413] width 228 height 37
paste input "[URL][DOMAIN_NAME]"
type input "[URL][DOMAIN_NAME]"
click at [644, 416] on icon "button" at bounding box center [640, 414] width 18 height 18
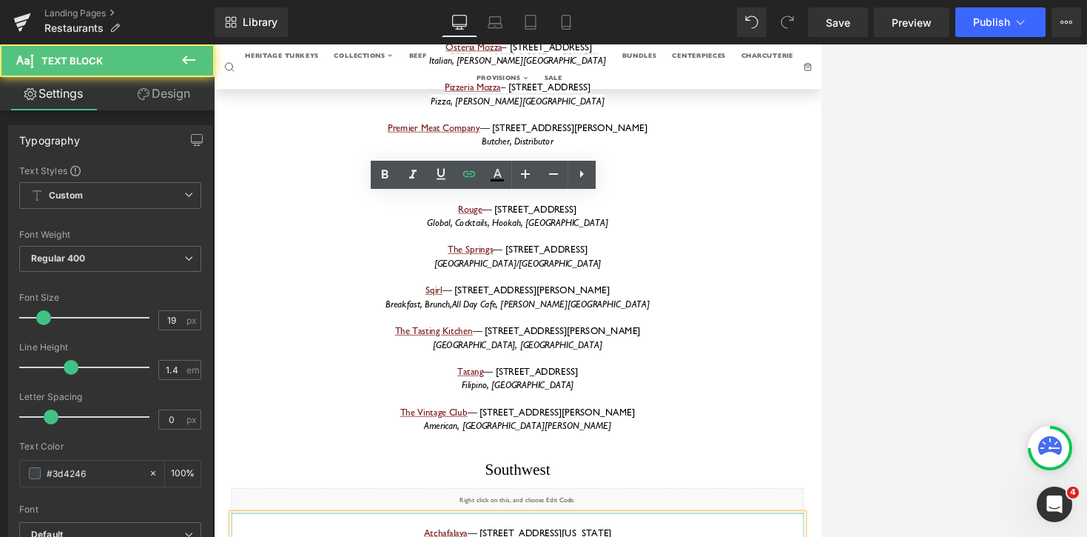
drag, startPoint x: 615, startPoint y: 609, endPoint x: 557, endPoint y: 609, distance: 58.5
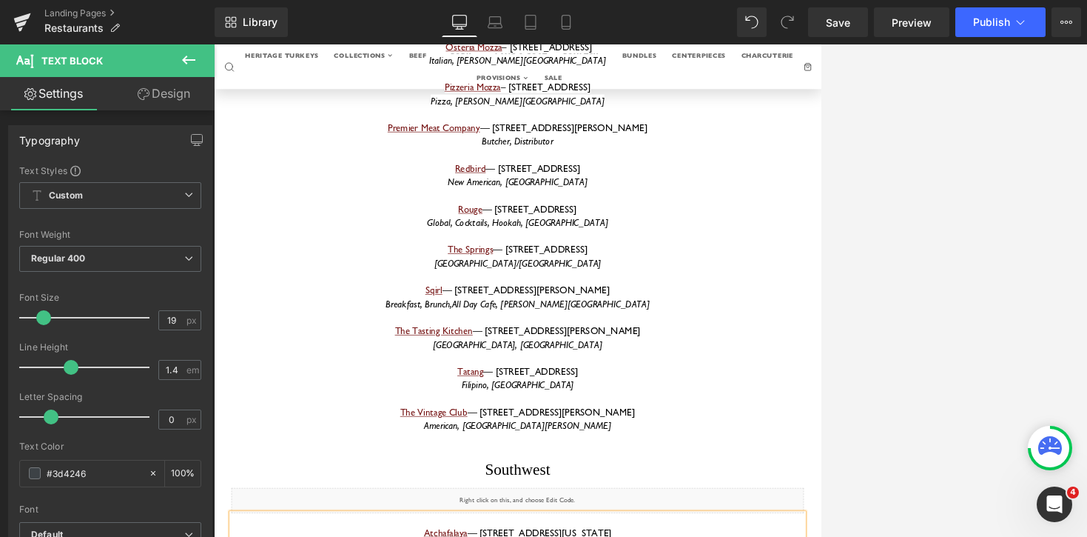
drag, startPoint x: 578, startPoint y: 586, endPoint x: 696, endPoint y: 580, distance: 117.8
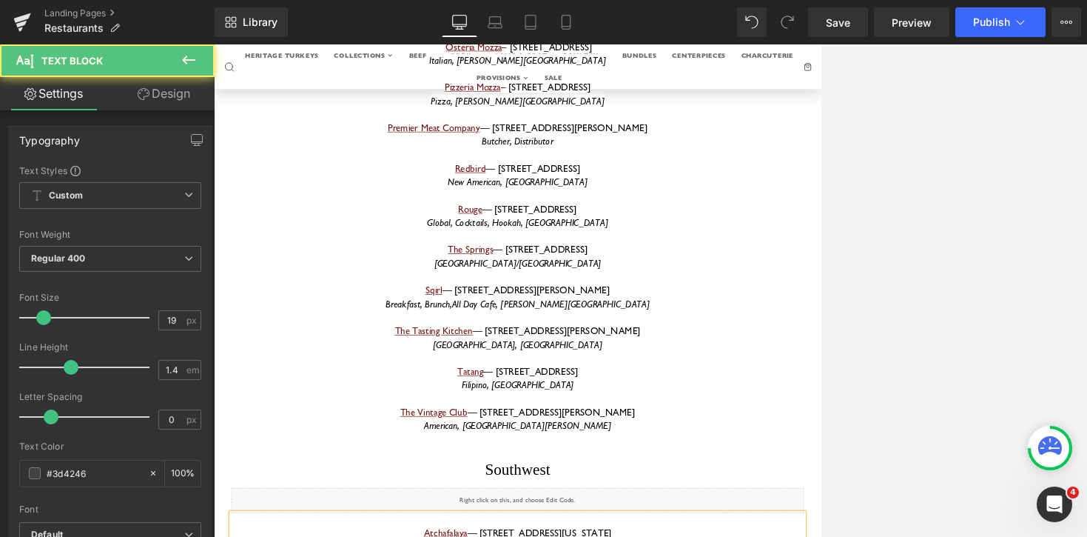
drag, startPoint x: 653, startPoint y: 611, endPoint x: 731, endPoint y: 609, distance: 77.7
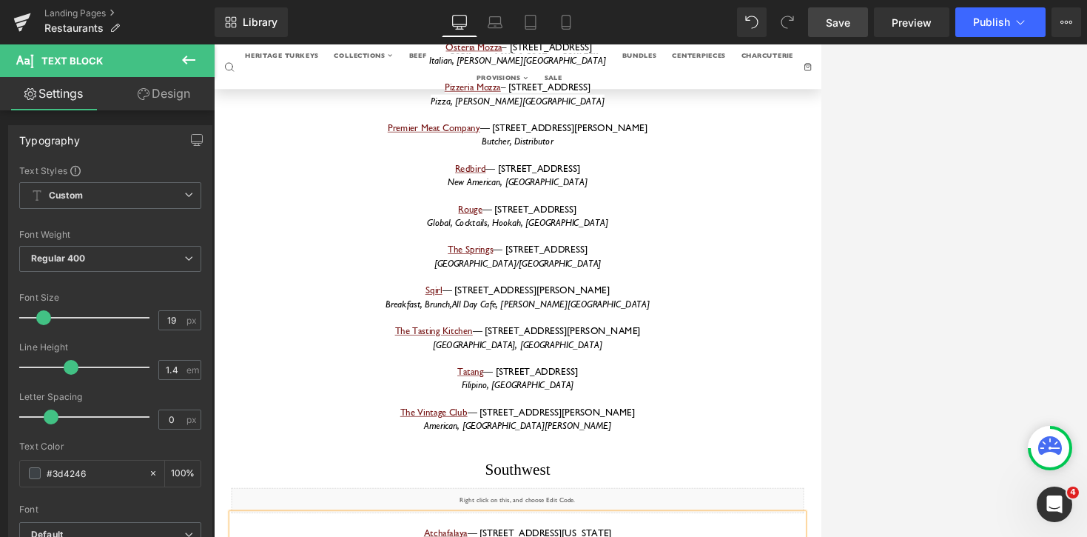
click at [838, 26] on span "Save" at bounding box center [838, 23] width 24 height 16
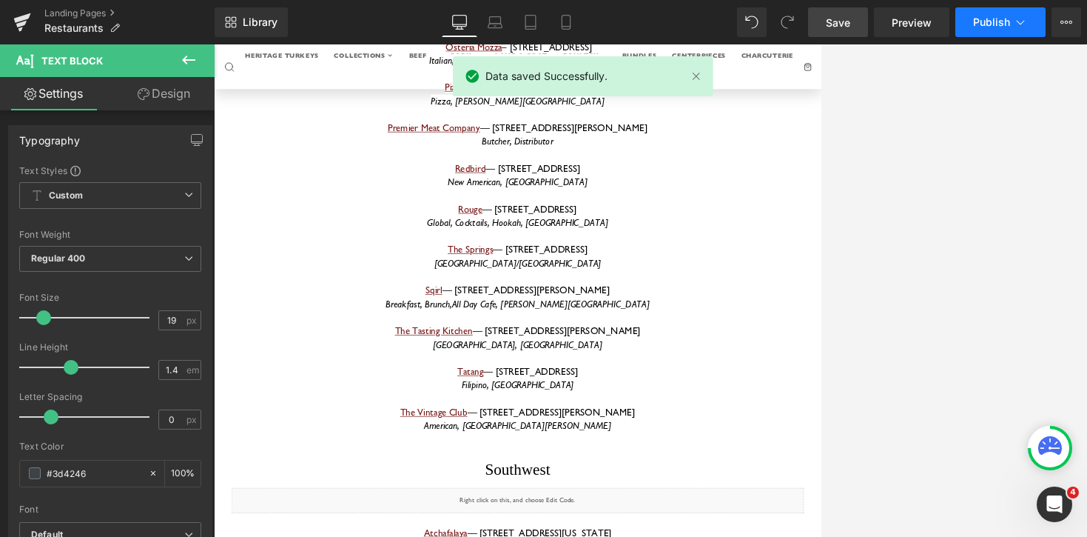
click at [966, 19] on span "Publish" at bounding box center [991, 22] width 37 height 12
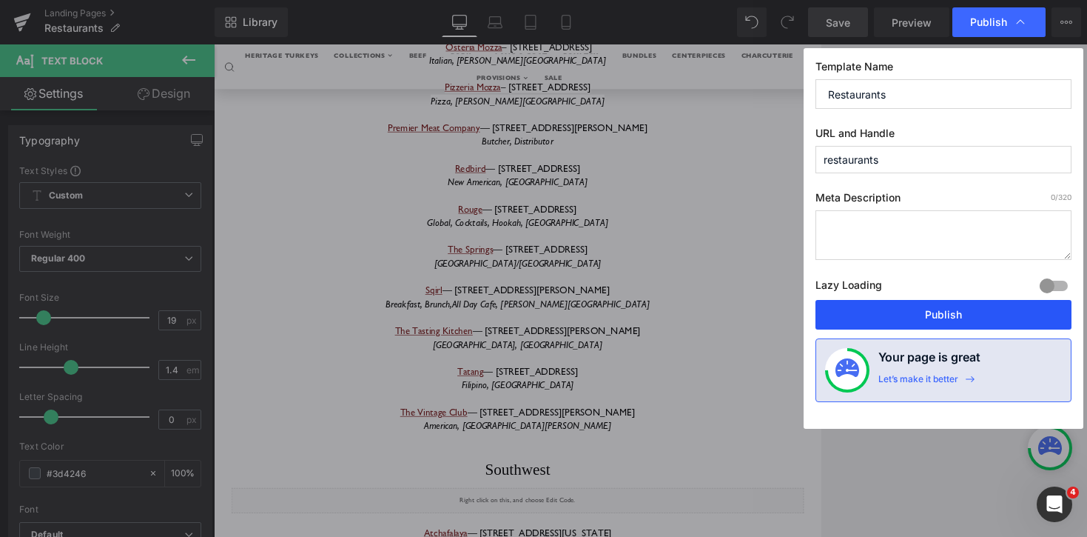
click at [931, 322] on button "Publish" at bounding box center [944, 315] width 256 height 30
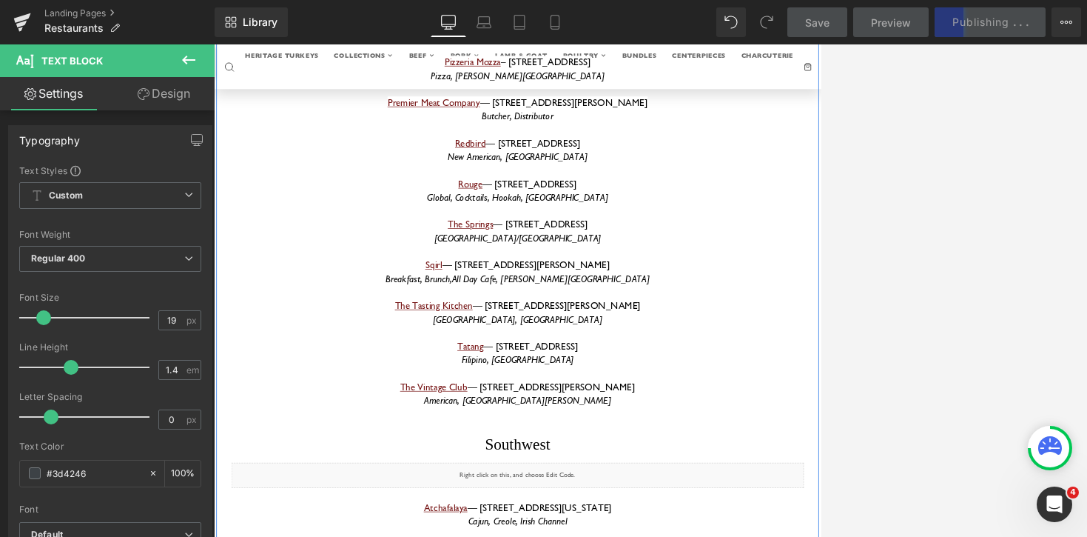
scroll to position [10740, 0]
